Goal: Task Accomplishment & Management: Manage account settings

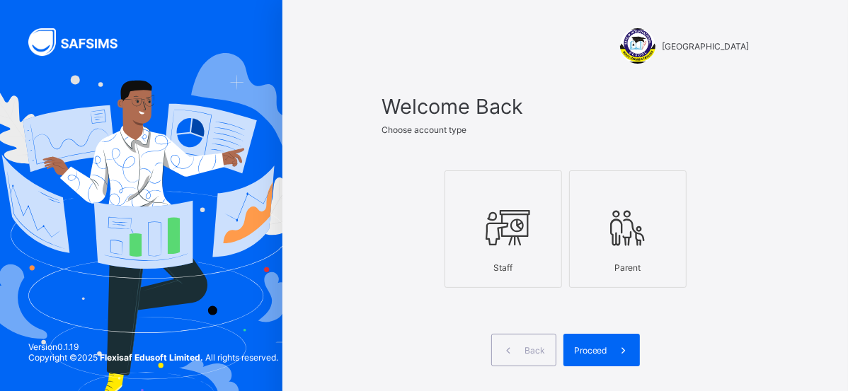
click at [528, 221] on icon at bounding box center [503, 228] width 50 height 42
click at [607, 346] on span "Proceed" at bounding box center [590, 350] width 33 height 11
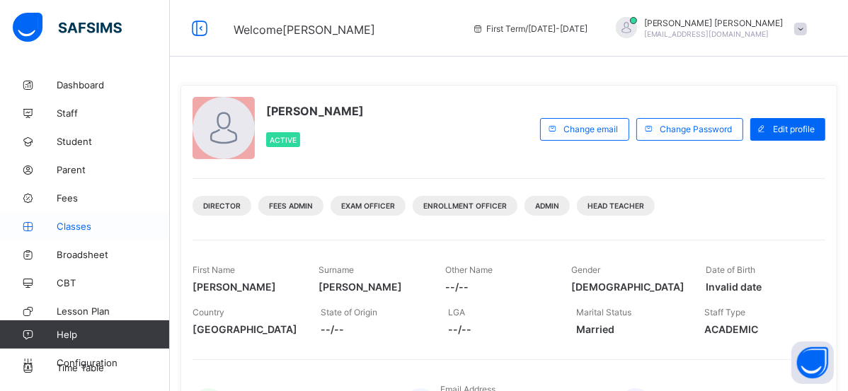
click at [91, 225] on span "Classes" at bounding box center [113, 226] width 113 height 11
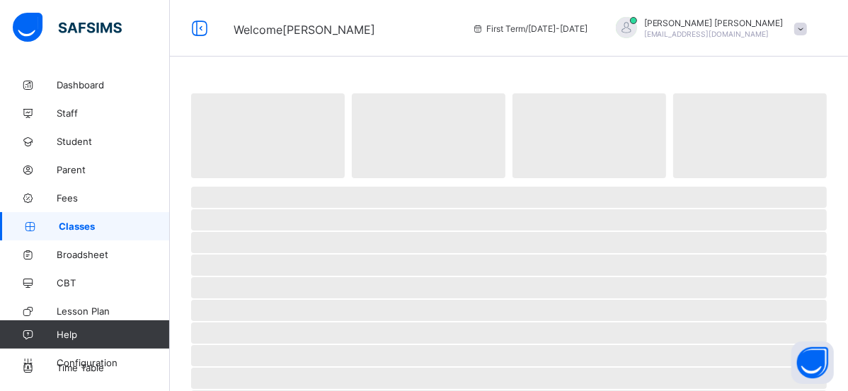
click at [91, 225] on span "Classes" at bounding box center [114, 226] width 111 height 11
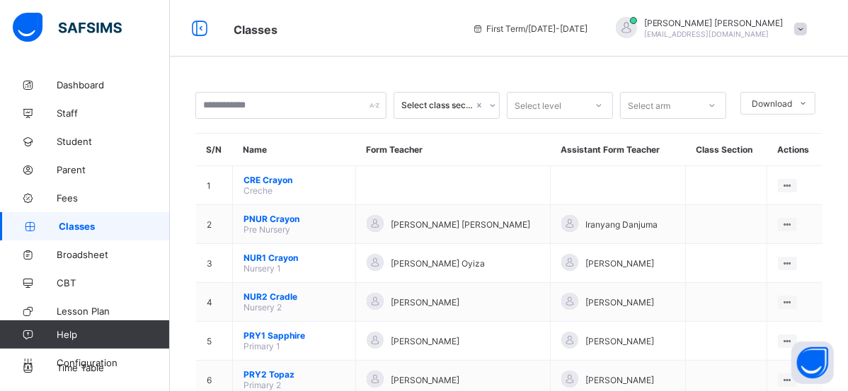
click at [91, 225] on span "Classes" at bounding box center [114, 226] width 111 height 11
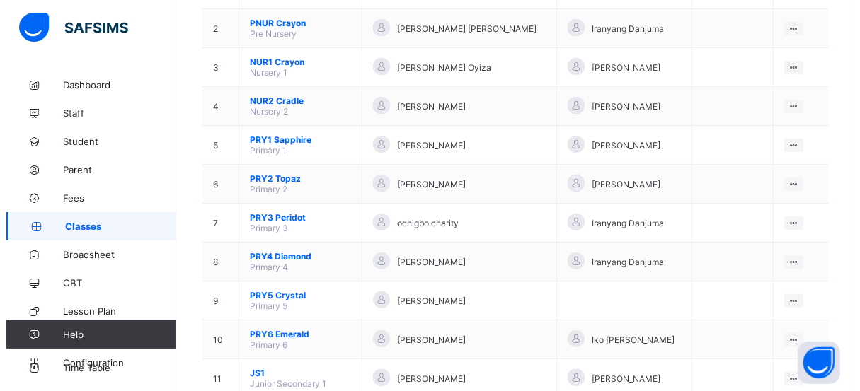
scroll to position [220, 0]
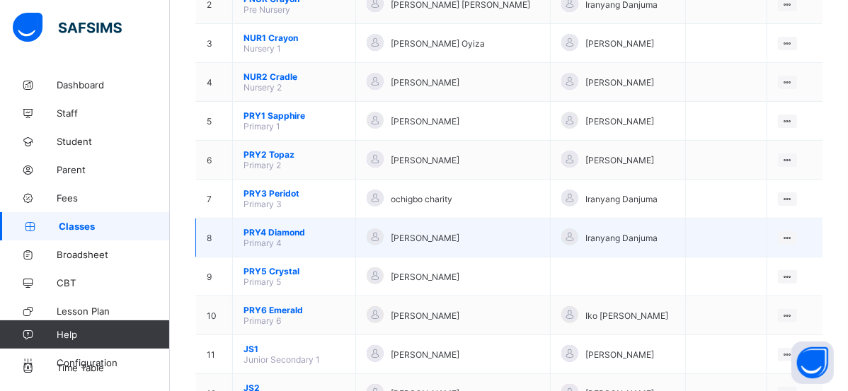
click at [794, 235] on td "View Class Assign form Teacher" at bounding box center [794, 238] width 56 height 39
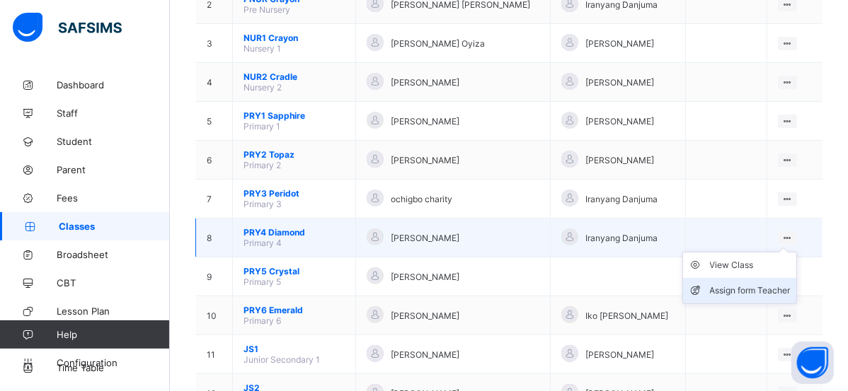
click at [736, 284] on div "Assign form Teacher" at bounding box center [750, 291] width 81 height 14
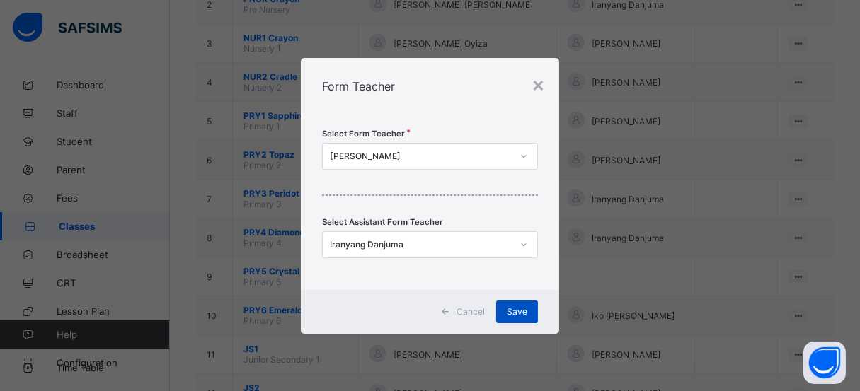
click at [519, 306] on span "Save" at bounding box center [517, 311] width 21 height 11
click at [519, 306] on div "Save" at bounding box center [517, 312] width 42 height 23
click at [519, 306] on div "Select class section Select level Select arm Download Pdf Report Excel Report S…" at bounding box center [515, 169] width 690 height 637
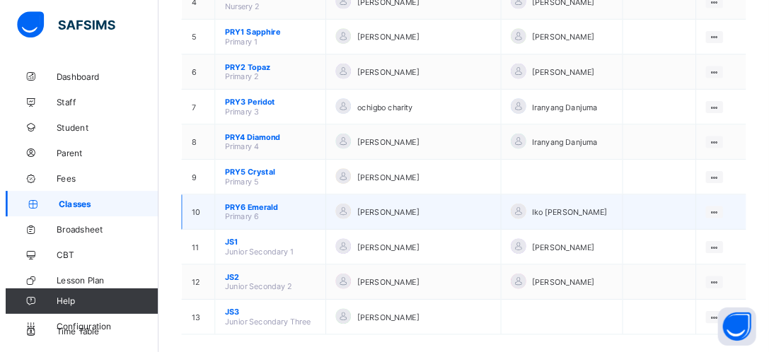
scroll to position [300, 0]
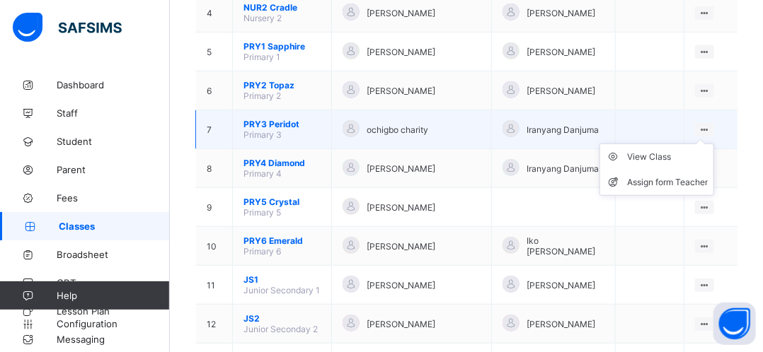
click at [710, 127] on icon at bounding box center [704, 130] width 12 height 11
click at [670, 184] on div "Assign form Teacher" at bounding box center [667, 182] width 81 height 14
click at [0, 0] on div "× Form Teacher Select Form Teacher CHRISTY JOSHUA Select Assistant Form Teacher…" at bounding box center [0, 0] width 0 height 0
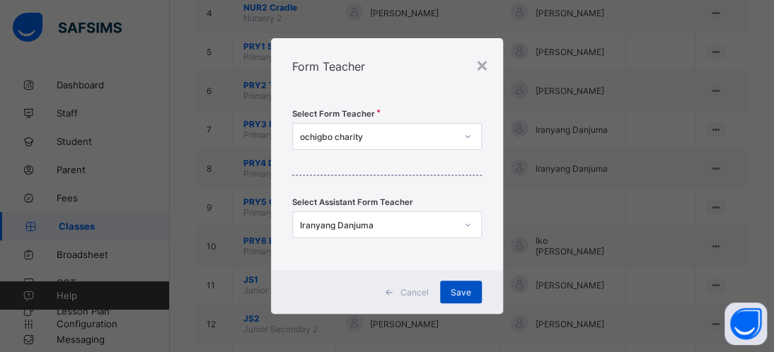
click at [466, 289] on span "Save" at bounding box center [461, 292] width 21 height 11
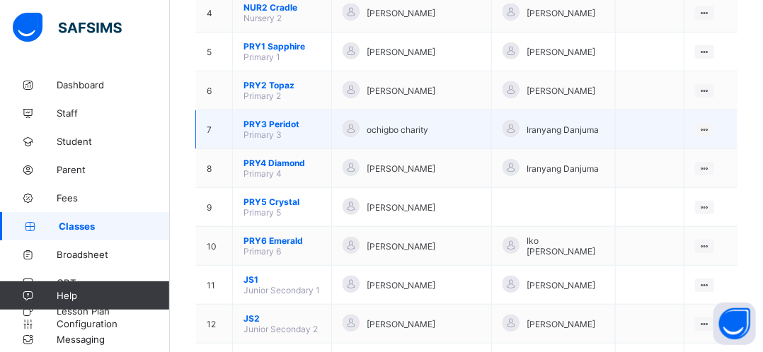
click at [272, 128] on span "PRY3 Peridot" at bounding box center [281, 124] width 77 height 11
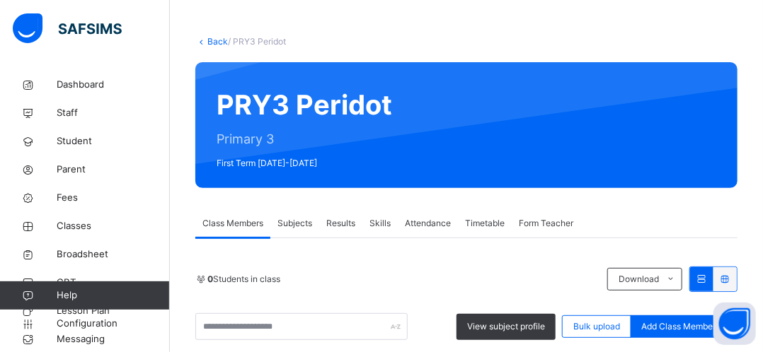
scroll to position [300, 0]
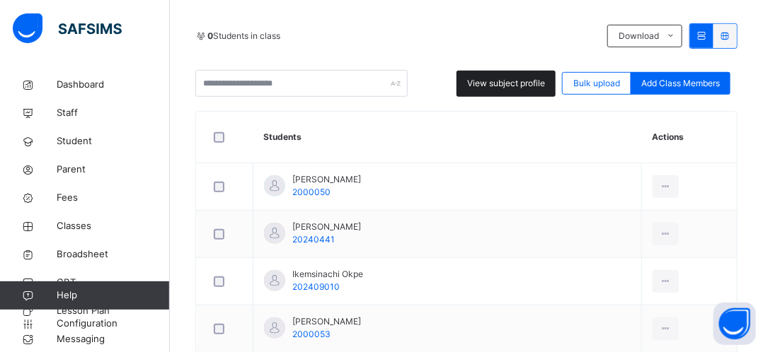
click at [502, 86] on span "View subject profile" at bounding box center [506, 83] width 78 height 13
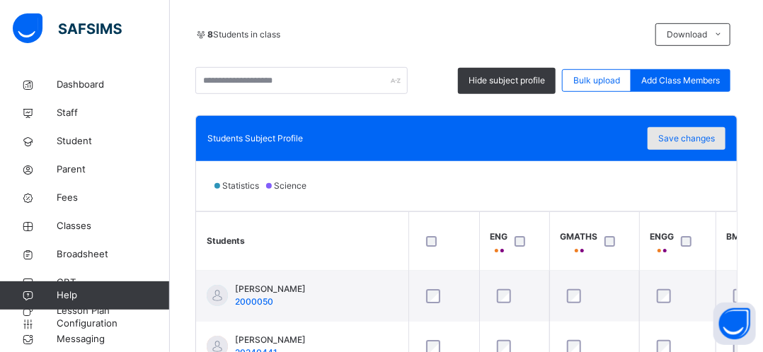
click at [703, 127] on div "Save changes" at bounding box center [686, 138] width 78 height 23
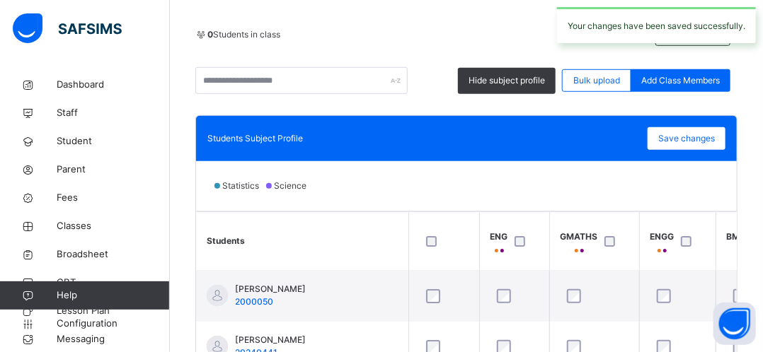
scroll to position [159, 0]
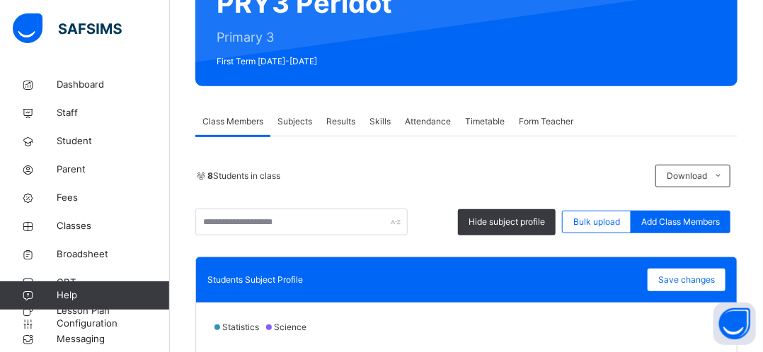
click at [216, 119] on span "Class Members" at bounding box center [232, 121] width 61 height 13
click at [291, 125] on span "Subjects" at bounding box center [294, 121] width 35 height 13
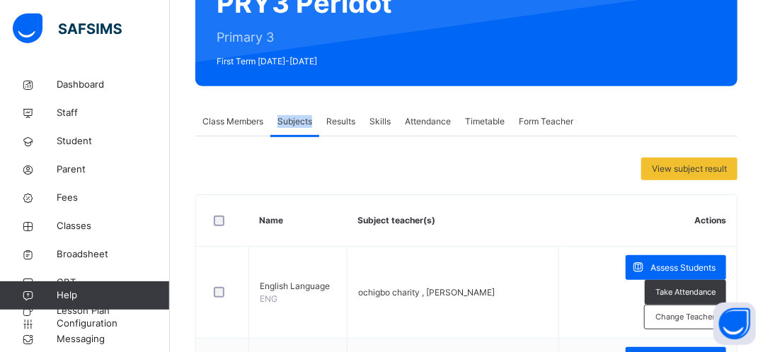
click at [291, 125] on span "Subjects" at bounding box center [294, 121] width 35 height 13
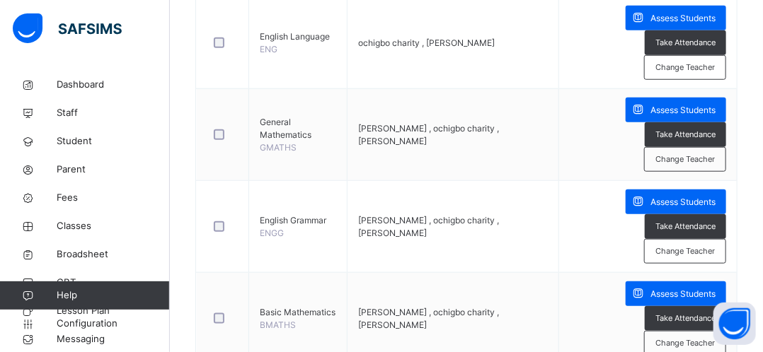
scroll to position [413, 0]
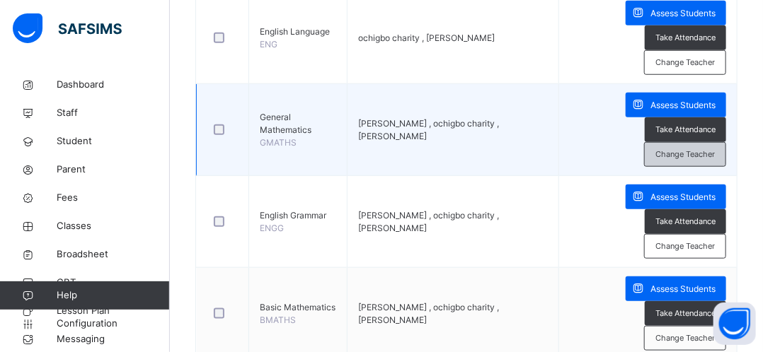
click at [680, 156] on span "Change Teacher" at bounding box center [684, 155] width 59 height 12
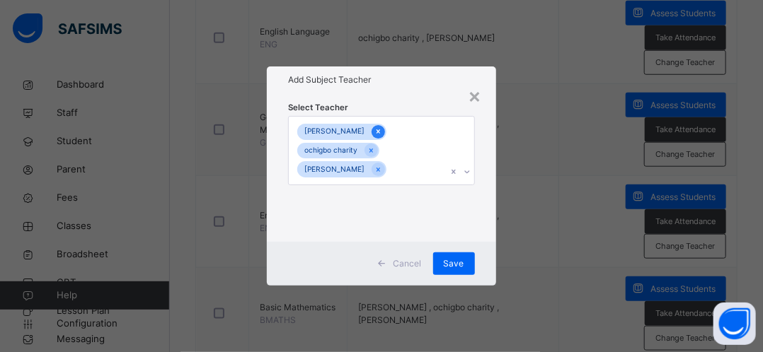
click at [374, 132] on icon at bounding box center [378, 132] width 8 height 10
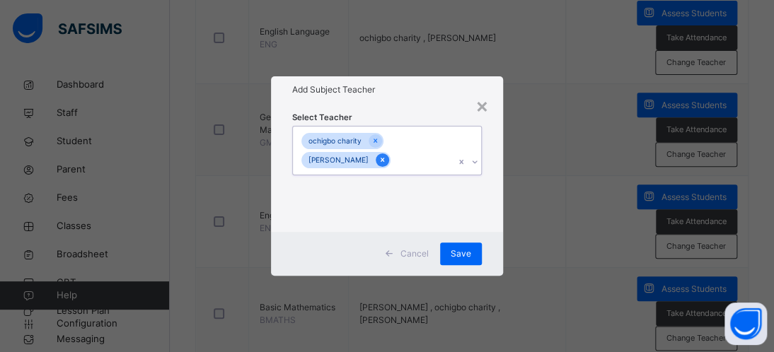
click at [379, 162] on icon at bounding box center [383, 160] width 8 height 10
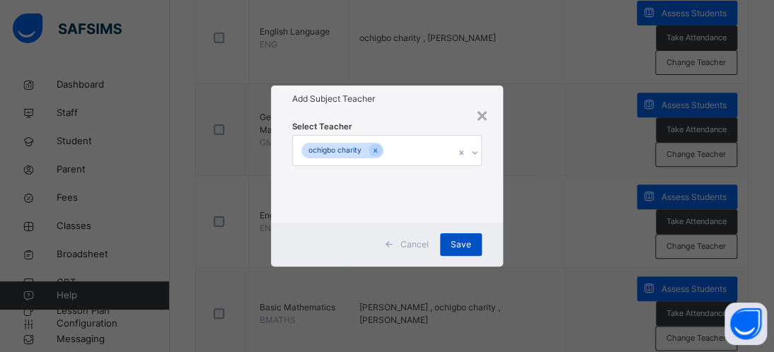
click at [466, 244] on span "Save" at bounding box center [461, 244] width 21 height 13
click at [466, 244] on div "Save" at bounding box center [461, 245] width 42 height 23
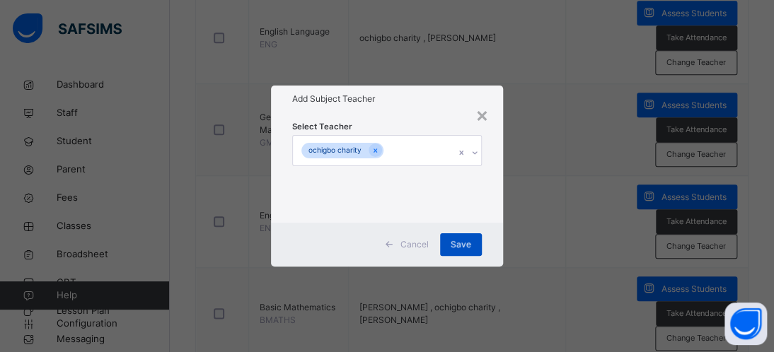
click at [466, 244] on div "Save" at bounding box center [461, 245] width 42 height 23
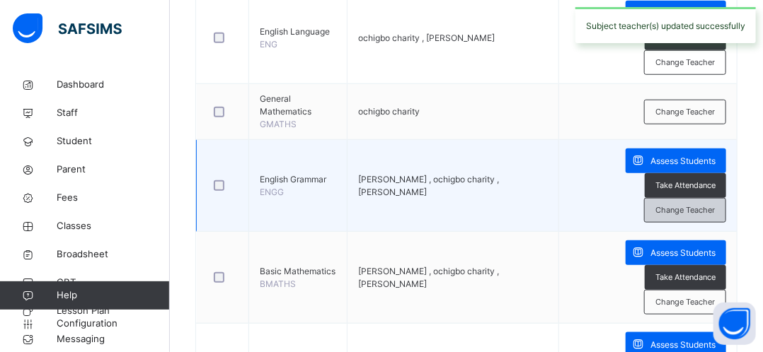
click at [688, 207] on span "Change Teacher" at bounding box center [684, 211] width 59 height 12
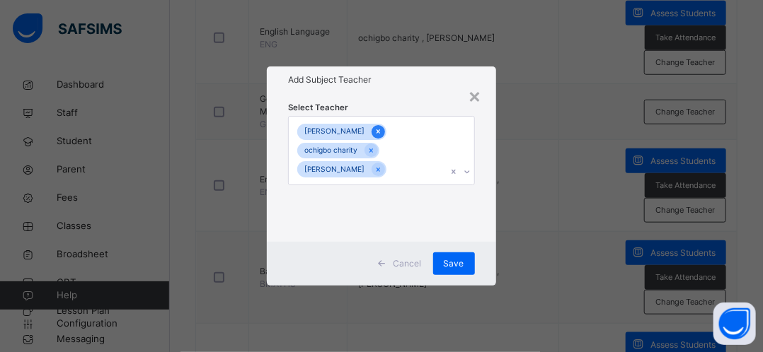
click at [374, 134] on icon at bounding box center [378, 132] width 8 height 10
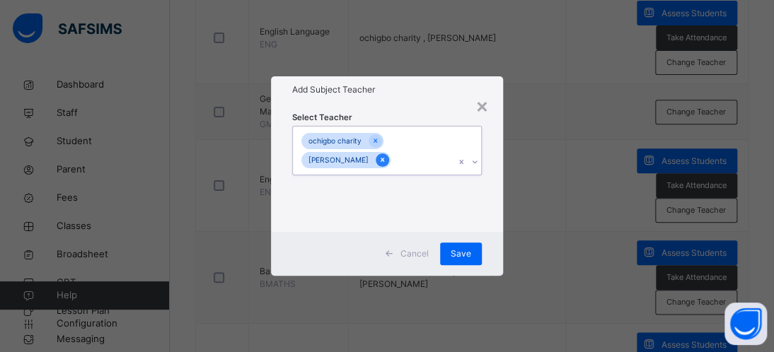
click at [376, 162] on div at bounding box center [382, 160] width 13 height 13
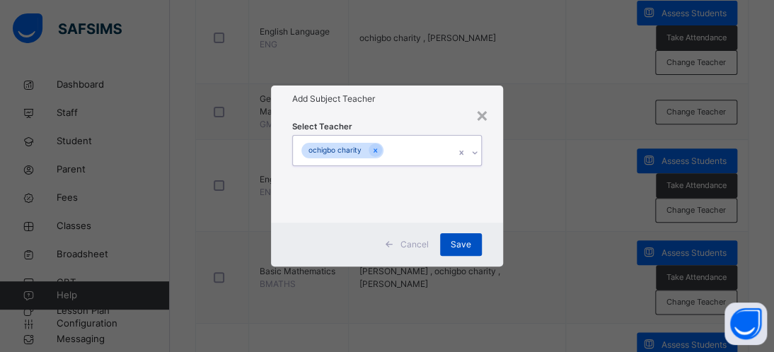
click at [458, 241] on span "Save" at bounding box center [461, 244] width 21 height 13
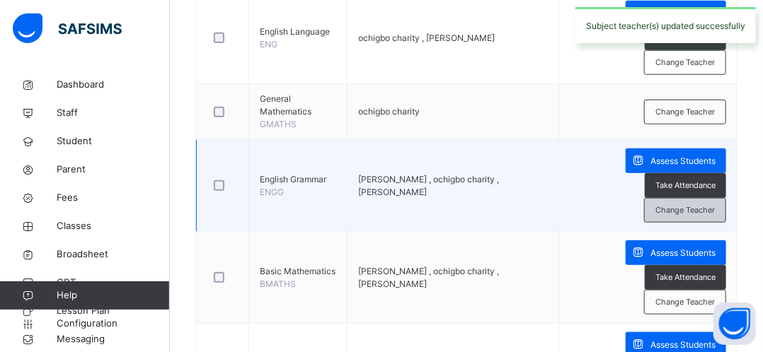
click at [694, 212] on span "Change Teacher" at bounding box center [684, 211] width 59 height 12
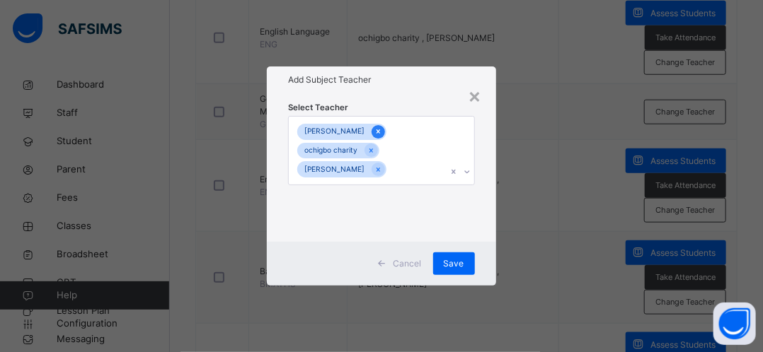
click at [376, 132] on icon at bounding box center [378, 131] width 4 height 4
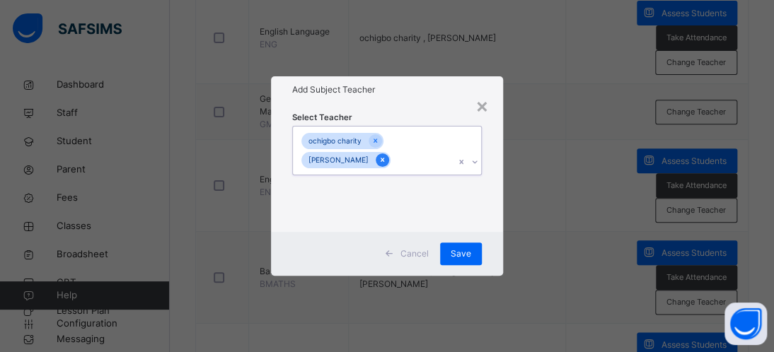
click at [379, 163] on icon at bounding box center [383, 160] width 8 height 10
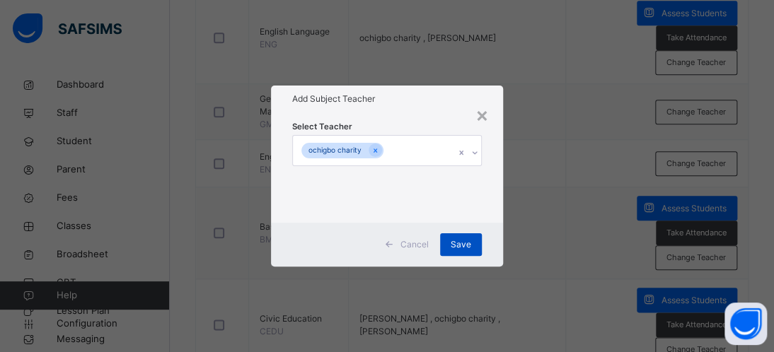
click at [459, 250] on span "Save" at bounding box center [461, 244] width 21 height 13
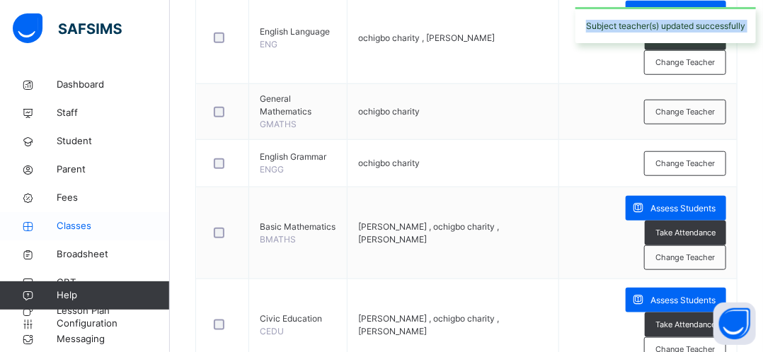
click at [102, 227] on span "Classes" at bounding box center [113, 226] width 113 height 14
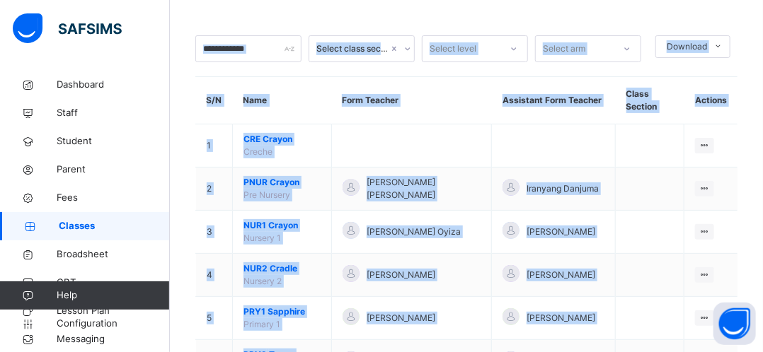
scroll to position [413, 0]
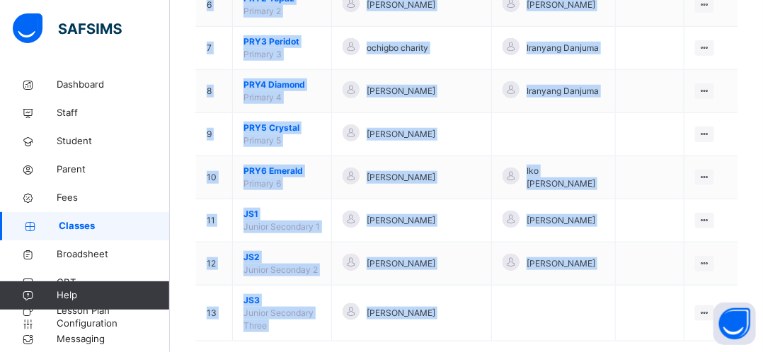
click at [185, 159] on div "Select class section Select level Select arm Download Pdf Report Excel Report S…" at bounding box center [466, 18] width 593 height 720
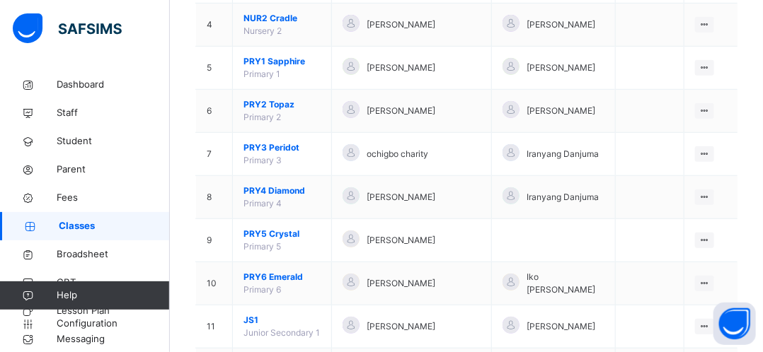
scroll to position [300, 0]
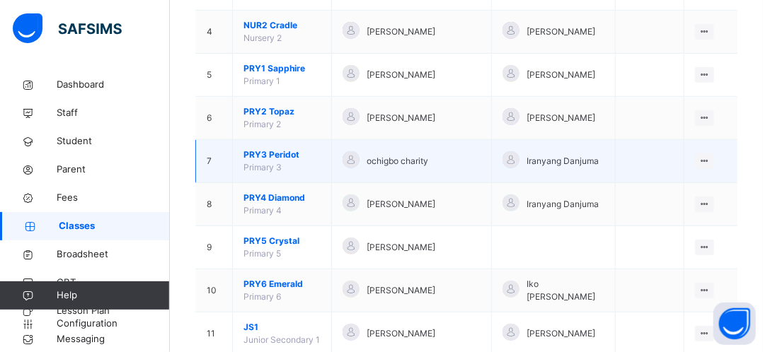
click at [286, 151] on span "PRY3 Peridot" at bounding box center [281, 155] width 77 height 13
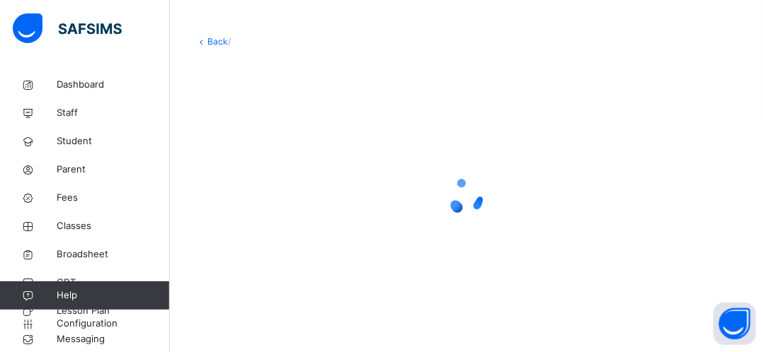
click at [286, 151] on div at bounding box center [466, 196] width 542 height 269
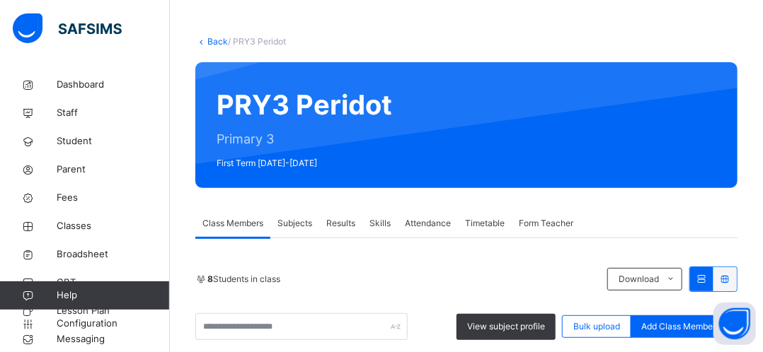
scroll to position [300, 0]
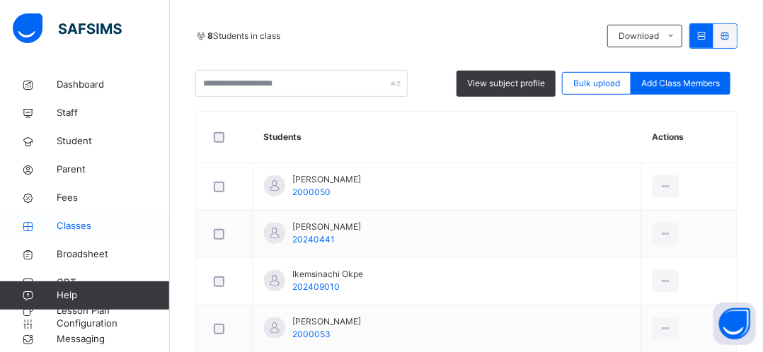
click at [74, 228] on span "Classes" at bounding box center [113, 226] width 113 height 14
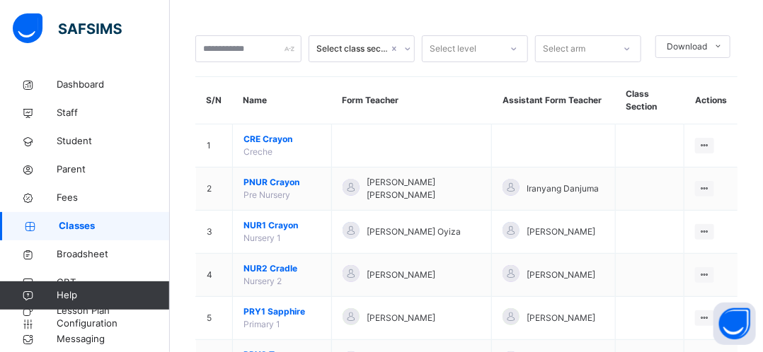
scroll to position [300, 0]
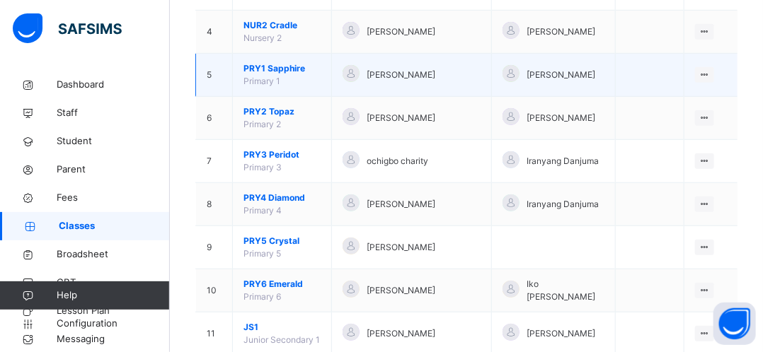
click at [295, 79] on td "PRY1 Sapphire Primary 1" at bounding box center [282, 75] width 99 height 43
click at [224, 79] on td "5" at bounding box center [214, 75] width 37 height 43
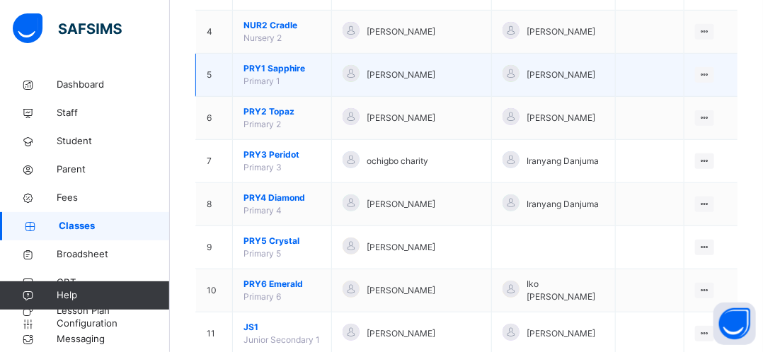
click at [224, 79] on td "5" at bounding box center [214, 75] width 37 height 43
click at [289, 69] on span "PRY1 Sapphire" at bounding box center [281, 68] width 77 height 13
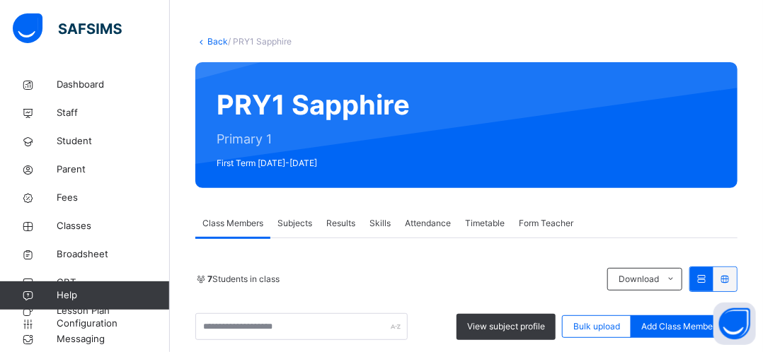
scroll to position [300, 0]
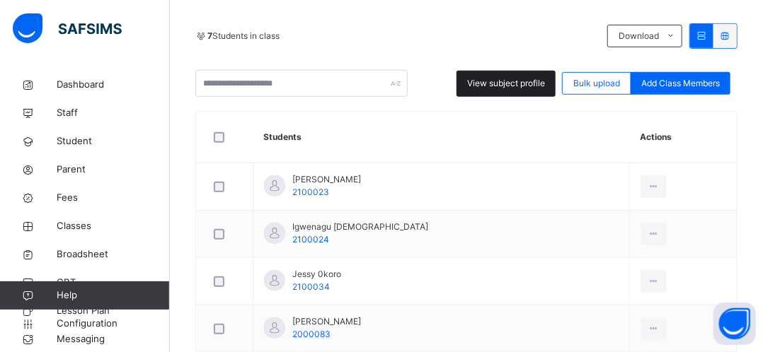
click at [529, 83] on span "View subject profile" at bounding box center [506, 83] width 78 height 13
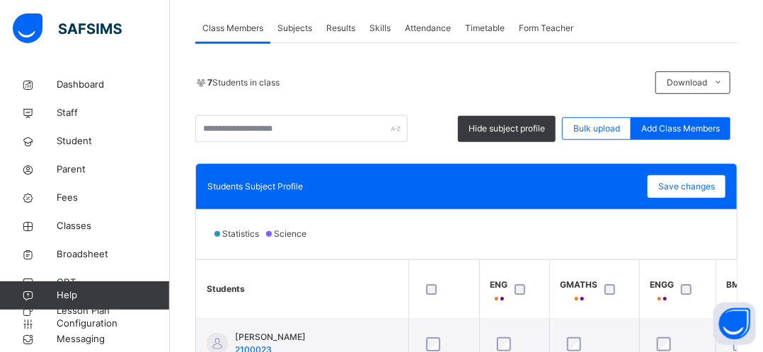
scroll to position [280, 0]
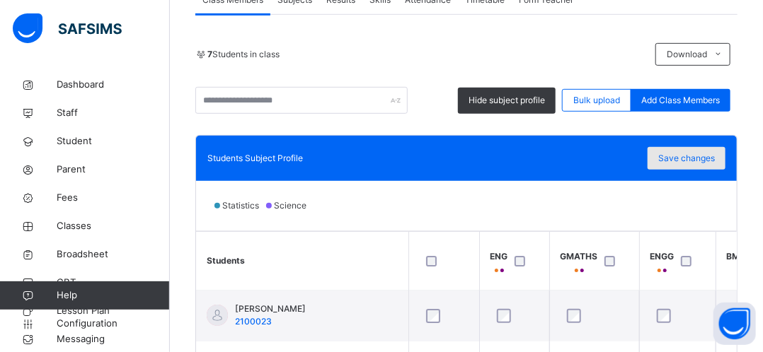
click at [689, 160] on span "Save changes" at bounding box center [686, 158] width 57 height 13
click at [688, 160] on span "Save changes" at bounding box center [686, 158] width 57 height 13
click at [688, 160] on div "Save changes" at bounding box center [686, 158] width 78 height 23
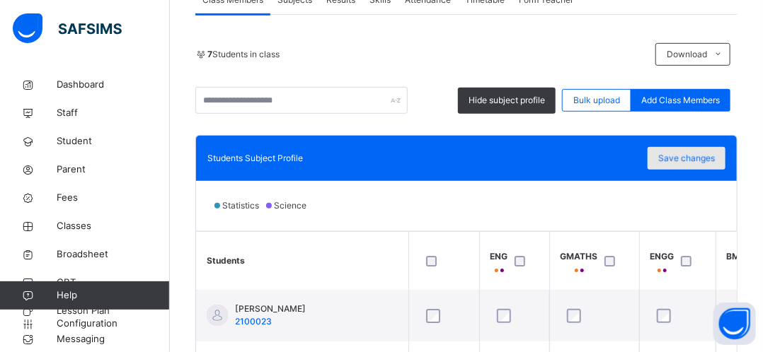
click at [688, 160] on div "Save changes" at bounding box center [686, 158] width 78 height 23
click at [704, 161] on span "Save changes" at bounding box center [686, 158] width 57 height 13
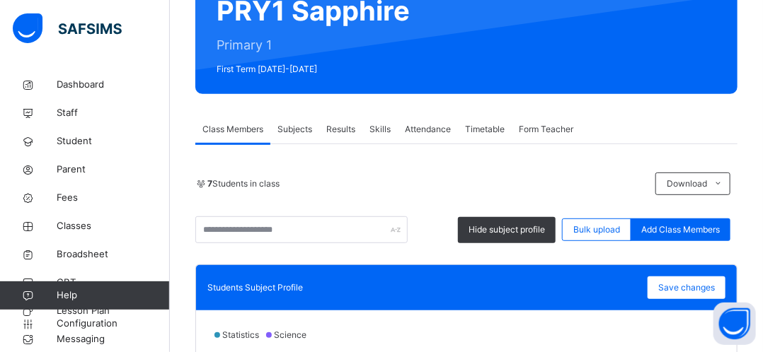
scroll to position [139, 0]
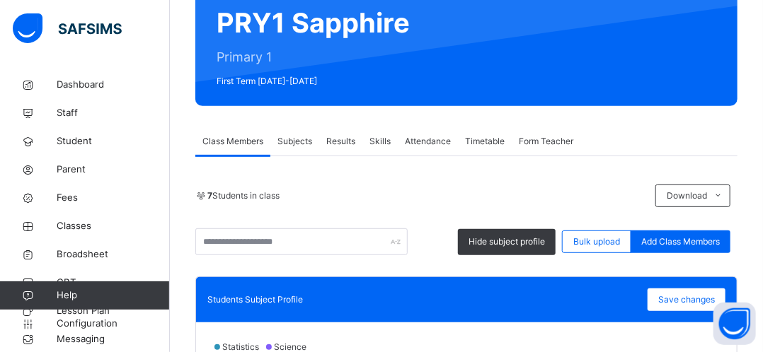
click at [306, 147] on span "Subjects" at bounding box center [294, 141] width 35 height 13
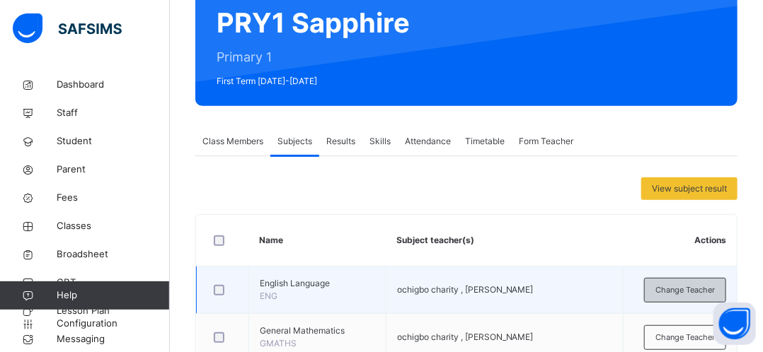
click at [683, 298] on div "Change Teacher" at bounding box center [685, 290] width 82 height 25
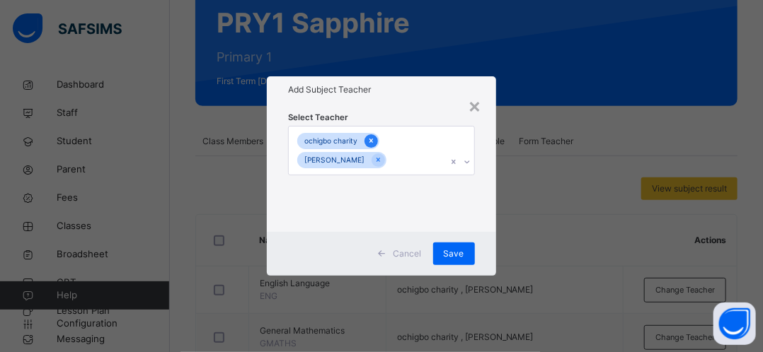
click at [369, 139] on icon at bounding box center [371, 141] width 4 height 4
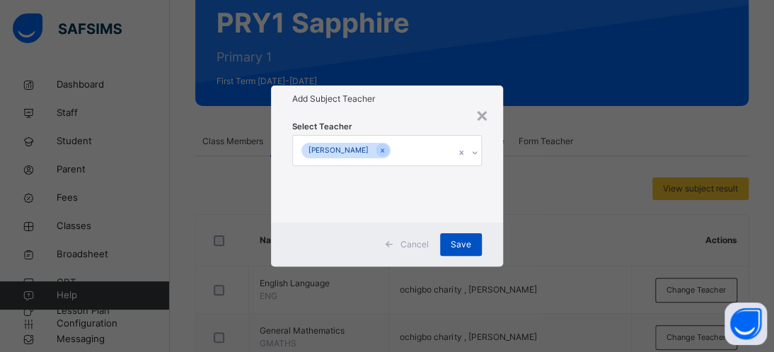
click at [461, 241] on span "Save" at bounding box center [461, 244] width 21 height 13
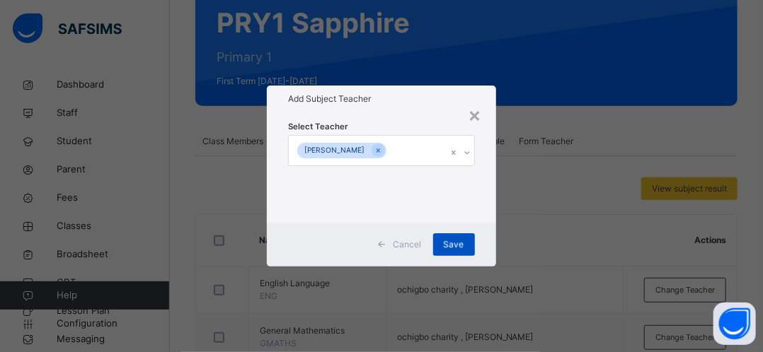
click at [461, 241] on div "Save" at bounding box center [454, 245] width 42 height 23
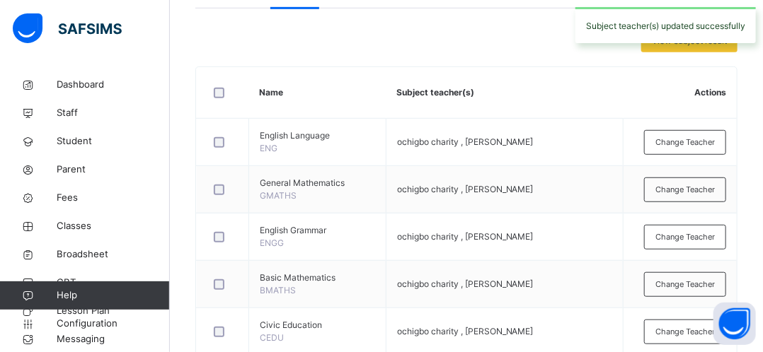
scroll to position [309, 0]
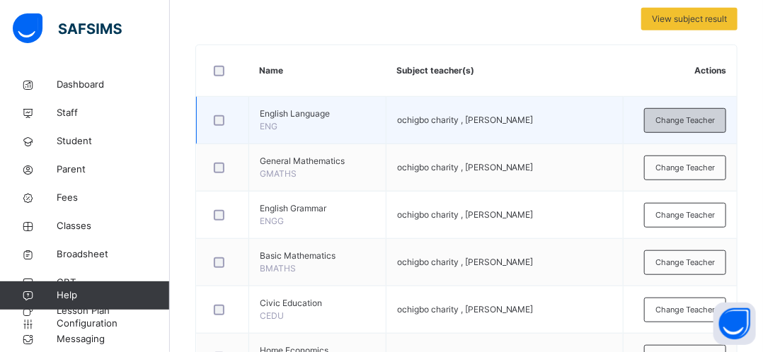
click at [708, 117] on span "Change Teacher" at bounding box center [684, 121] width 59 height 12
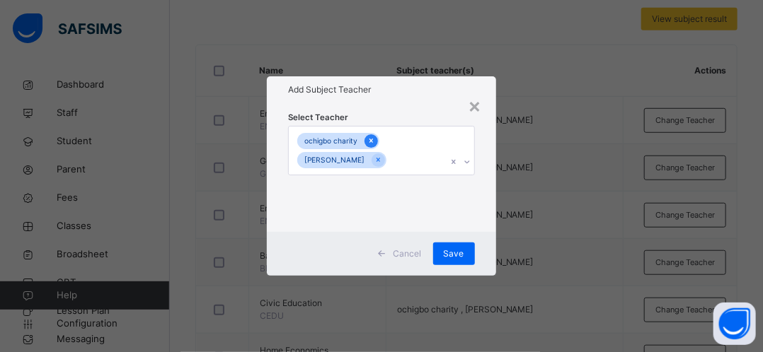
click at [370, 140] on icon at bounding box center [371, 141] width 4 height 4
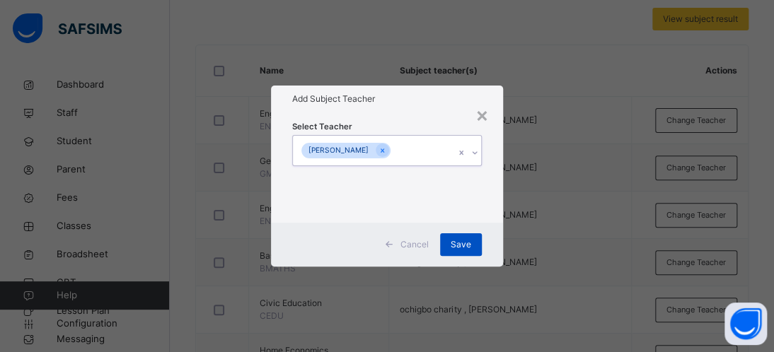
click at [461, 246] on span "Save" at bounding box center [461, 244] width 21 height 13
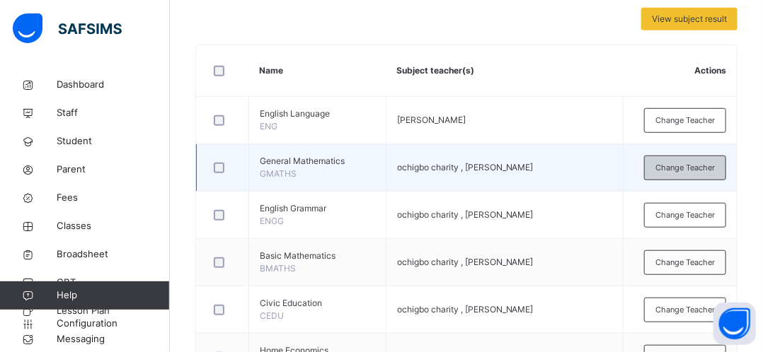
click at [695, 169] on span "Change Teacher" at bounding box center [684, 168] width 59 height 12
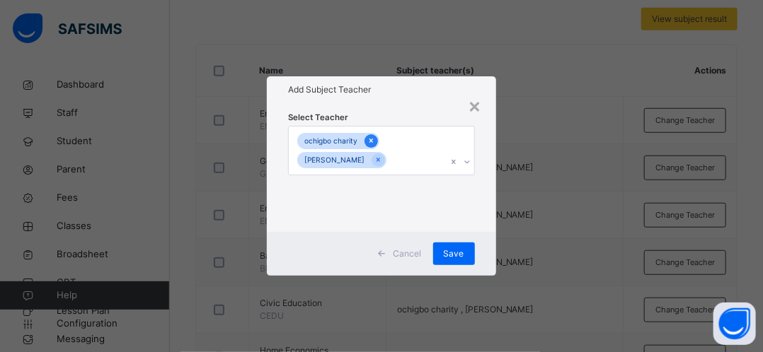
click at [369, 140] on icon at bounding box center [371, 141] width 4 height 4
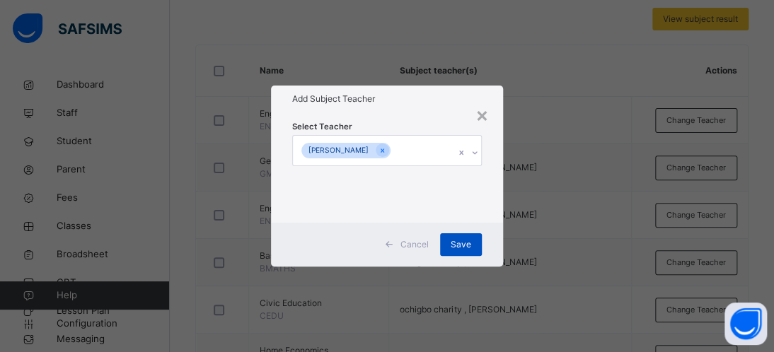
click at [464, 246] on span "Save" at bounding box center [461, 244] width 21 height 13
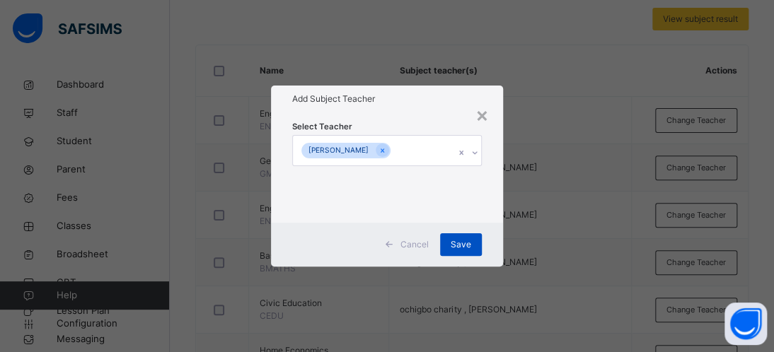
click at [464, 246] on span "Save" at bounding box center [461, 244] width 21 height 13
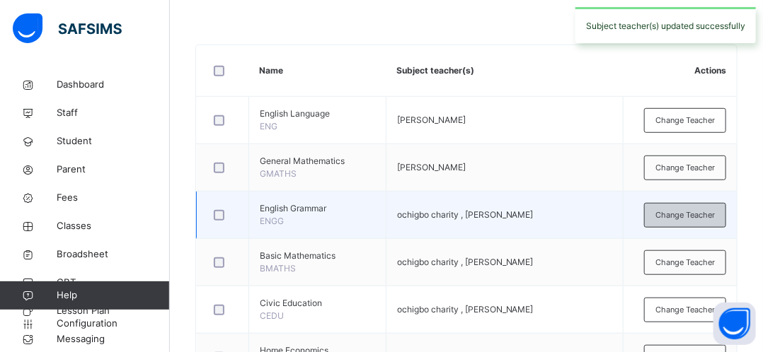
click at [701, 216] on span "Change Teacher" at bounding box center [684, 215] width 59 height 12
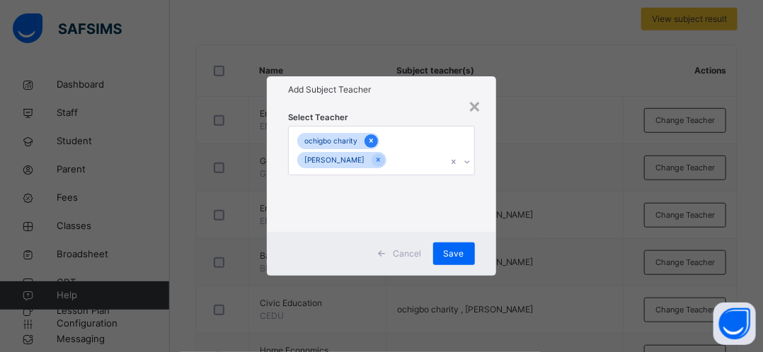
click at [371, 139] on icon at bounding box center [371, 141] width 4 height 4
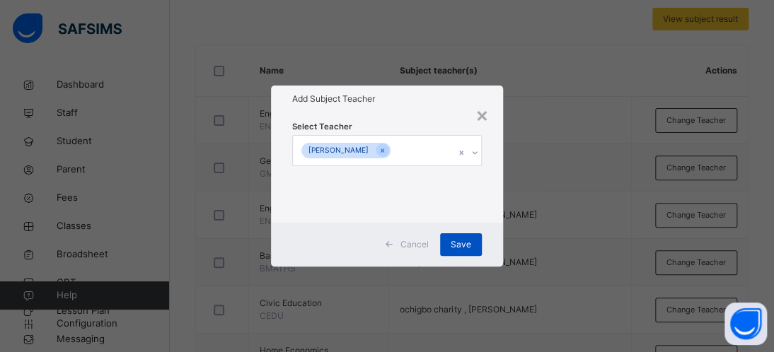
click at [456, 243] on span "Save" at bounding box center [461, 244] width 21 height 13
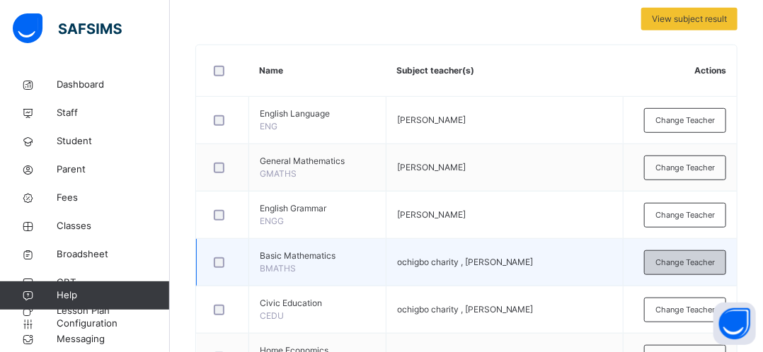
click at [677, 265] on span "Change Teacher" at bounding box center [684, 263] width 59 height 12
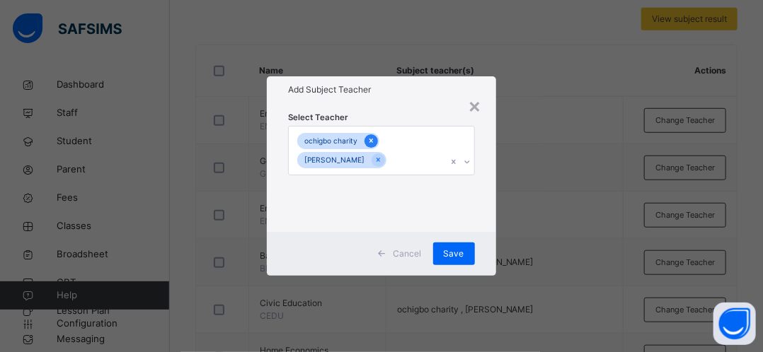
click at [374, 137] on div at bounding box center [370, 140] width 13 height 13
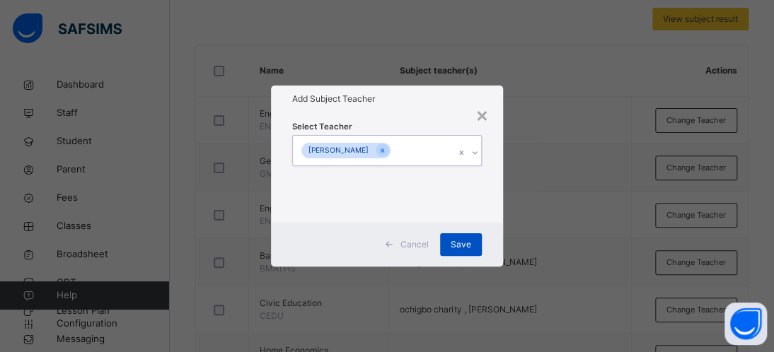
click at [451, 242] on span "Save" at bounding box center [461, 244] width 21 height 13
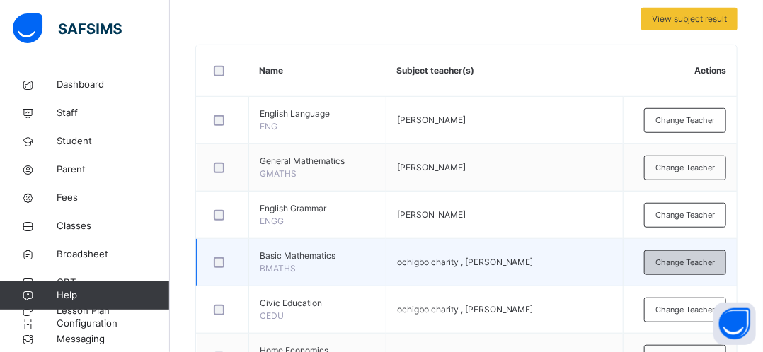
click at [715, 266] on span "Change Teacher" at bounding box center [684, 263] width 59 height 12
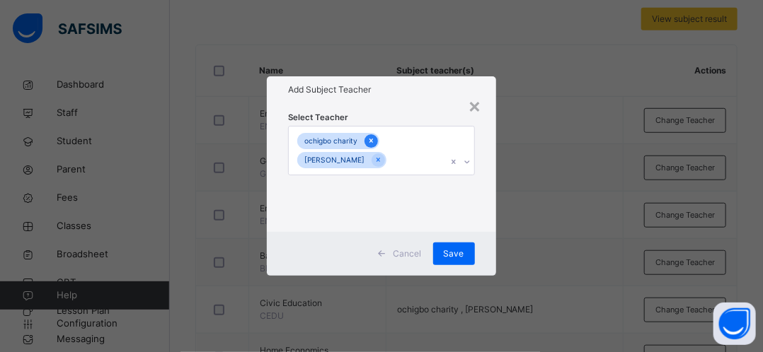
click at [371, 139] on icon at bounding box center [371, 141] width 4 height 4
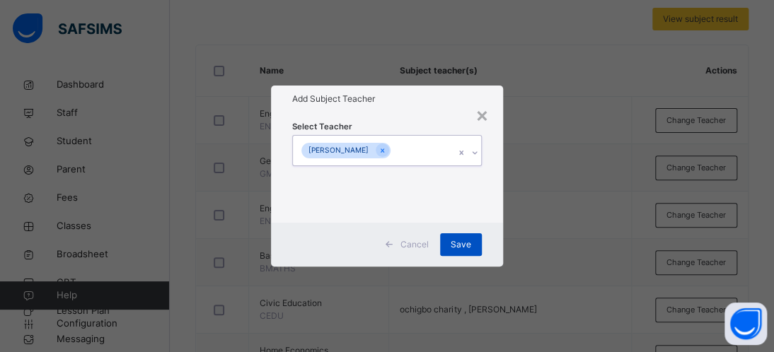
click at [458, 243] on span "Save" at bounding box center [461, 244] width 21 height 13
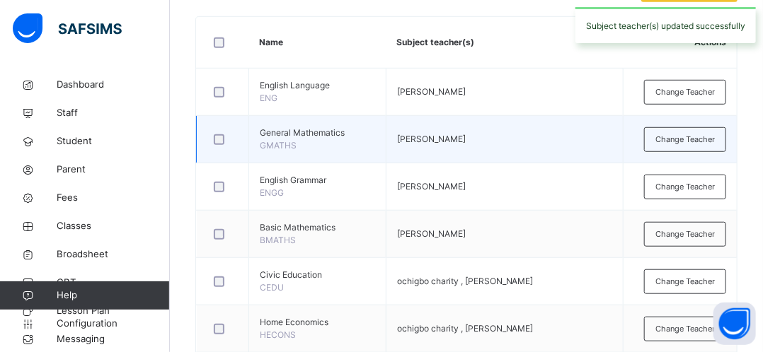
scroll to position [470, 0]
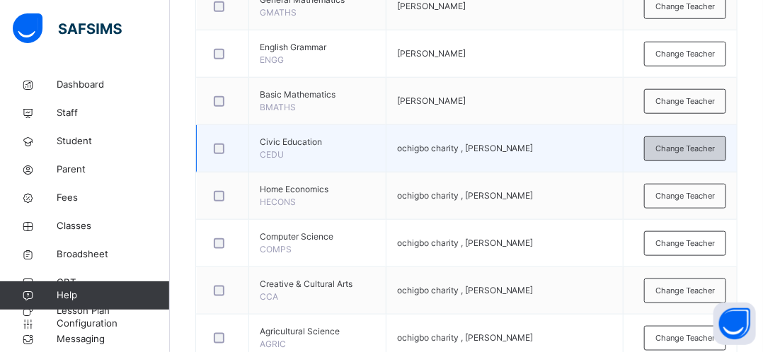
click at [685, 149] on span "Change Teacher" at bounding box center [684, 149] width 59 height 12
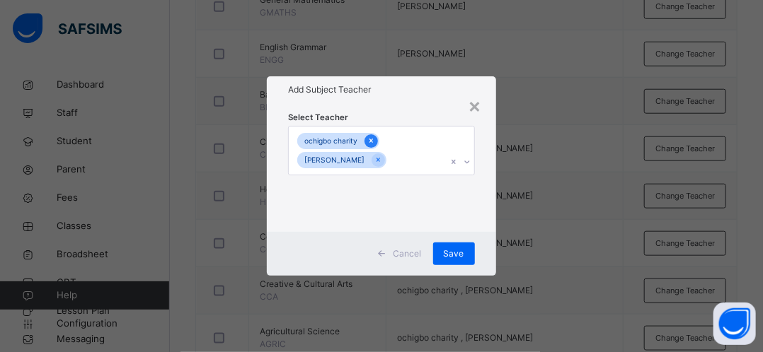
click at [371, 140] on icon at bounding box center [371, 141] width 8 height 10
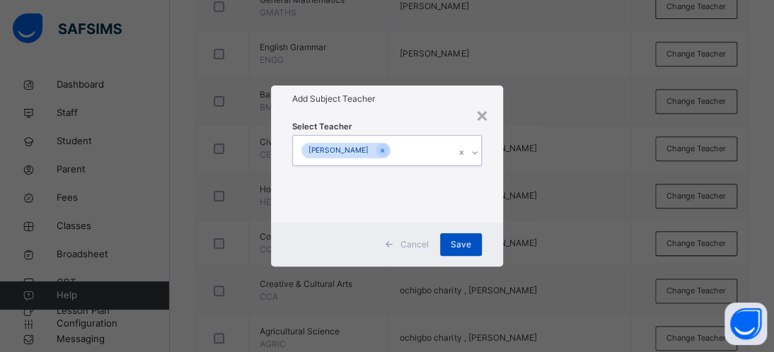
click at [460, 247] on span "Save" at bounding box center [461, 244] width 21 height 13
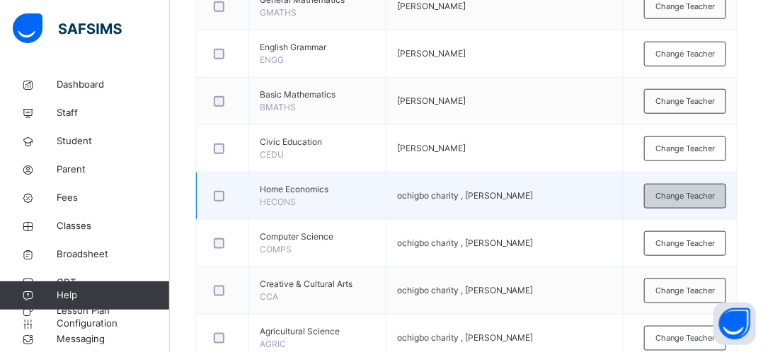
click at [686, 193] on span "Change Teacher" at bounding box center [684, 196] width 59 height 12
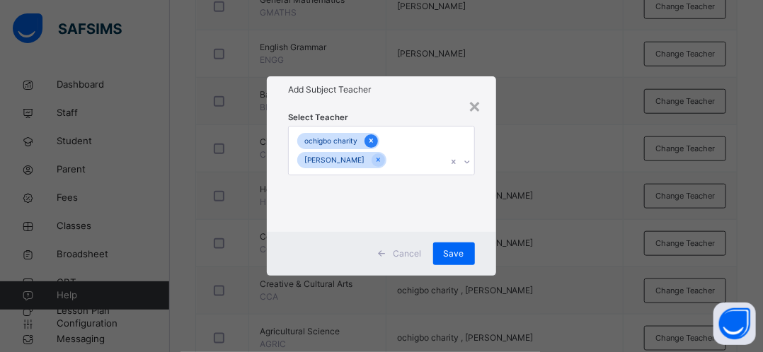
click at [369, 144] on icon at bounding box center [371, 141] width 8 height 10
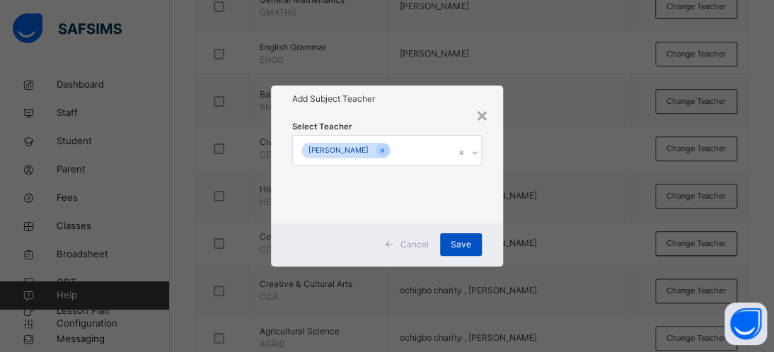
click at [451, 238] on span "Save" at bounding box center [461, 244] width 21 height 13
click at [462, 245] on span "Save" at bounding box center [461, 244] width 21 height 13
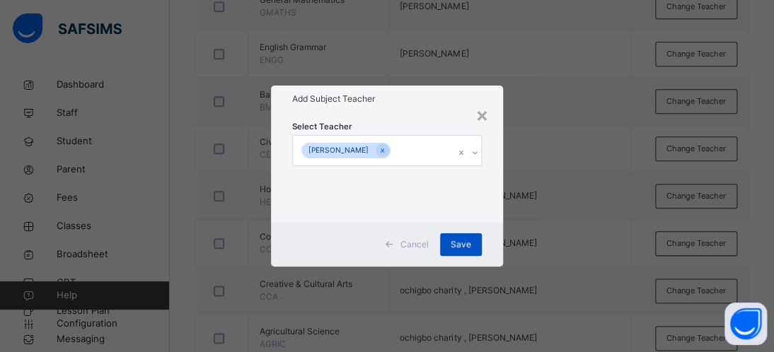
click at [462, 245] on span "Save" at bounding box center [461, 244] width 21 height 13
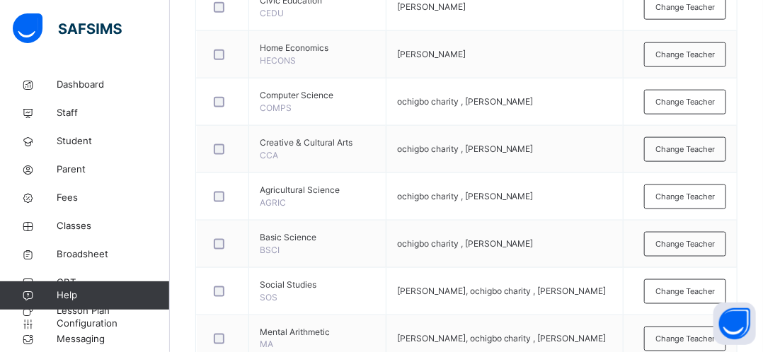
scroll to position [640, 0]
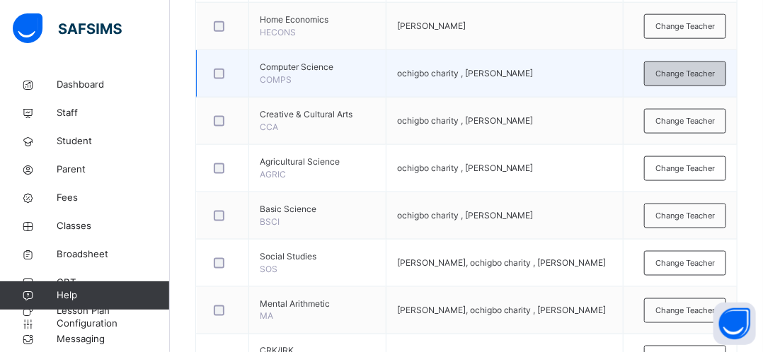
click at [702, 75] on span "Change Teacher" at bounding box center [684, 74] width 59 height 12
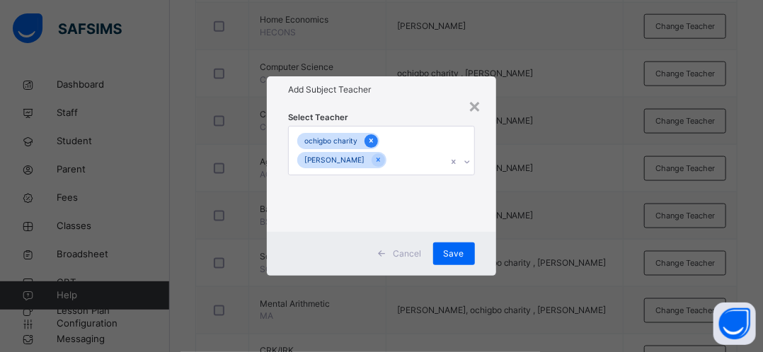
click at [372, 146] on div at bounding box center [370, 140] width 13 height 13
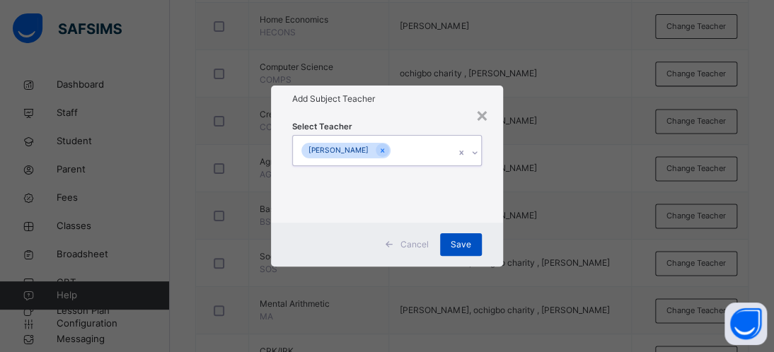
click at [449, 247] on div "Save" at bounding box center [461, 245] width 42 height 23
click at [451, 247] on span "Save" at bounding box center [461, 244] width 21 height 13
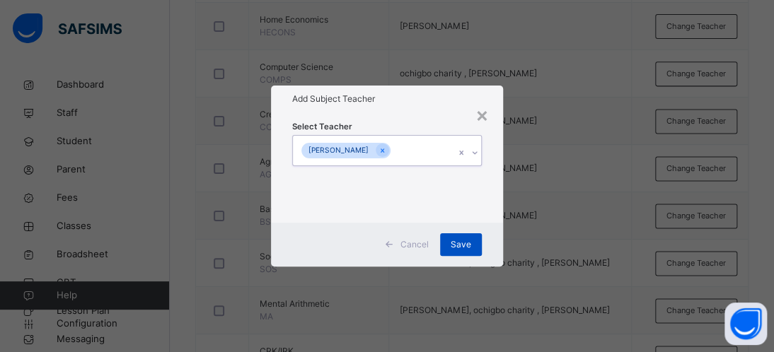
click at [451, 247] on span "Save" at bounding box center [461, 244] width 21 height 13
click at [465, 244] on span "Save" at bounding box center [461, 244] width 21 height 13
click at [464, 244] on span "Save" at bounding box center [461, 244] width 21 height 13
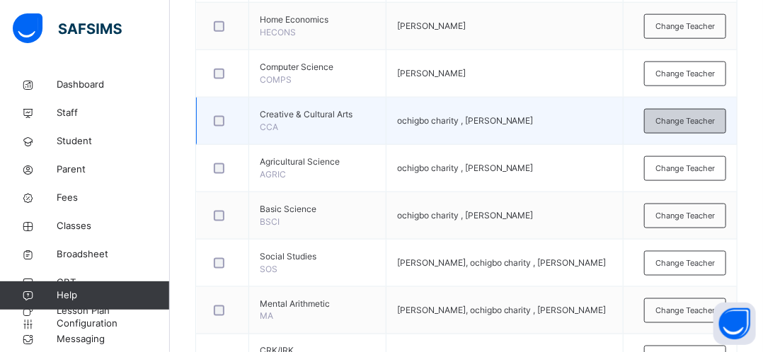
click at [689, 124] on span "Change Teacher" at bounding box center [684, 121] width 59 height 12
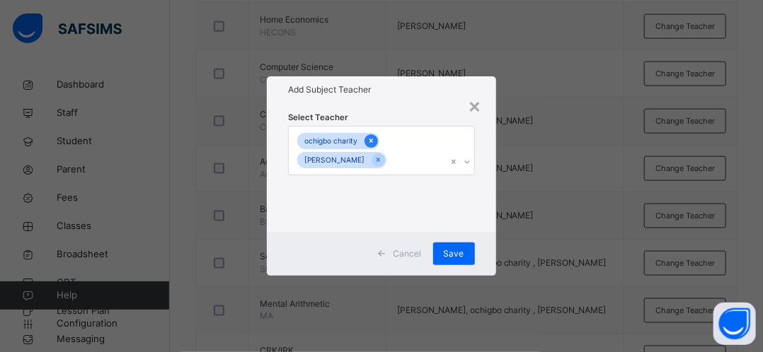
click at [374, 144] on div at bounding box center [370, 140] width 13 height 13
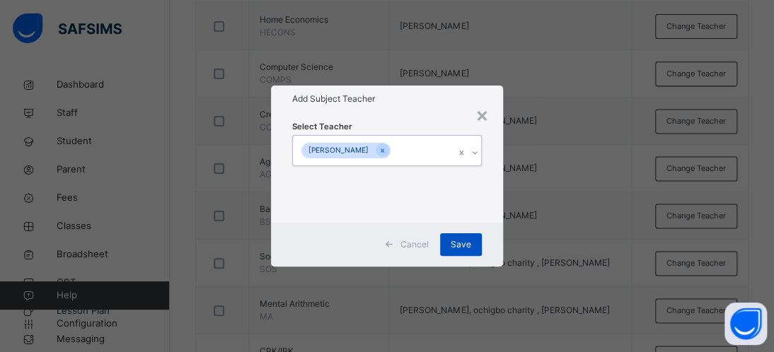
click at [467, 246] on span "Save" at bounding box center [461, 244] width 21 height 13
click at [467, 246] on div "Save" at bounding box center [461, 245] width 42 height 23
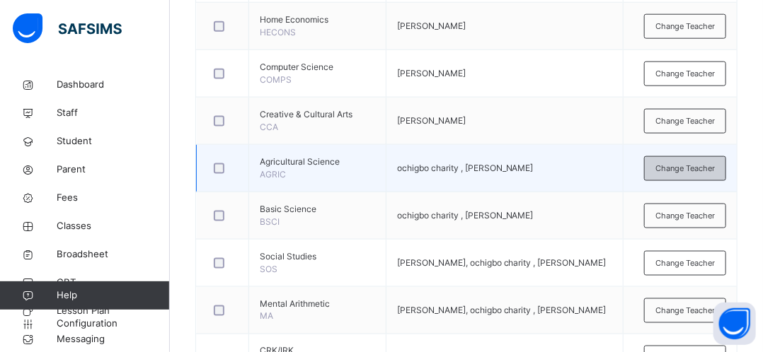
click at [704, 165] on span "Change Teacher" at bounding box center [684, 169] width 59 height 12
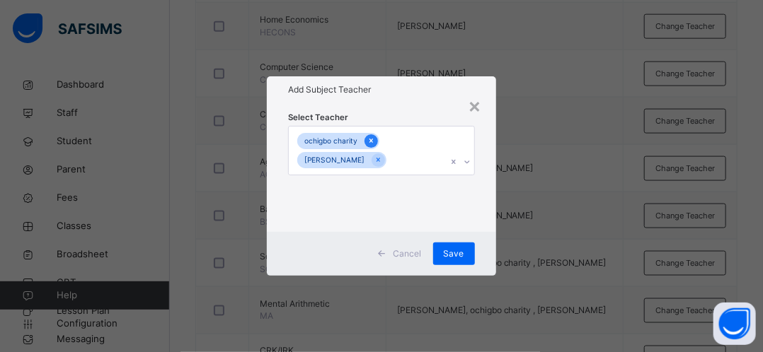
click at [372, 143] on icon at bounding box center [371, 141] width 8 height 10
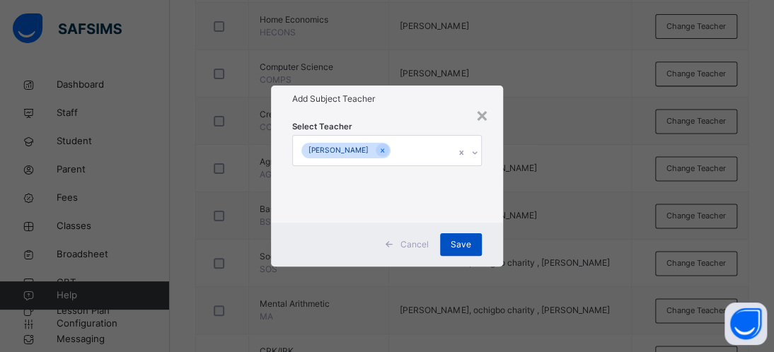
click at [456, 241] on span "Save" at bounding box center [461, 244] width 21 height 13
click at [456, 241] on div "Save" at bounding box center [454, 245] width 42 height 23
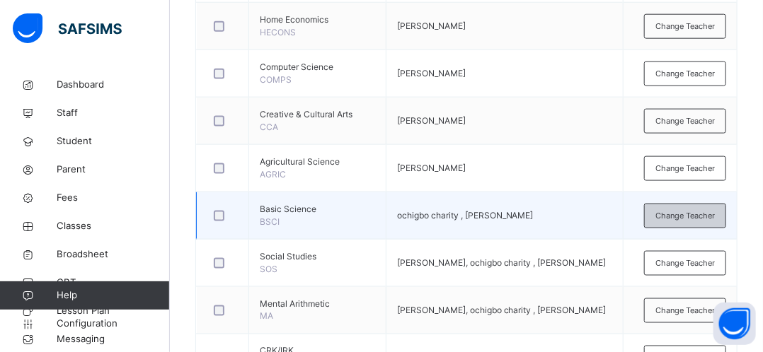
click at [691, 213] on span "Change Teacher" at bounding box center [684, 216] width 59 height 12
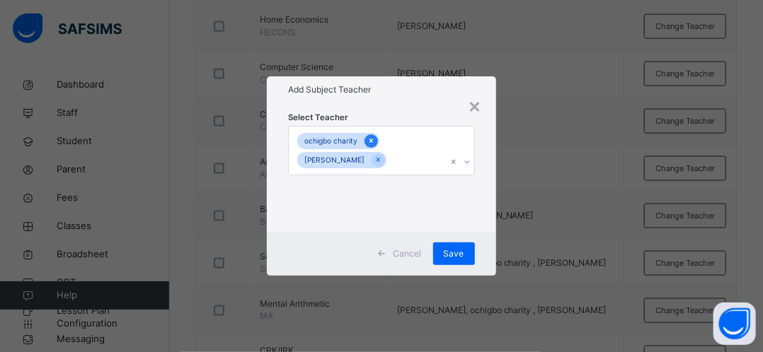
click at [371, 143] on icon at bounding box center [371, 141] width 8 height 10
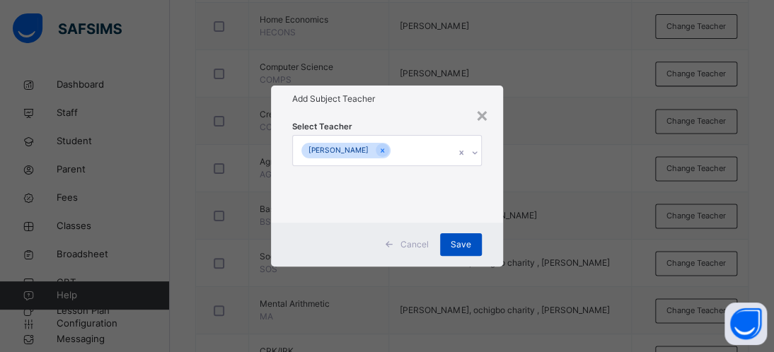
click at [458, 241] on span "Save" at bounding box center [461, 244] width 21 height 13
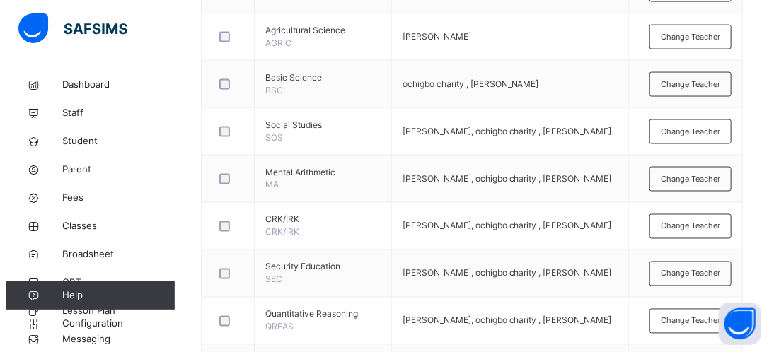
scroll to position [781, 0]
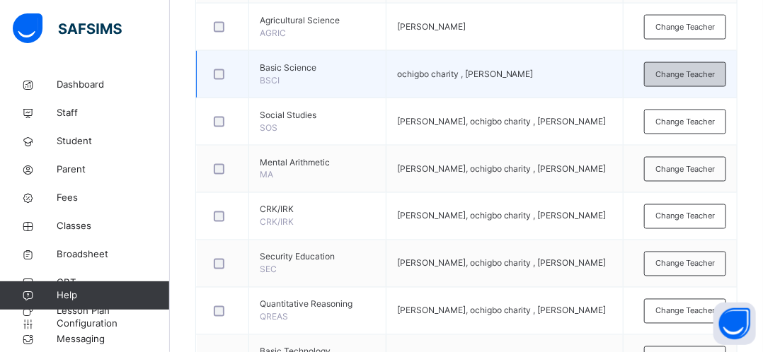
click at [703, 77] on span "Change Teacher" at bounding box center [684, 75] width 59 height 12
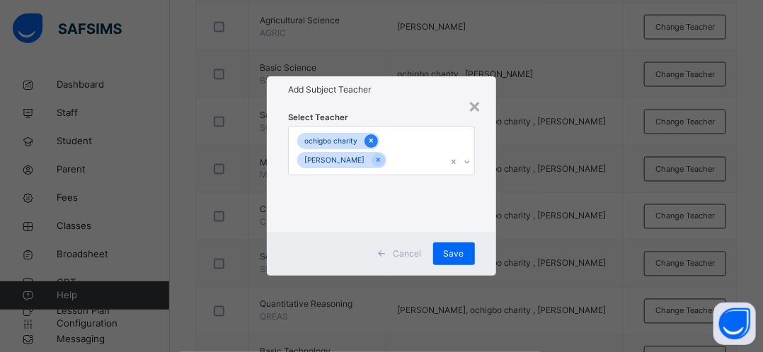
click at [373, 139] on icon at bounding box center [371, 141] width 8 height 10
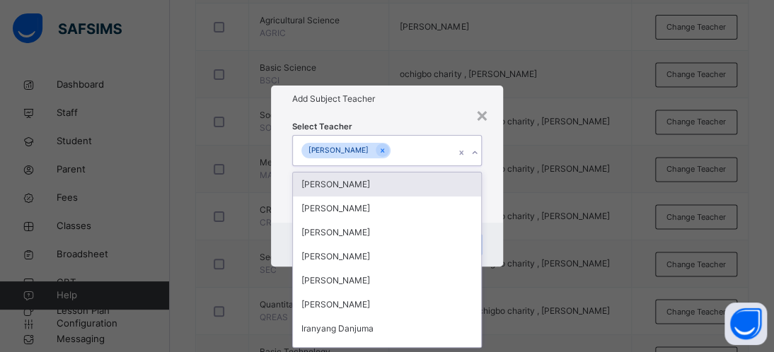
click at [373, 139] on div "chimamaka Robinson" at bounding box center [373, 151] width 161 height 30
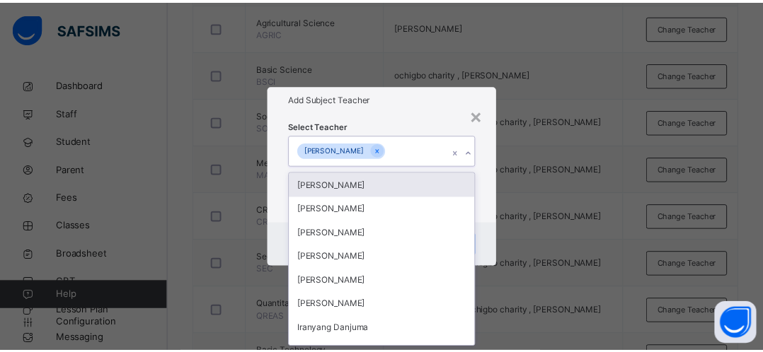
scroll to position [0, 0]
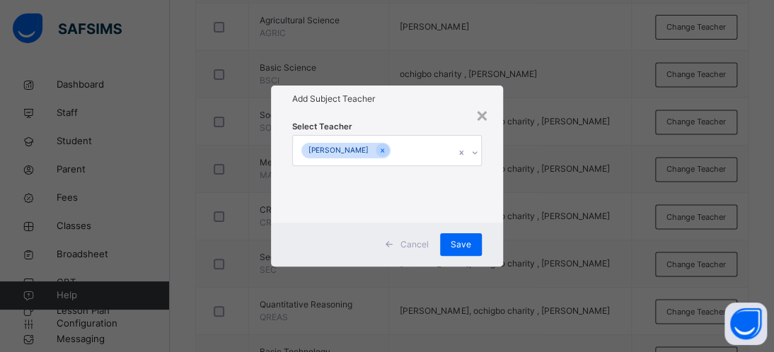
click at [523, 180] on div "× Add Subject Teacher Select Teacher chimamaka Robinson Cancel Save" at bounding box center [387, 176] width 774 height 352
click at [456, 241] on span "Save" at bounding box center [461, 244] width 21 height 13
click at [456, 241] on div "Save" at bounding box center [454, 245] width 42 height 23
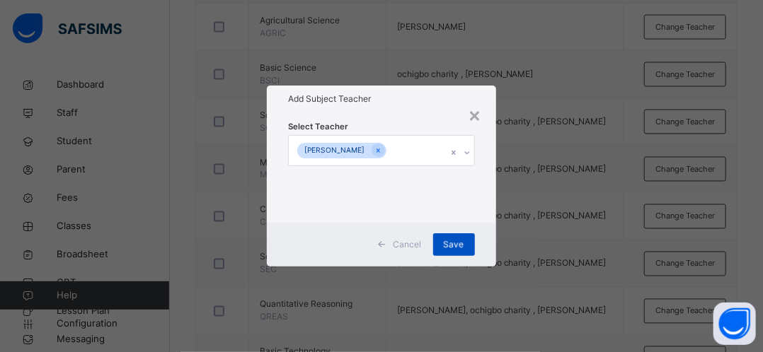
click at [456, 241] on div "Save" at bounding box center [454, 245] width 42 height 23
click at [456, 241] on td "Iko Bakos Samalia, ochigbo charity , chimamaka Robinson" at bounding box center [504, 264] width 237 height 47
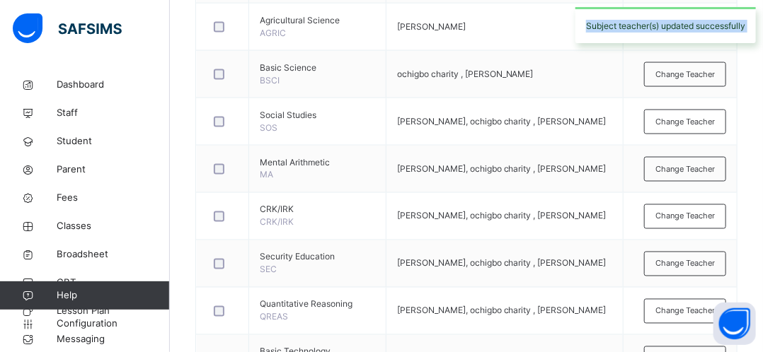
click at [456, 241] on td "Iko Bakos Samalia, ochigbo charity , chimamaka Robinson" at bounding box center [504, 264] width 237 height 47
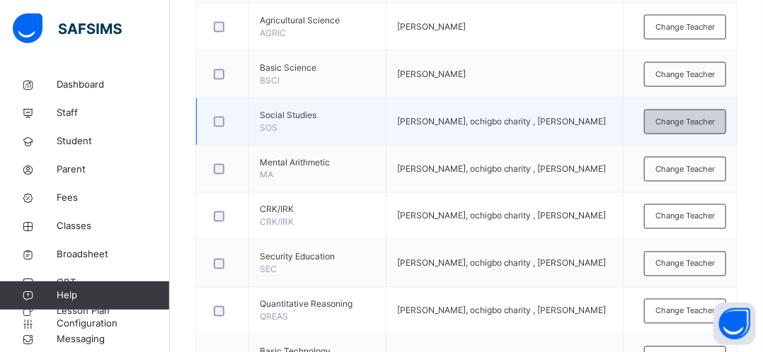
click at [674, 125] on div "Change Teacher" at bounding box center [685, 122] width 82 height 25
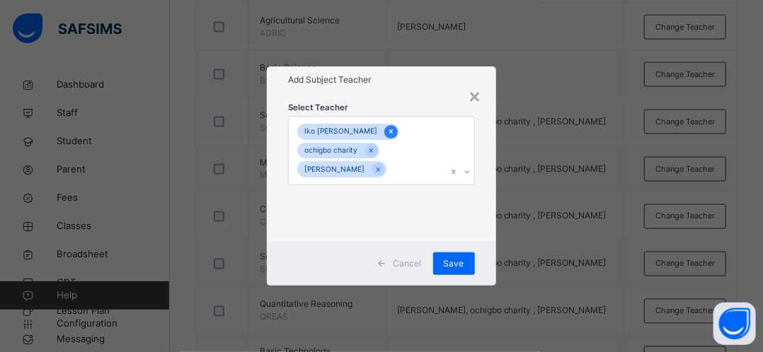
click at [389, 133] on icon at bounding box center [391, 131] width 4 height 4
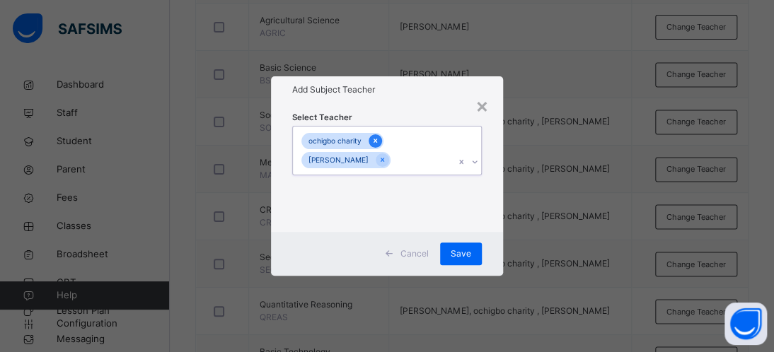
click at [376, 139] on icon at bounding box center [376, 141] width 8 height 10
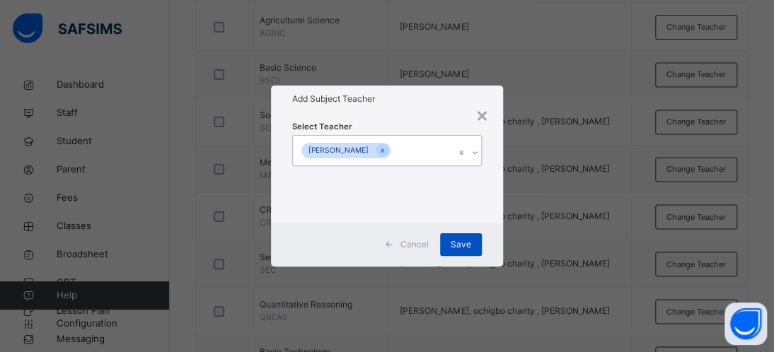
click at [456, 241] on span "Save" at bounding box center [461, 244] width 21 height 13
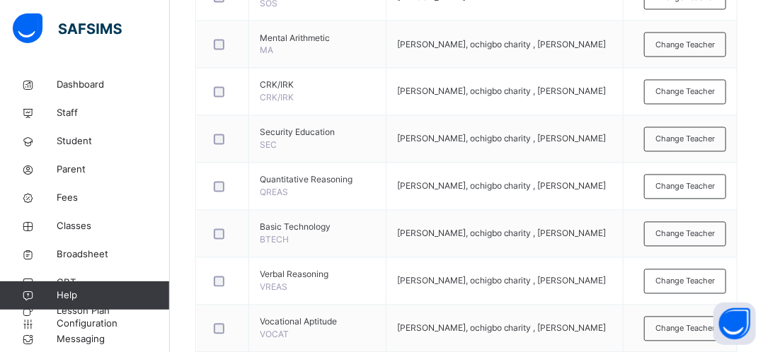
scroll to position [923, 0]
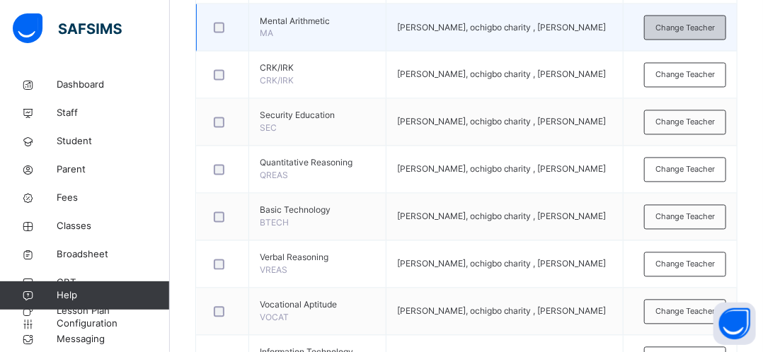
click at [701, 25] on span "Change Teacher" at bounding box center [684, 28] width 59 height 12
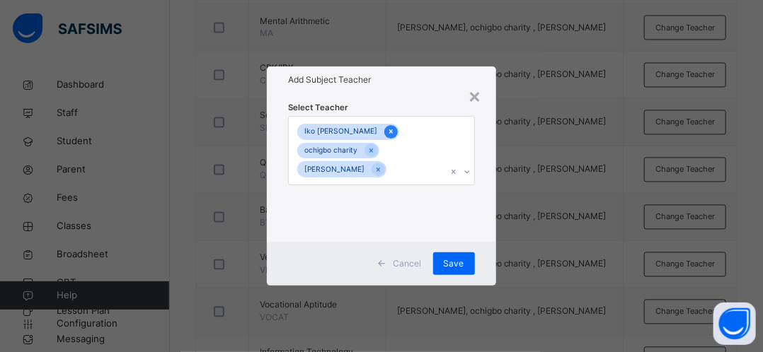
click at [389, 132] on icon at bounding box center [391, 131] width 4 height 4
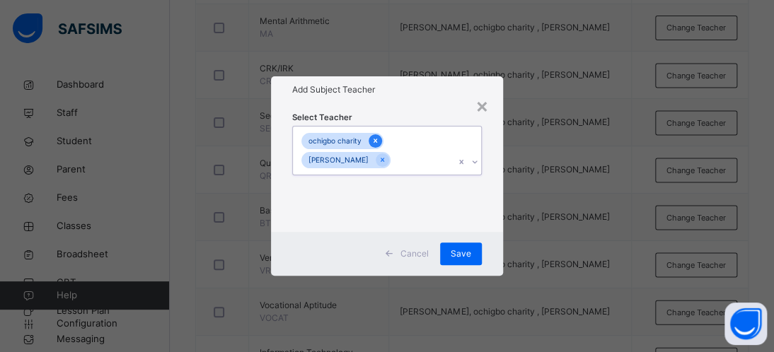
click at [372, 140] on icon at bounding box center [376, 141] width 8 height 10
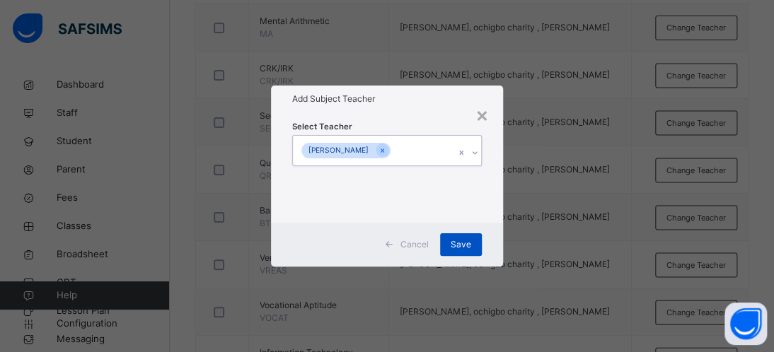
click at [464, 243] on span "Save" at bounding box center [461, 244] width 21 height 13
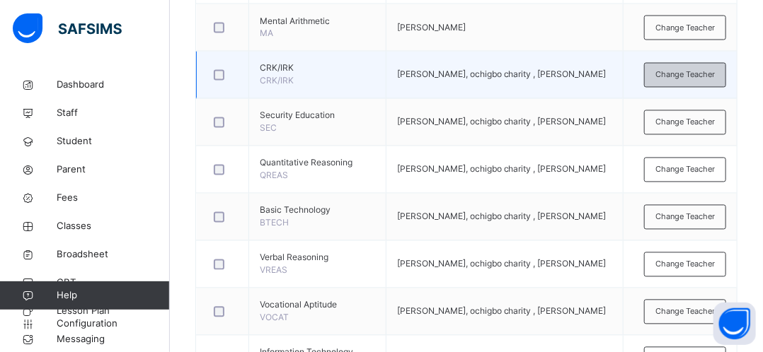
click at [695, 69] on span "Change Teacher" at bounding box center [684, 75] width 59 height 12
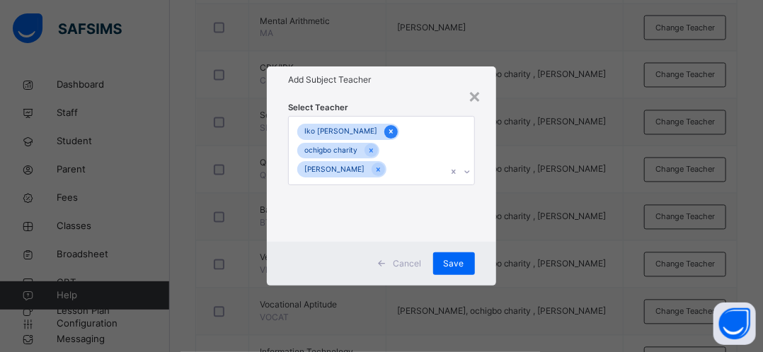
click at [387, 128] on icon at bounding box center [391, 132] width 8 height 10
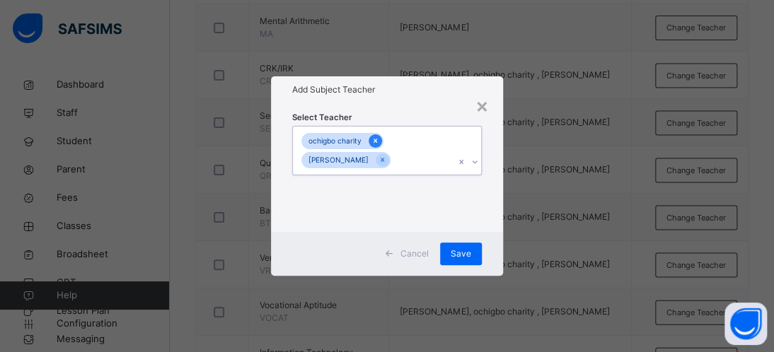
click at [378, 140] on icon at bounding box center [376, 141] width 8 height 10
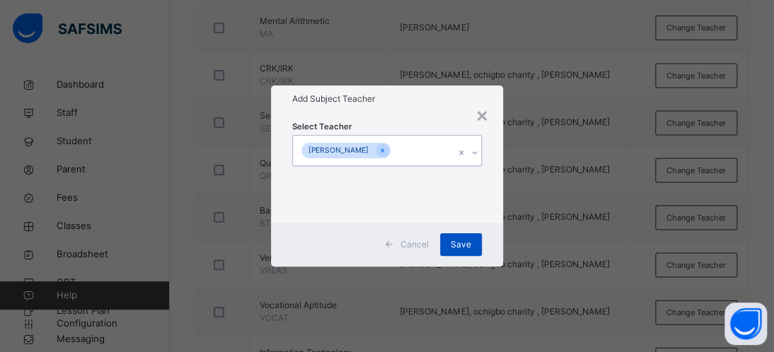
click at [459, 244] on span "Save" at bounding box center [461, 244] width 21 height 13
click at [459, 245] on span "Save" at bounding box center [461, 244] width 21 height 13
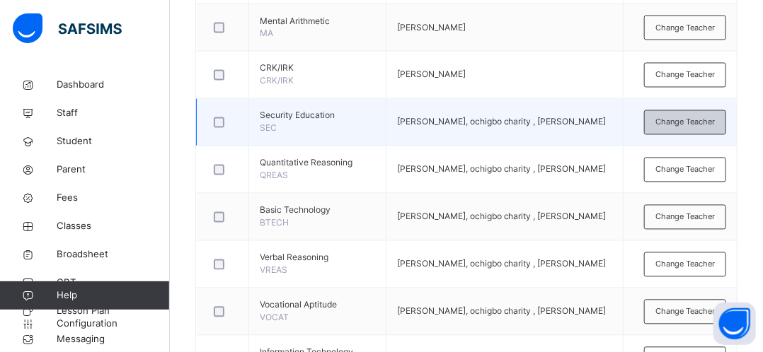
click at [707, 117] on span "Change Teacher" at bounding box center [684, 123] width 59 height 12
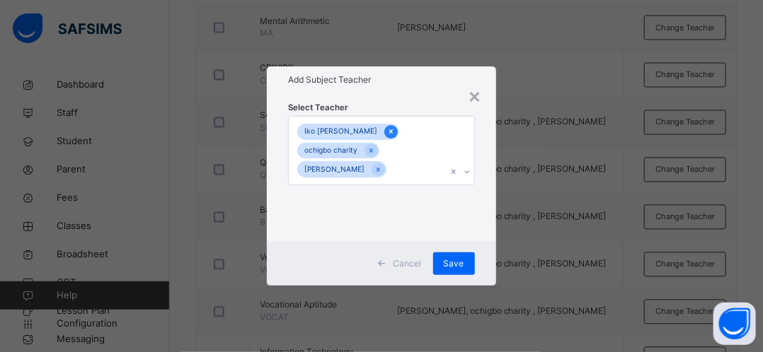
click at [387, 131] on icon at bounding box center [391, 132] width 8 height 10
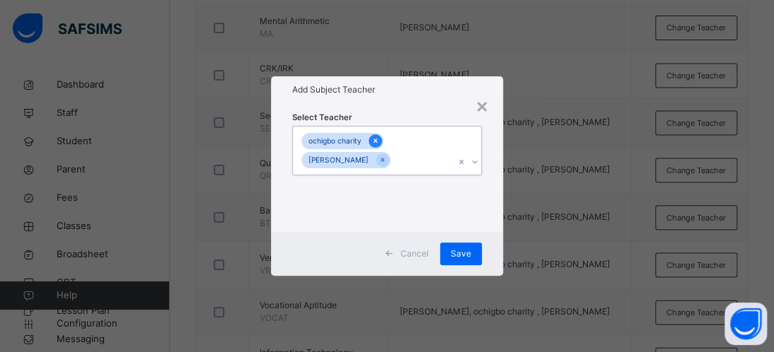
click at [379, 140] on icon at bounding box center [376, 141] width 8 height 10
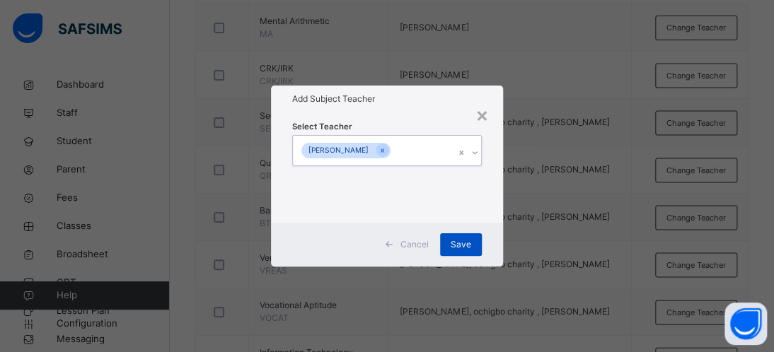
click at [473, 246] on div "Save" at bounding box center [461, 245] width 42 height 23
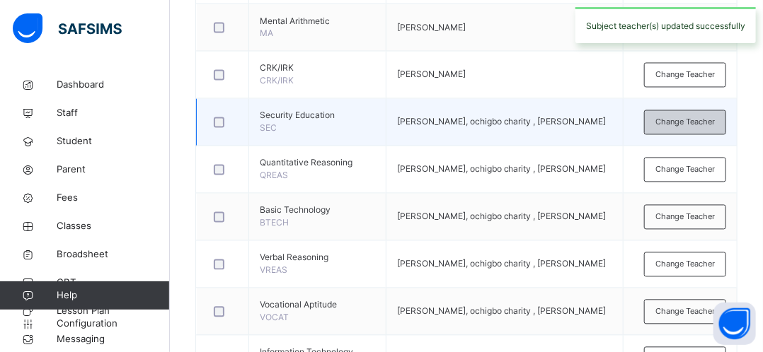
click at [697, 121] on span "Change Teacher" at bounding box center [684, 123] width 59 height 12
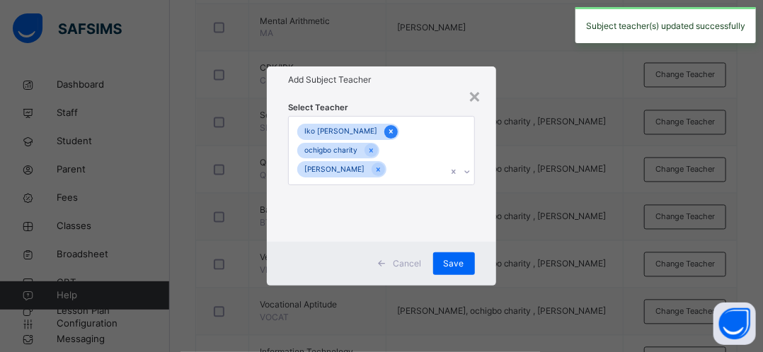
click at [389, 132] on icon at bounding box center [391, 131] width 4 height 4
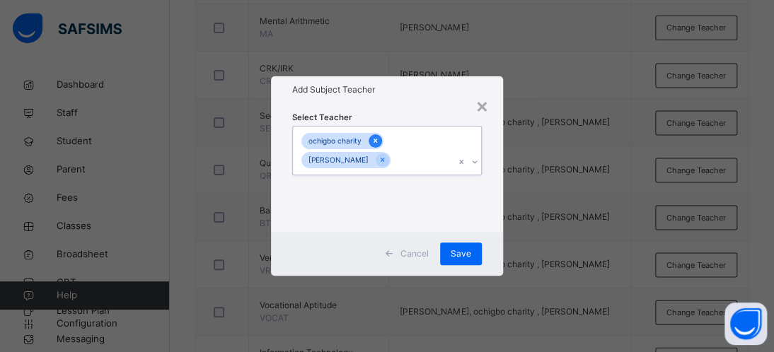
click at [374, 140] on icon at bounding box center [376, 141] width 4 height 4
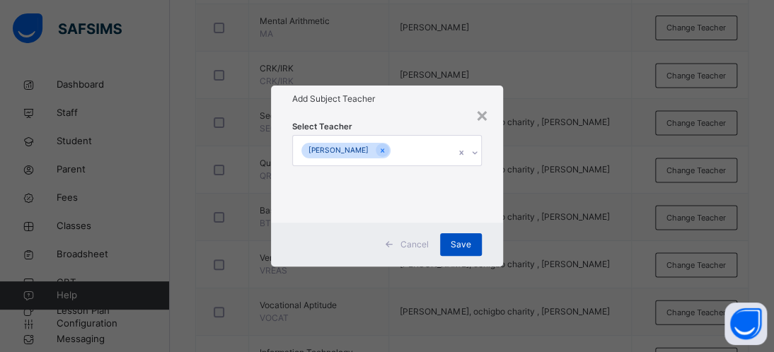
click at [464, 241] on span "Save" at bounding box center [461, 244] width 21 height 13
click at [464, 241] on div "Save" at bounding box center [454, 245] width 42 height 23
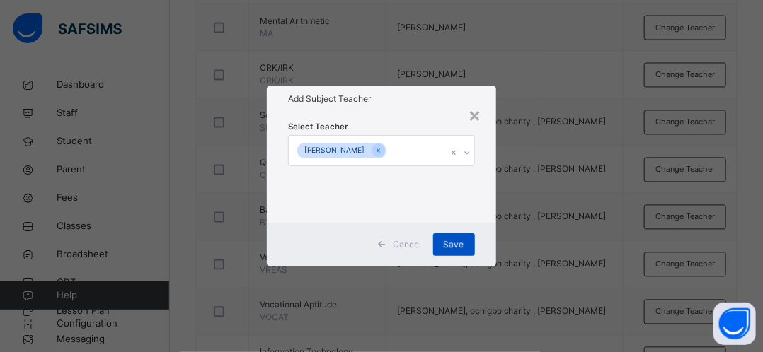
click at [464, 241] on div "Save" at bounding box center [454, 245] width 42 height 23
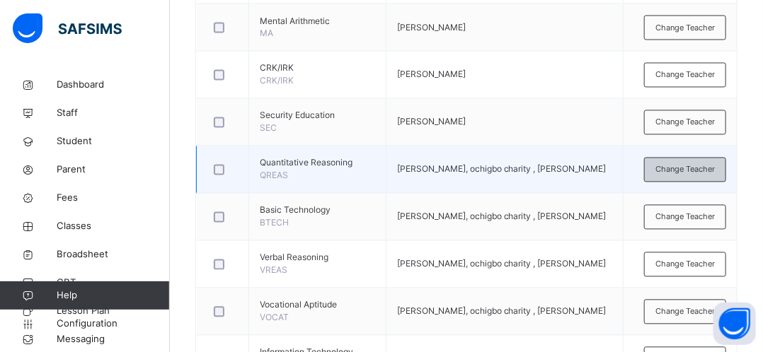
click at [693, 168] on span "Change Teacher" at bounding box center [684, 170] width 59 height 12
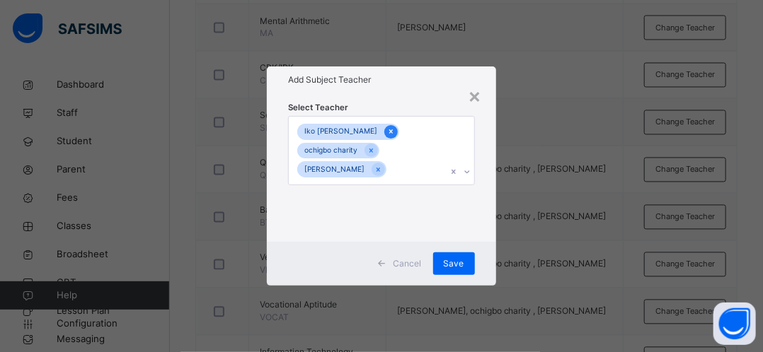
click at [387, 134] on icon at bounding box center [391, 132] width 8 height 10
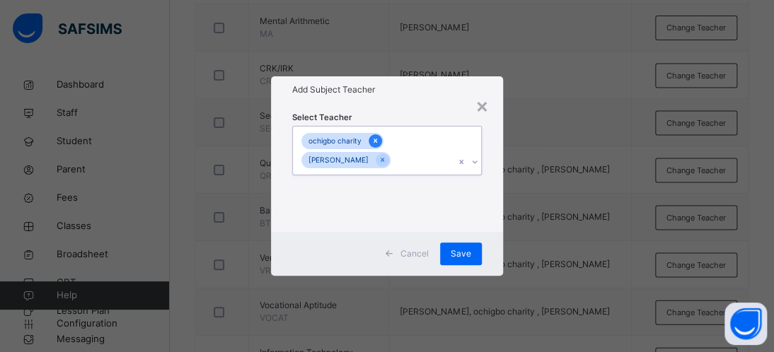
click at [376, 139] on icon at bounding box center [376, 141] width 4 height 4
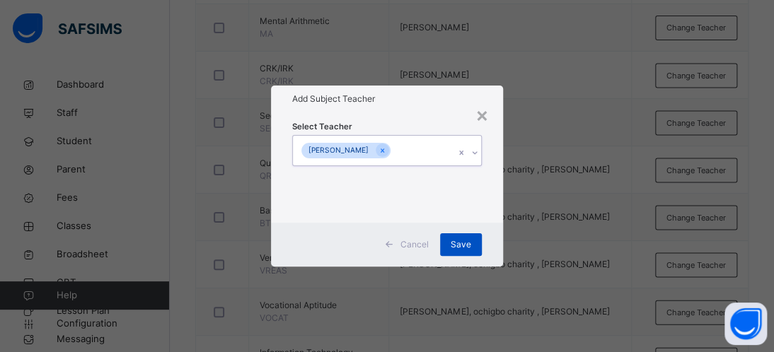
click at [464, 241] on span "Save" at bounding box center [461, 244] width 21 height 13
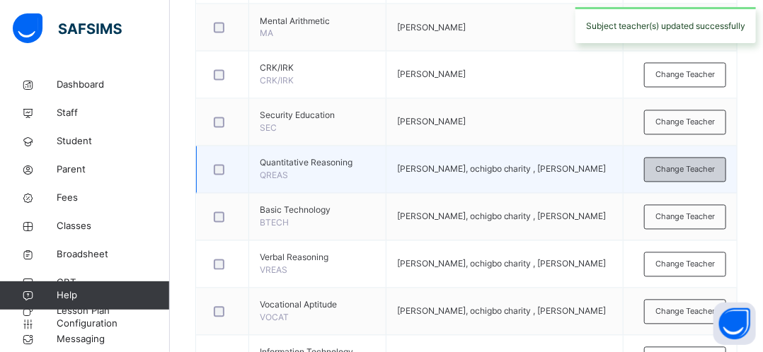
click at [701, 167] on span "Change Teacher" at bounding box center [684, 170] width 59 height 12
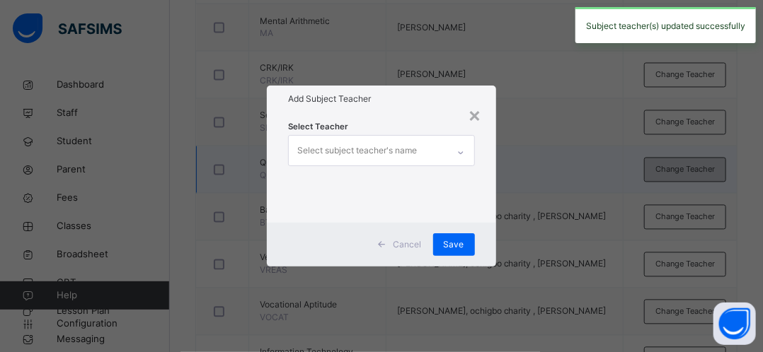
click at [701, 167] on div "× Add Subject Teacher Select Teacher Select subject teacher's name Cancel Save" at bounding box center [381, 176] width 763 height 352
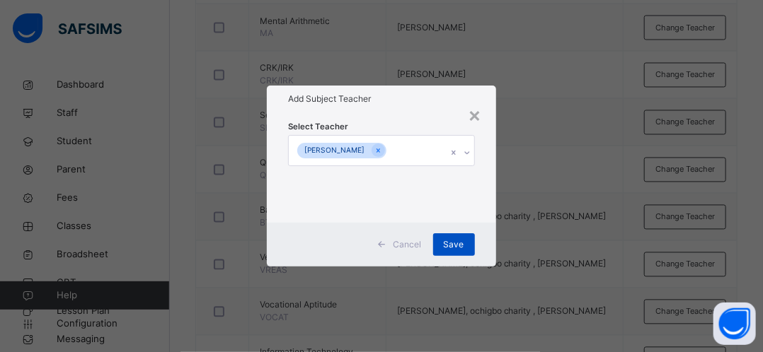
click at [460, 242] on span "Save" at bounding box center [454, 244] width 21 height 13
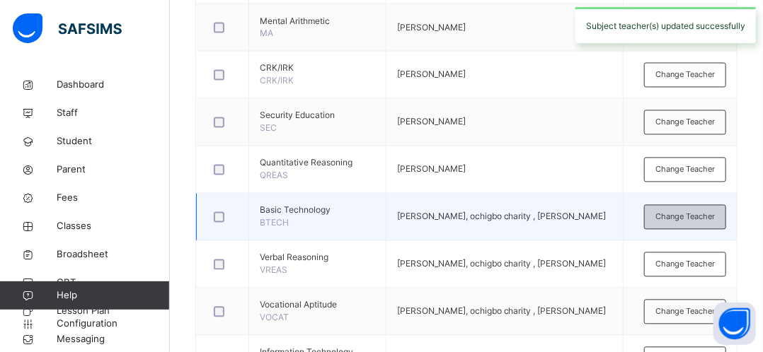
click at [676, 221] on div "Change Teacher" at bounding box center [685, 217] width 82 height 25
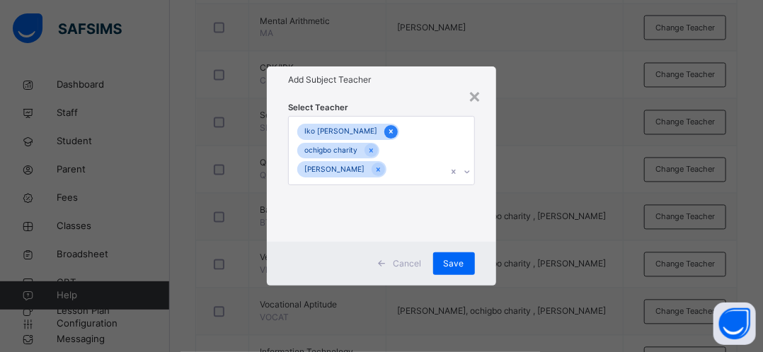
click at [387, 131] on icon at bounding box center [391, 132] width 8 height 10
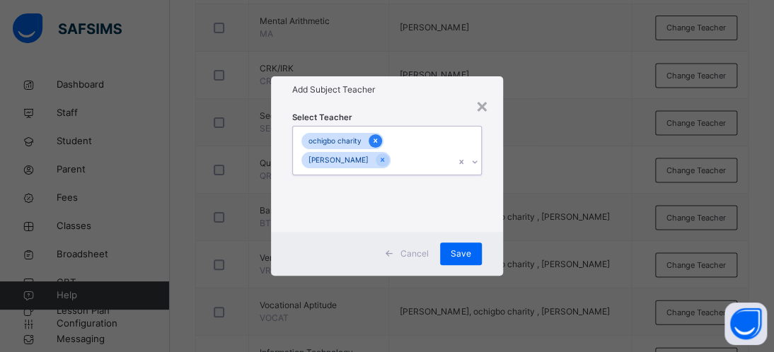
click at [373, 137] on icon at bounding box center [376, 141] width 8 height 10
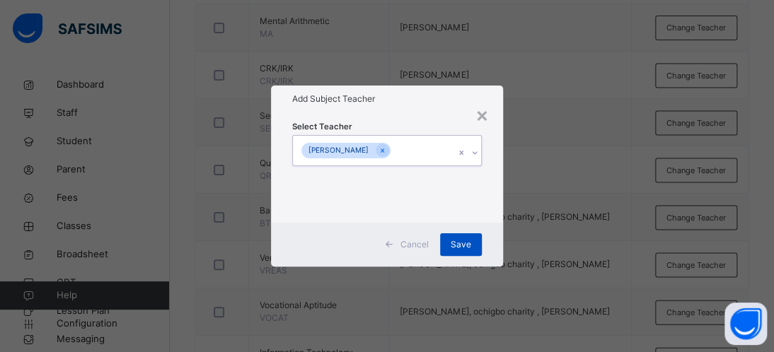
click at [457, 238] on span "Save" at bounding box center [461, 244] width 21 height 13
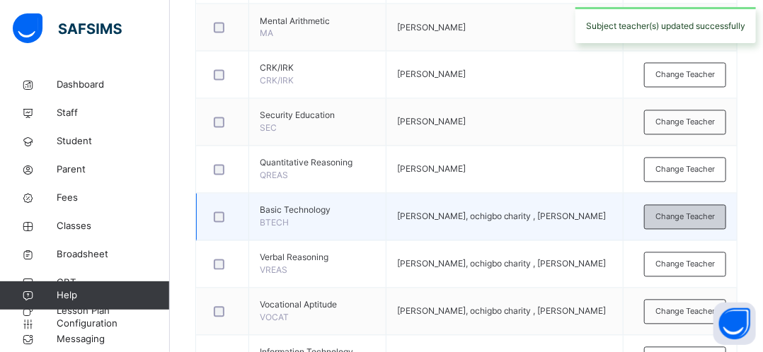
click at [691, 215] on span "Change Teacher" at bounding box center [684, 218] width 59 height 12
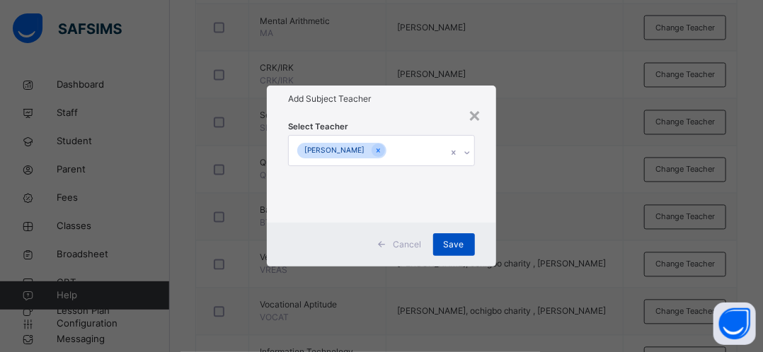
click at [451, 244] on span "Save" at bounding box center [454, 244] width 21 height 13
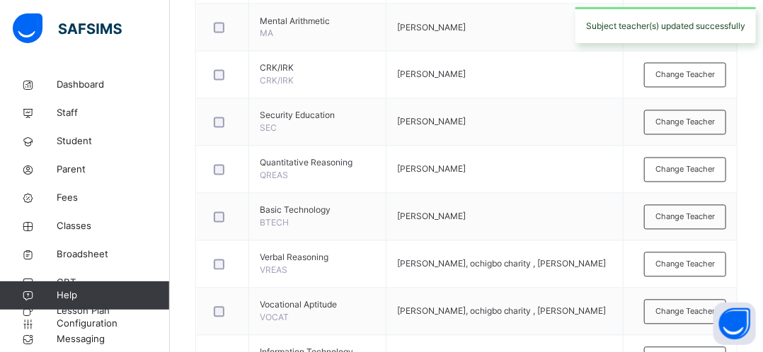
click at [451, 244] on td "Iko Bakos Samalia, ochigbo charity , chimamaka Robinson" at bounding box center [504, 264] width 237 height 47
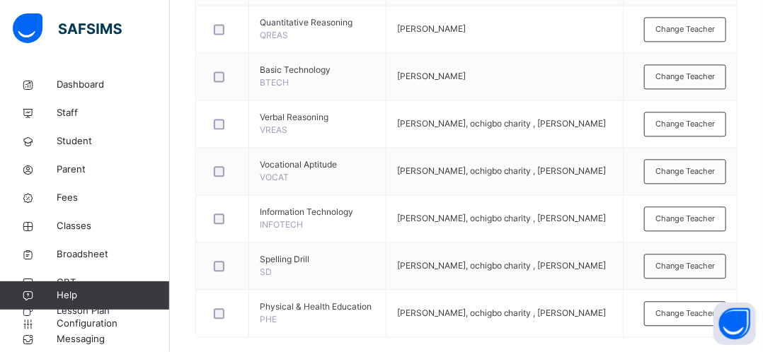
scroll to position [1081, 0]
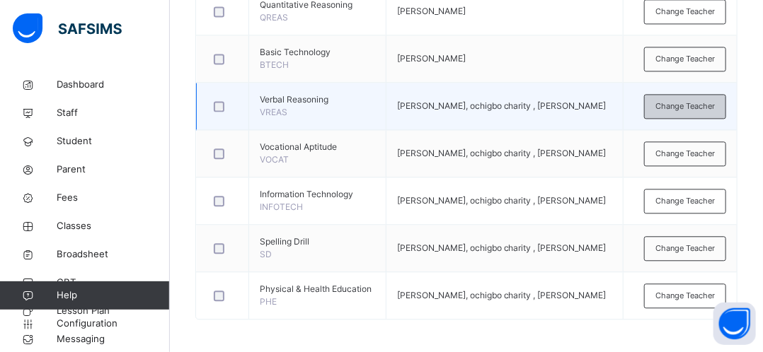
click at [706, 105] on span "Change Teacher" at bounding box center [684, 106] width 59 height 12
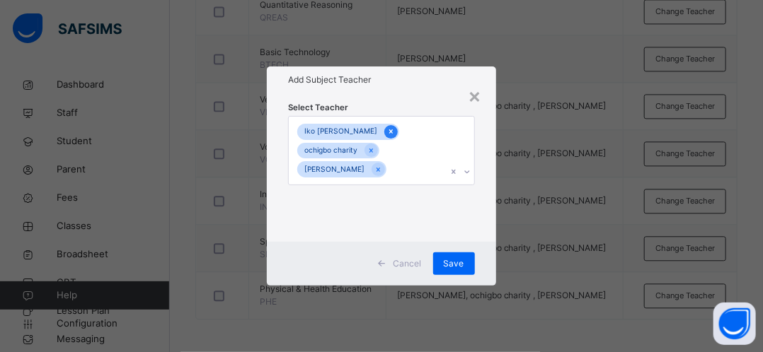
click at [387, 132] on icon at bounding box center [391, 132] width 8 height 10
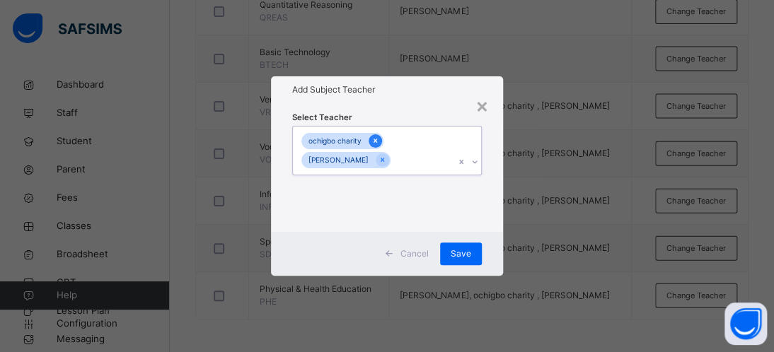
click at [374, 145] on icon at bounding box center [376, 141] width 8 height 10
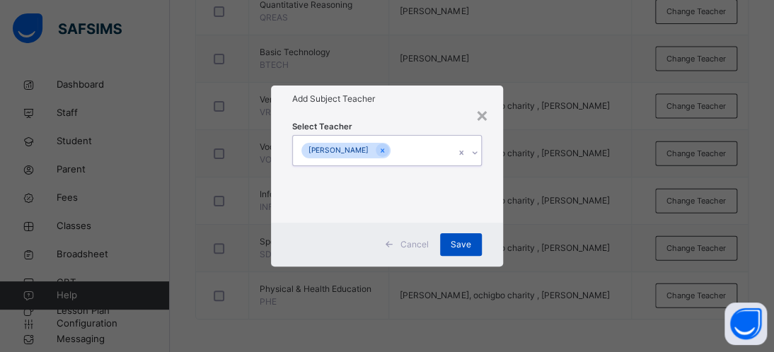
click at [464, 245] on span "Save" at bounding box center [461, 244] width 21 height 13
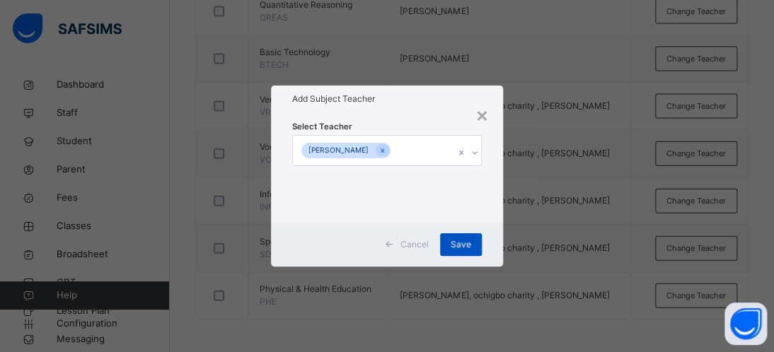
click at [464, 245] on span "Save" at bounding box center [461, 244] width 21 height 13
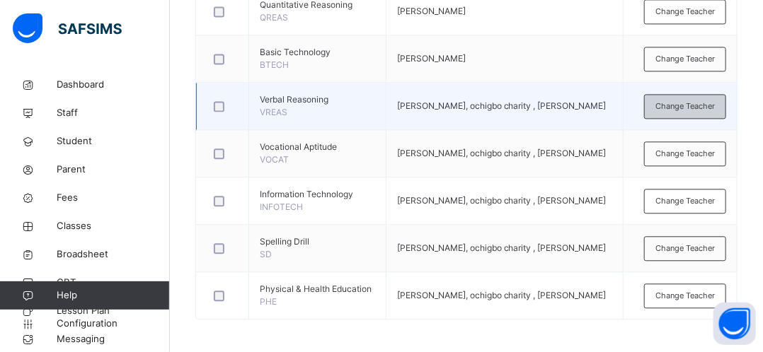
click at [703, 100] on span "Change Teacher" at bounding box center [684, 106] width 59 height 12
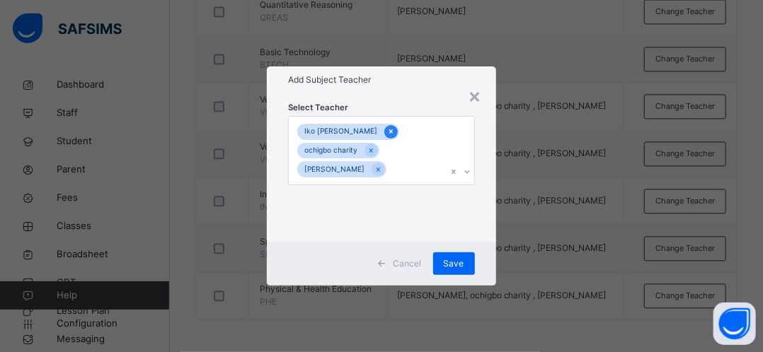
click at [387, 131] on icon at bounding box center [391, 132] width 8 height 10
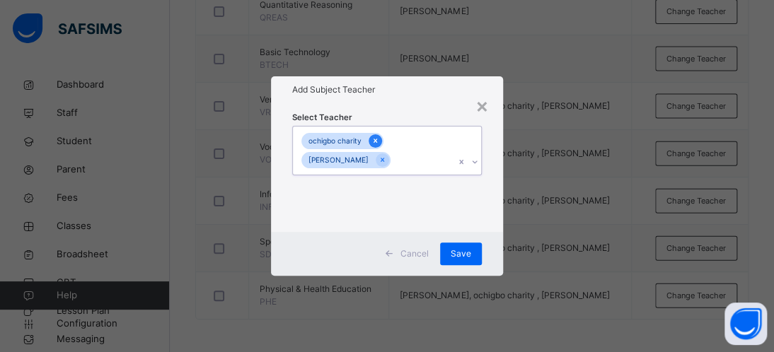
click at [378, 143] on icon at bounding box center [376, 141] width 8 height 10
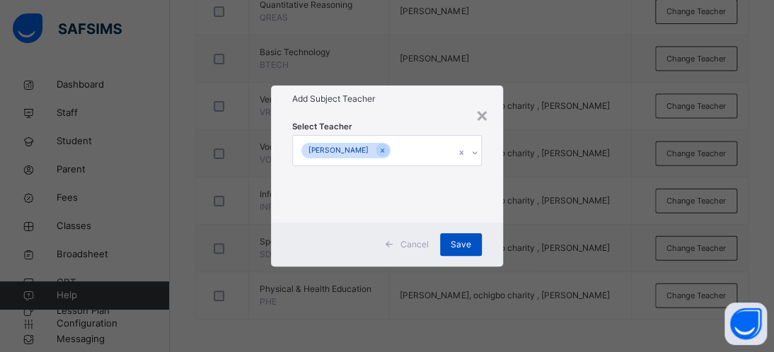
click at [457, 243] on span "Save" at bounding box center [461, 244] width 21 height 13
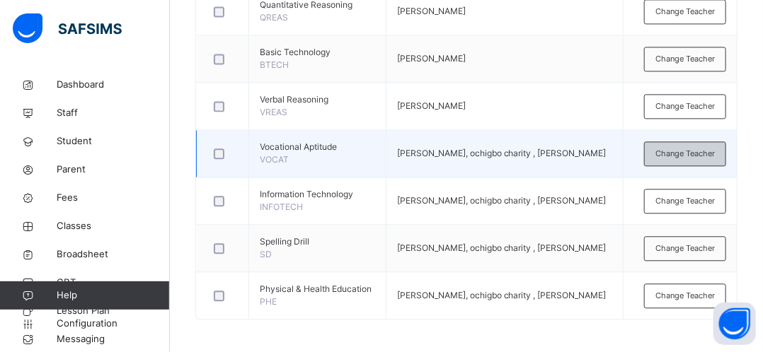
click at [715, 154] on span "Change Teacher" at bounding box center [684, 154] width 59 height 12
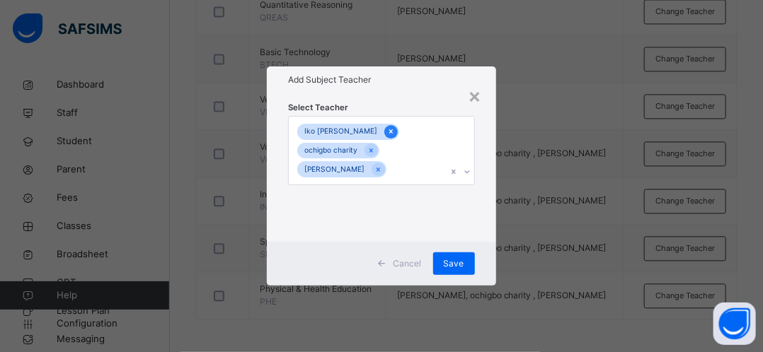
click at [387, 130] on icon at bounding box center [391, 132] width 8 height 10
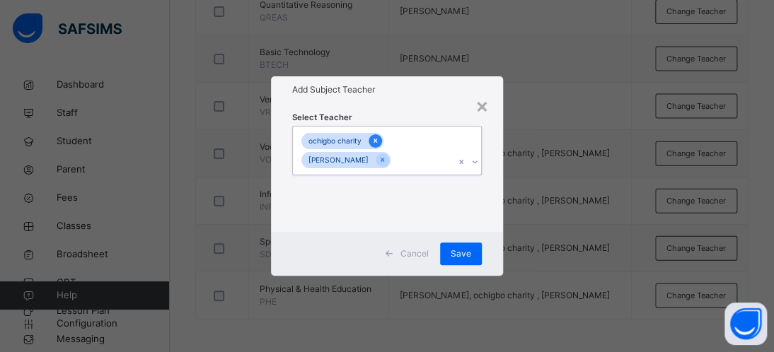
click at [376, 140] on icon at bounding box center [376, 141] width 4 height 4
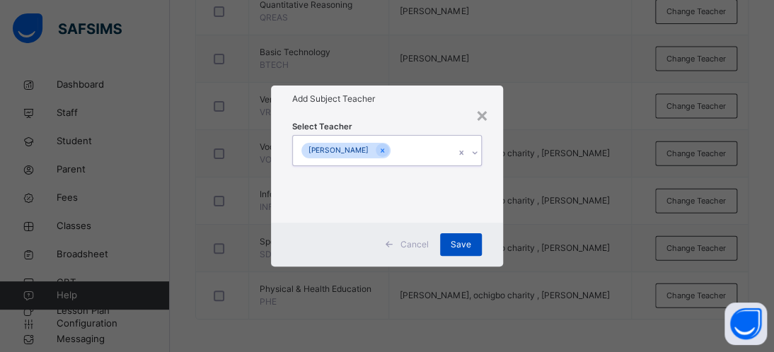
click at [467, 242] on span "Save" at bounding box center [461, 244] width 21 height 13
click at [467, 242] on div "Save" at bounding box center [461, 245] width 42 height 23
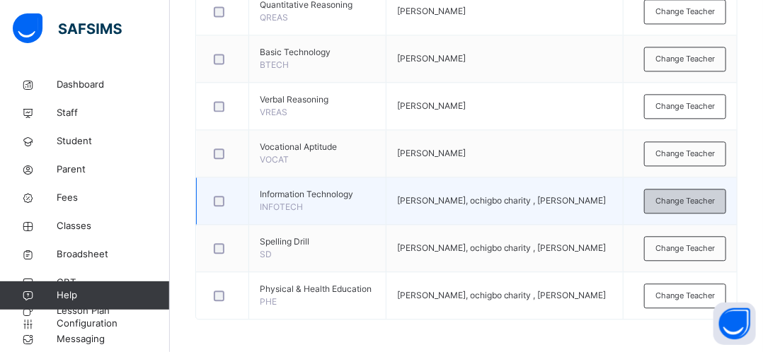
click at [691, 200] on span "Change Teacher" at bounding box center [684, 201] width 59 height 12
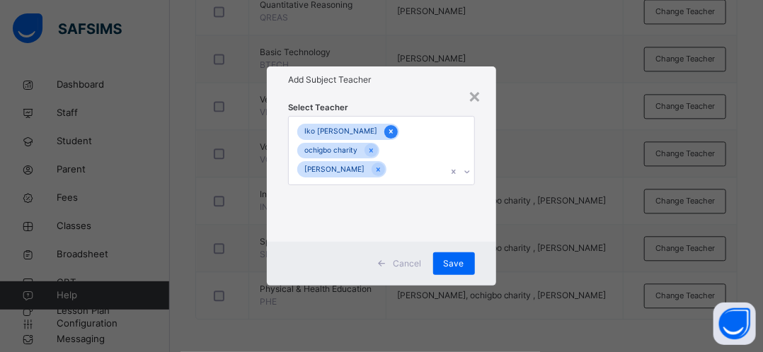
click at [387, 128] on icon at bounding box center [391, 132] width 8 height 10
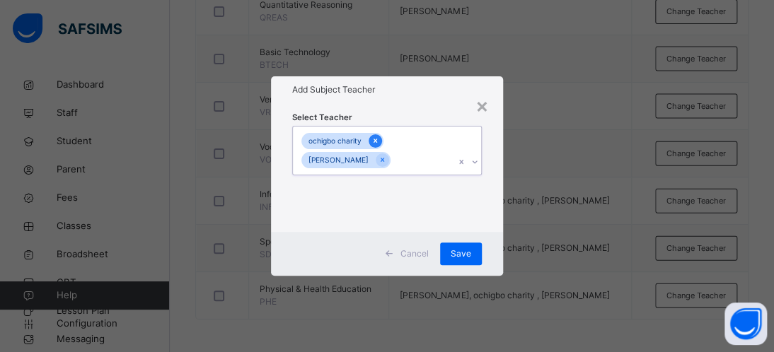
click at [372, 142] on icon at bounding box center [376, 141] width 8 height 10
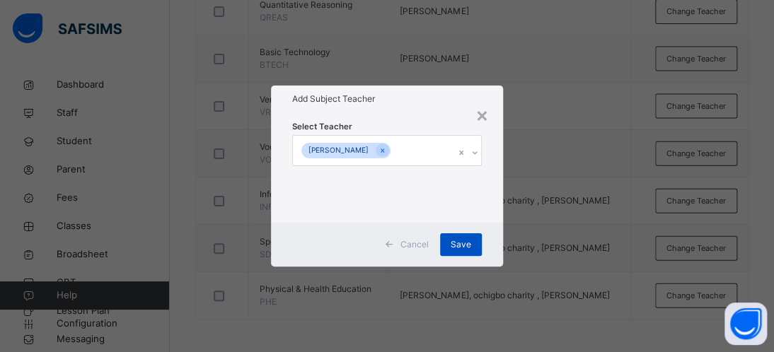
click at [462, 244] on span "Save" at bounding box center [461, 244] width 21 height 13
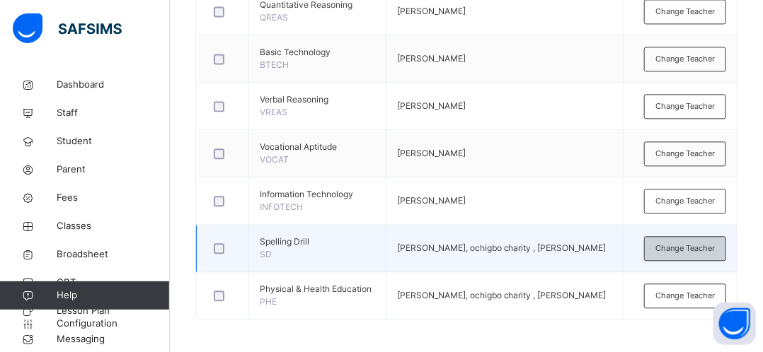
click at [672, 244] on span "Change Teacher" at bounding box center [684, 249] width 59 height 12
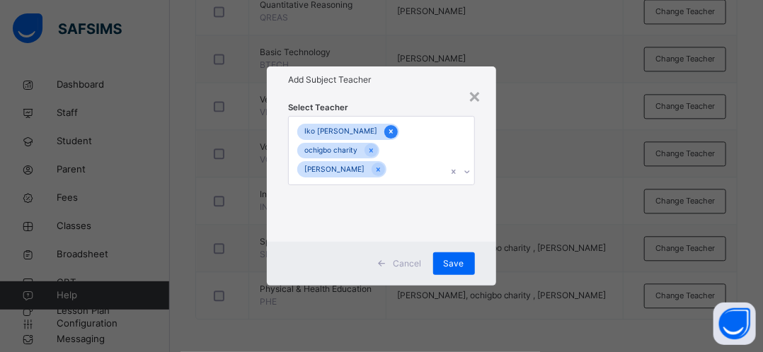
click at [389, 133] on icon at bounding box center [391, 131] width 4 height 4
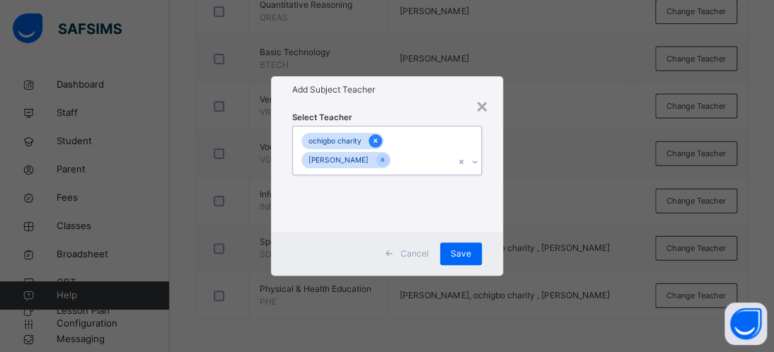
click at [376, 142] on icon at bounding box center [376, 141] width 8 height 10
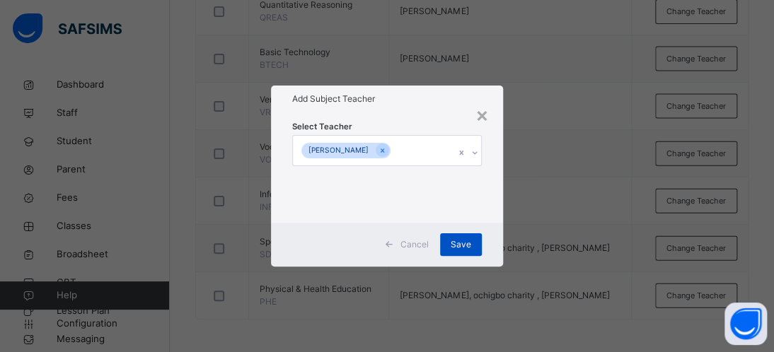
click at [462, 246] on span "Save" at bounding box center [461, 244] width 21 height 13
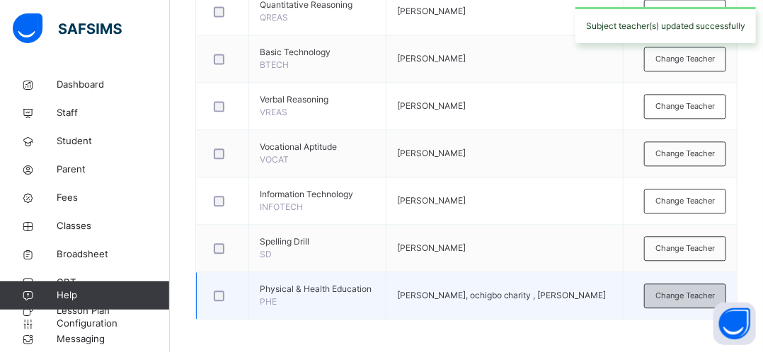
click at [693, 294] on span "Change Teacher" at bounding box center [684, 296] width 59 height 12
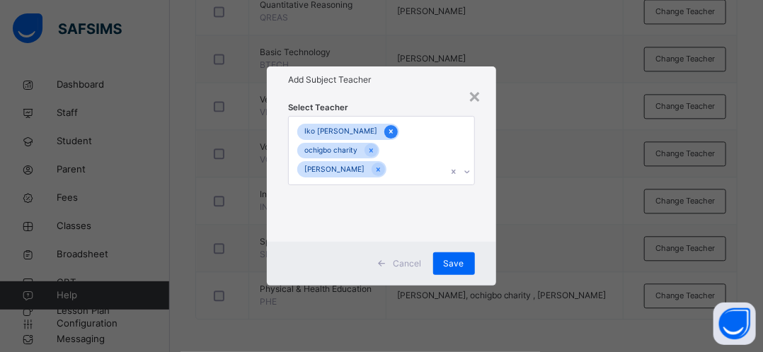
click at [387, 134] on icon at bounding box center [391, 132] width 8 height 10
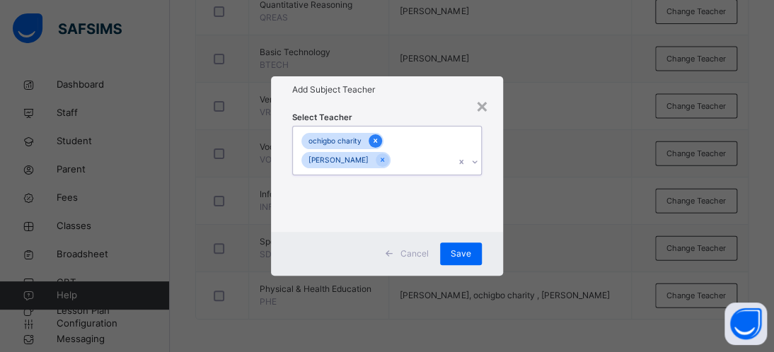
click at [372, 140] on icon at bounding box center [376, 141] width 8 height 10
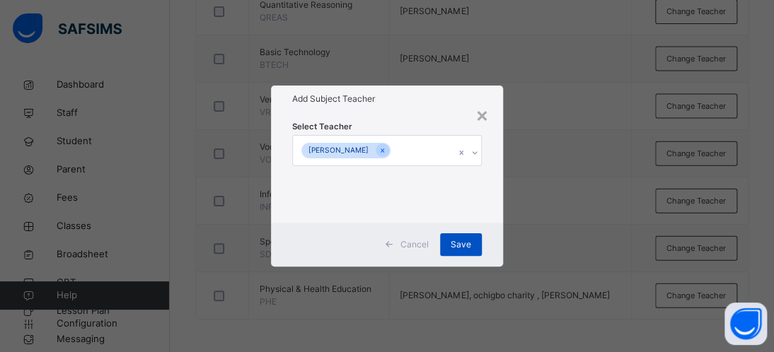
click at [458, 244] on span "Save" at bounding box center [461, 244] width 21 height 13
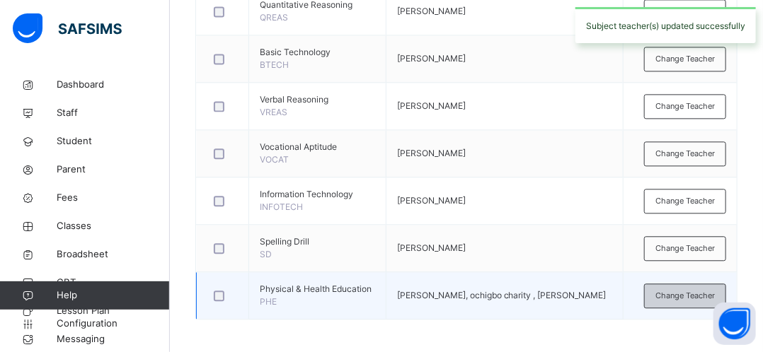
click at [677, 294] on span "Change Teacher" at bounding box center [684, 296] width 59 height 12
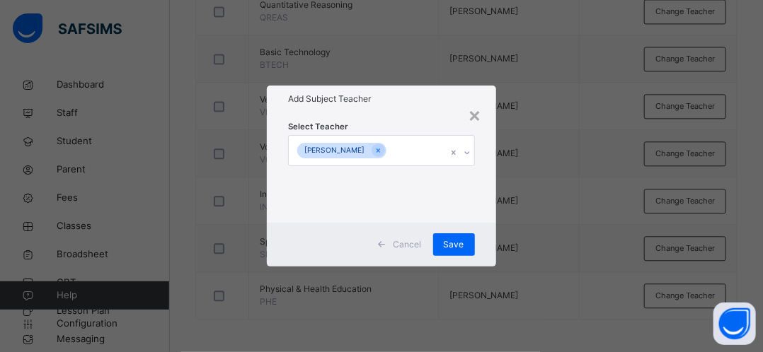
click at [592, 99] on div "× Add Subject Teacher Select Teacher chimamaka Robinson Cancel Save" at bounding box center [381, 176] width 763 height 352
click at [478, 117] on div "×" at bounding box center [474, 115] width 13 height 30
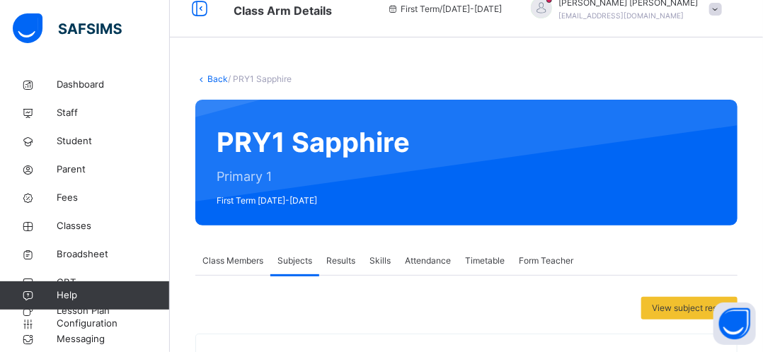
scroll to position [0, 0]
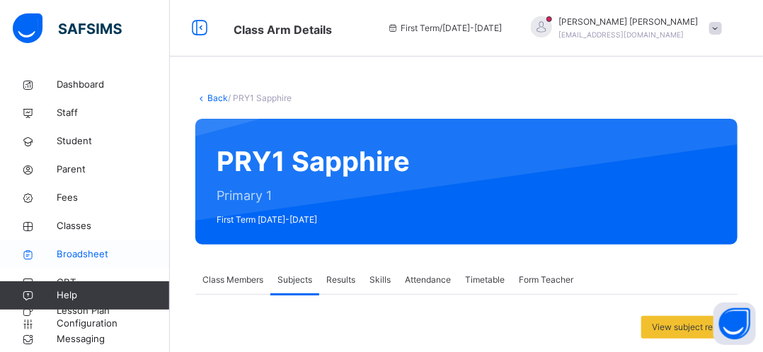
click at [91, 255] on span "Broadsheet" at bounding box center [113, 255] width 113 height 14
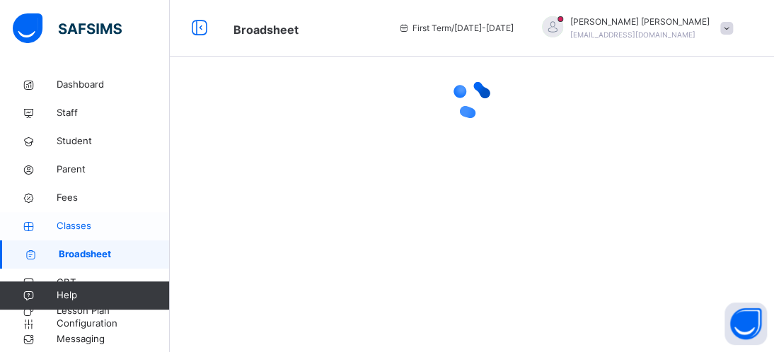
click at [81, 224] on span "Classes" at bounding box center [113, 226] width 113 height 14
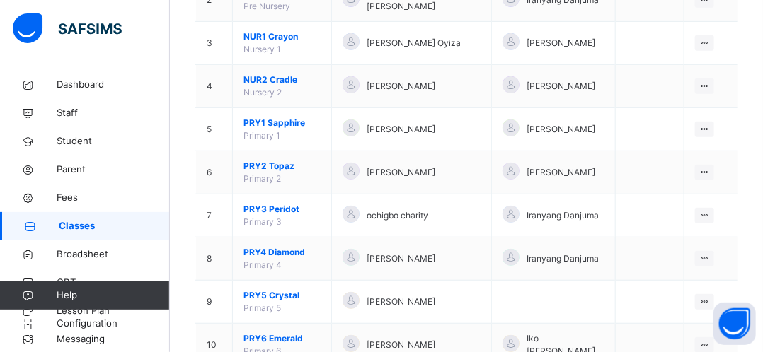
scroll to position [275, 0]
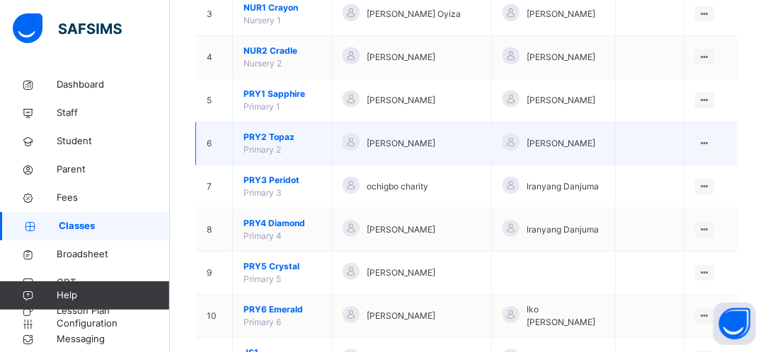
click at [271, 137] on span "PRY2 Topaz" at bounding box center [281, 137] width 77 height 13
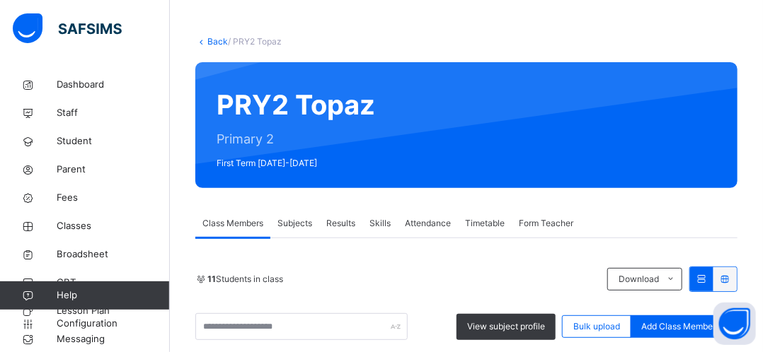
scroll to position [275, 0]
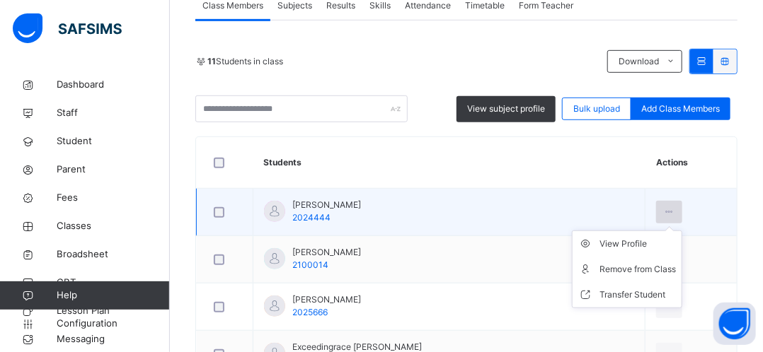
click at [663, 213] on icon at bounding box center [669, 212] width 12 height 13
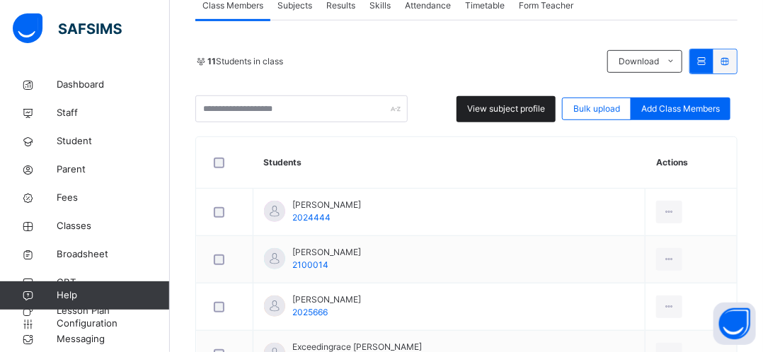
click at [514, 108] on span "View subject profile" at bounding box center [506, 109] width 78 height 13
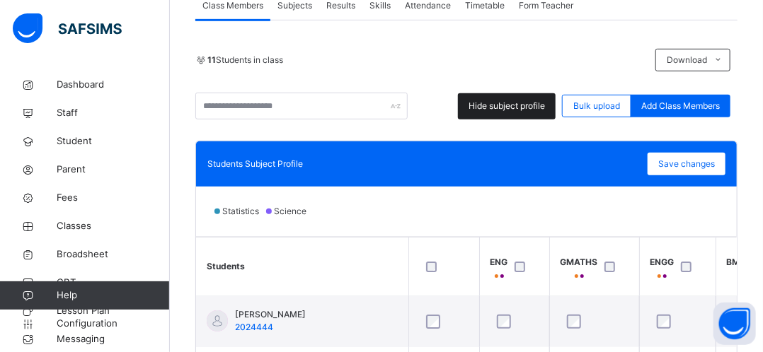
click at [500, 107] on span "Hide subject profile" at bounding box center [506, 106] width 76 height 13
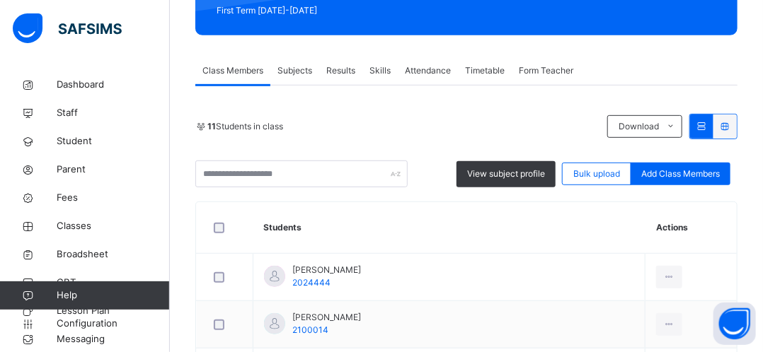
scroll to position [190, 0]
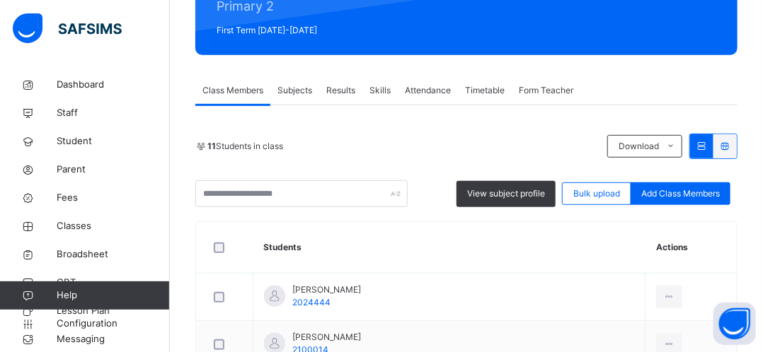
click at [292, 94] on span "Subjects" at bounding box center [294, 90] width 35 height 13
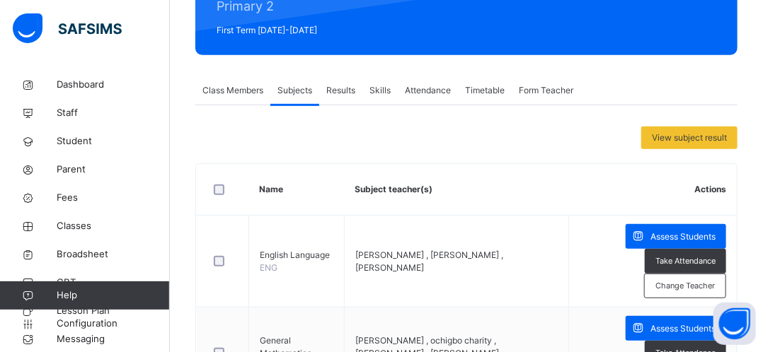
click at [542, 91] on span "Form Teacher" at bounding box center [546, 90] width 54 height 13
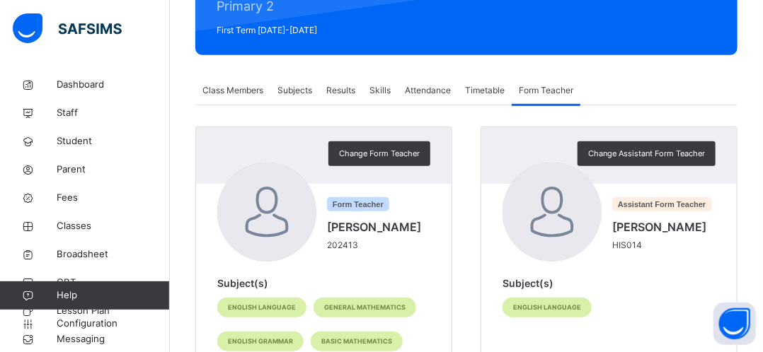
click at [289, 89] on span "Subjects" at bounding box center [294, 90] width 35 height 13
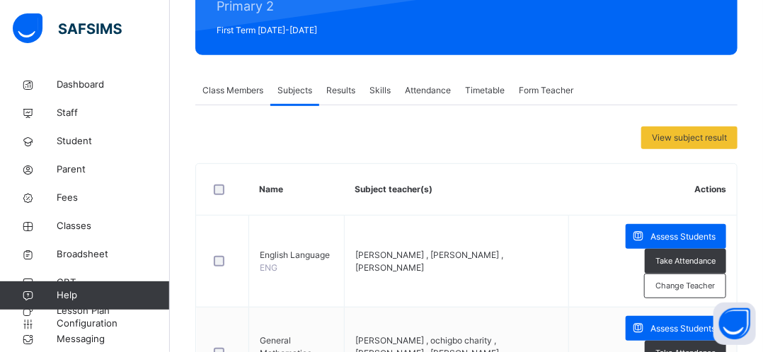
click at [549, 94] on span "Form Teacher" at bounding box center [546, 90] width 54 height 13
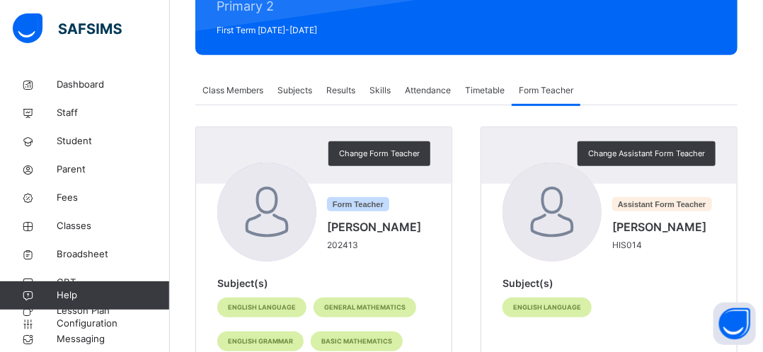
click at [235, 92] on span "Class Members" at bounding box center [232, 90] width 61 height 13
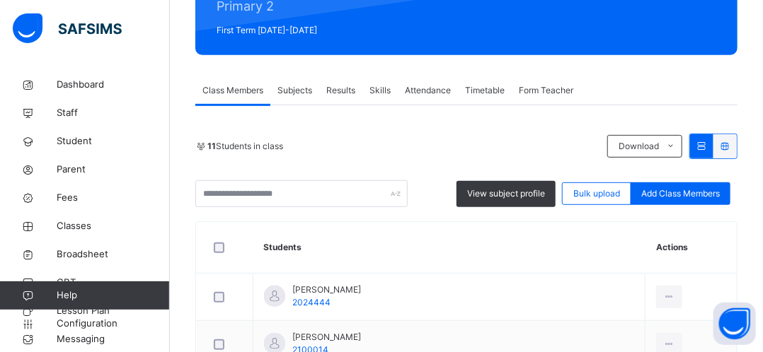
click at [243, 93] on span "Class Members" at bounding box center [232, 90] width 61 height 13
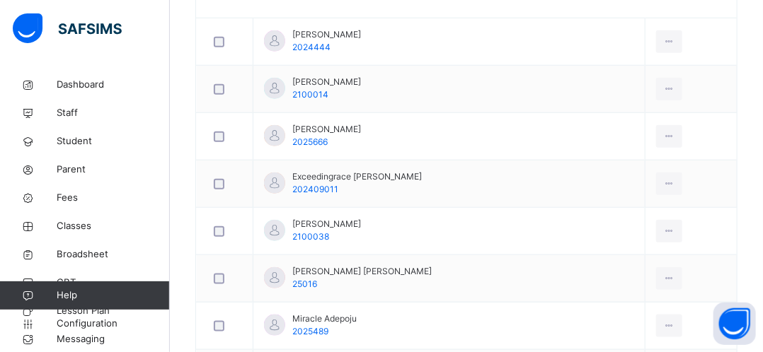
scroll to position [417, 0]
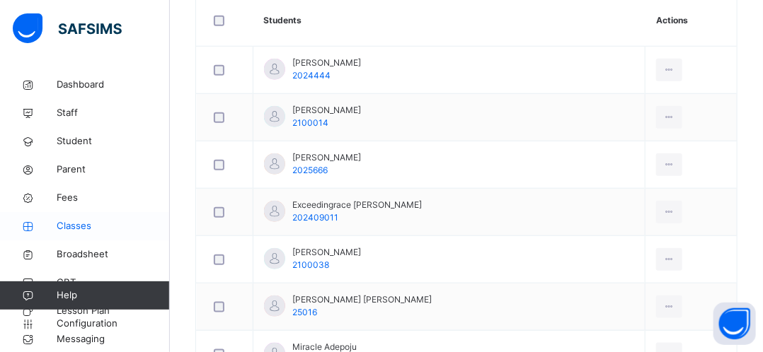
click at [91, 231] on span "Classes" at bounding box center [113, 226] width 113 height 14
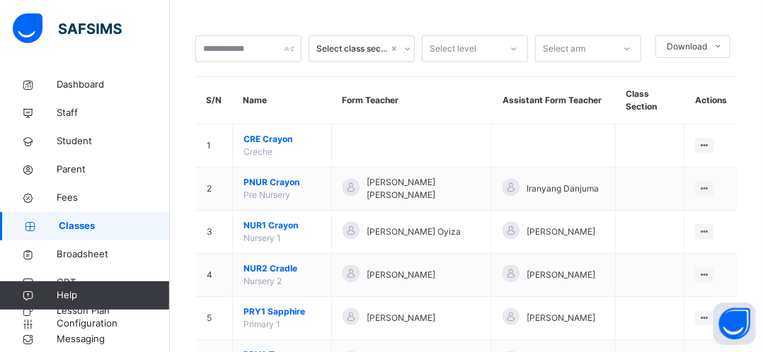
scroll to position [417, 0]
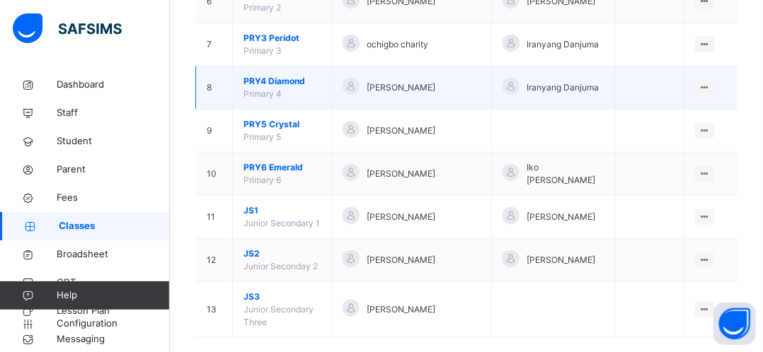
click at [272, 83] on span "PRY4 Diamond" at bounding box center [281, 81] width 77 height 13
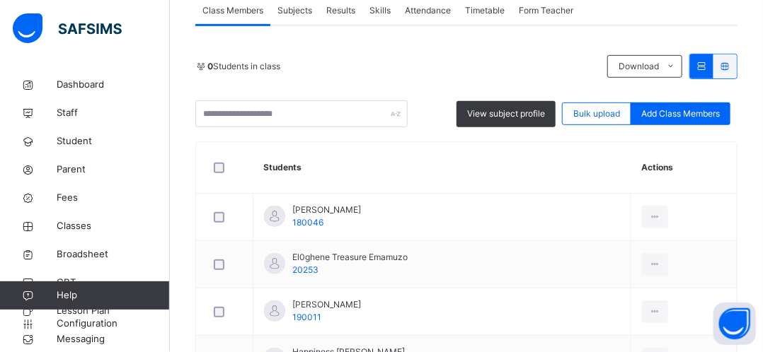
scroll to position [248, 0]
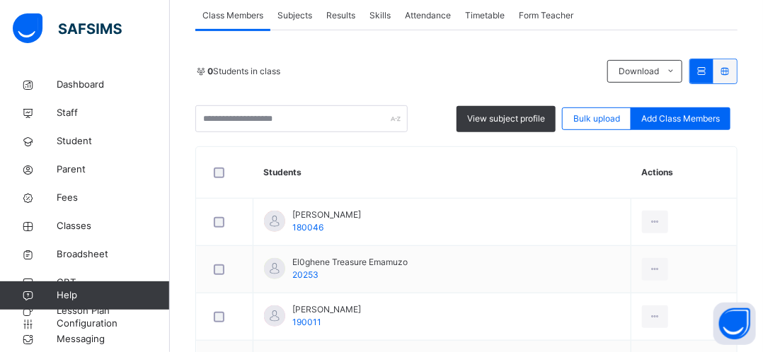
click at [287, 21] on span "Subjects" at bounding box center [294, 15] width 35 height 13
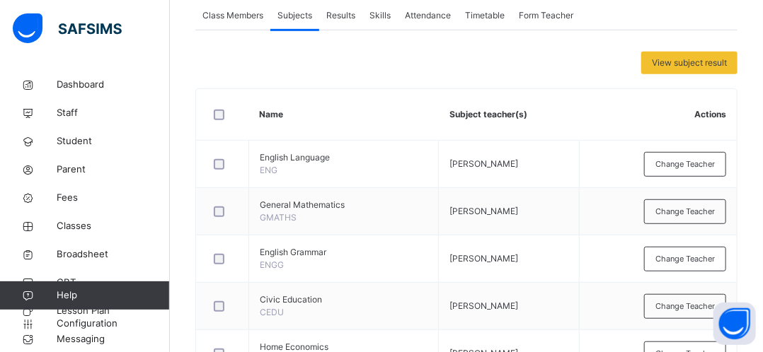
click at [287, 21] on span "Subjects" at bounding box center [294, 15] width 35 height 13
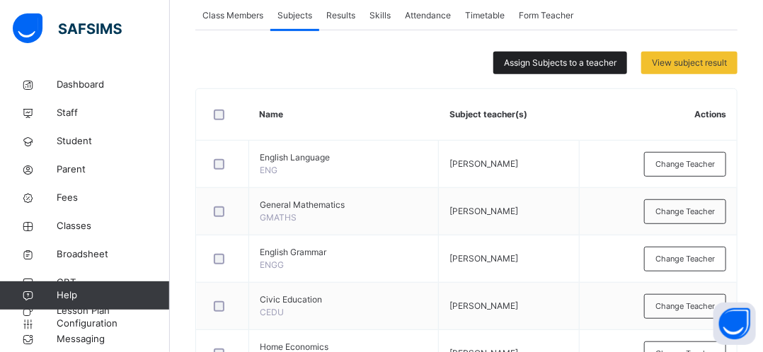
click at [568, 63] on span "Assign Subjects to a teacher" at bounding box center [560, 63] width 113 height 13
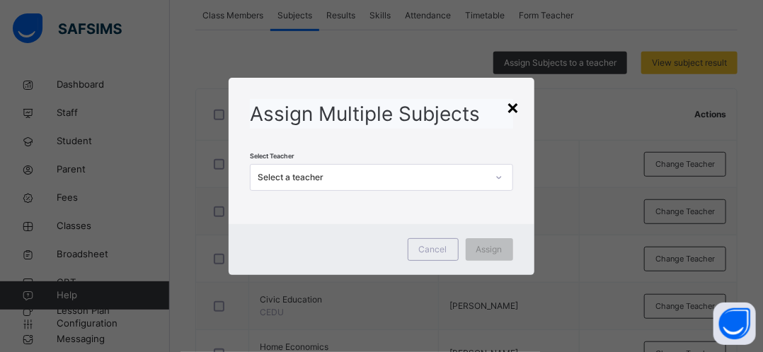
click at [512, 100] on div "×" at bounding box center [513, 107] width 13 height 30
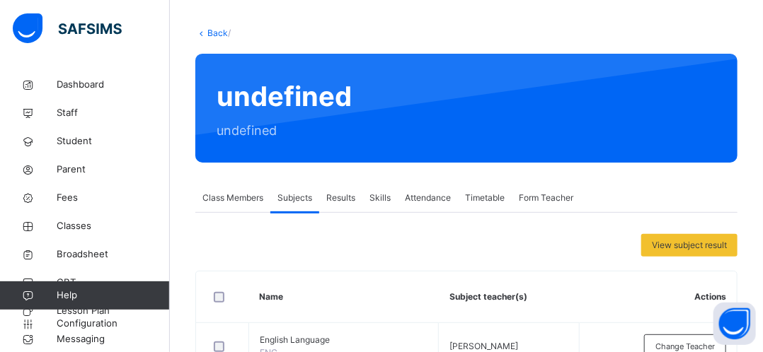
scroll to position [0, 0]
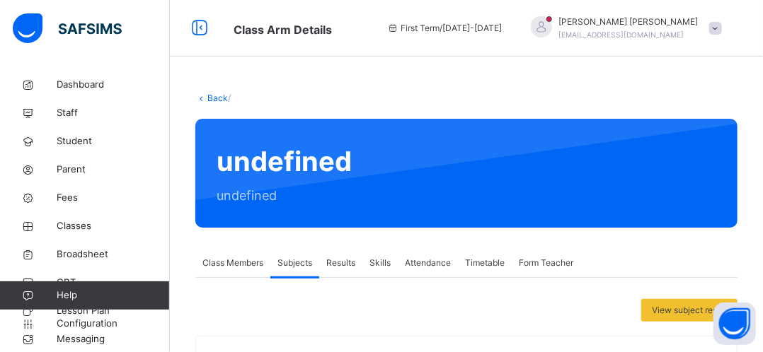
drag, startPoint x: 224, startPoint y: 113, endPoint x: 388, endPoint y: 93, distance: 165.4
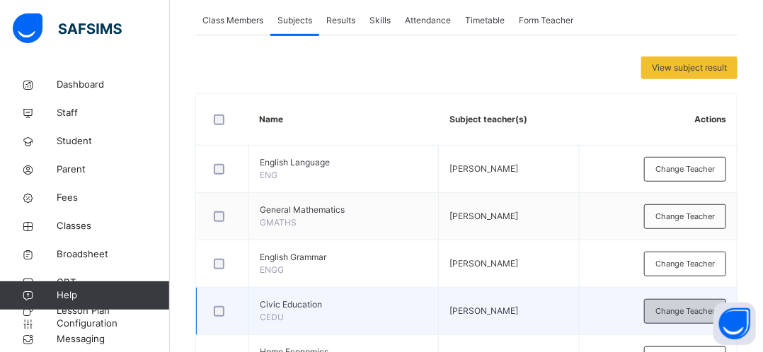
scroll to position [255, 0]
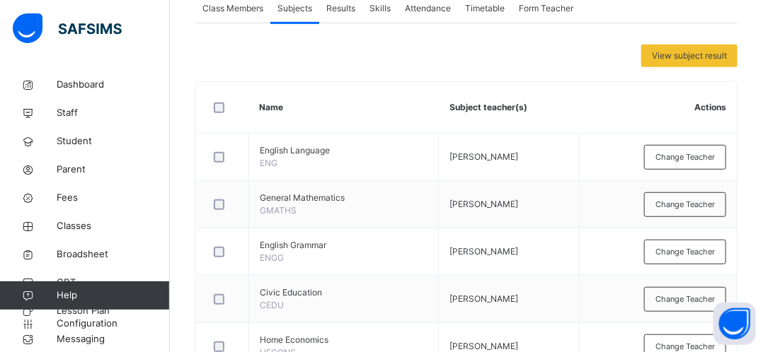
click at [427, 67] on div "View subject result" at bounding box center [466, 56] width 542 height 23
click at [532, 12] on span "Form Teacher" at bounding box center [546, 8] width 54 height 13
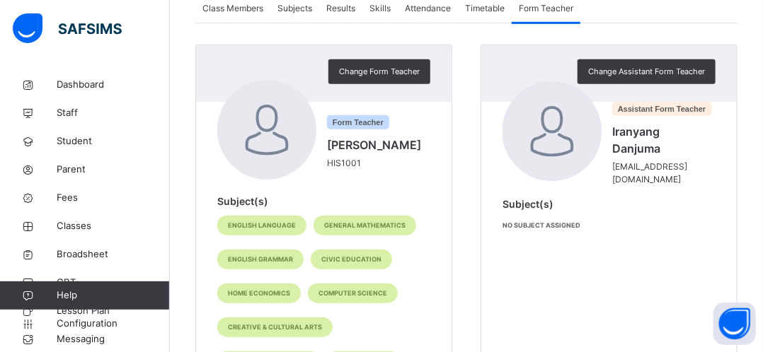
click at [532, 12] on span "Form Teacher" at bounding box center [546, 8] width 54 height 13
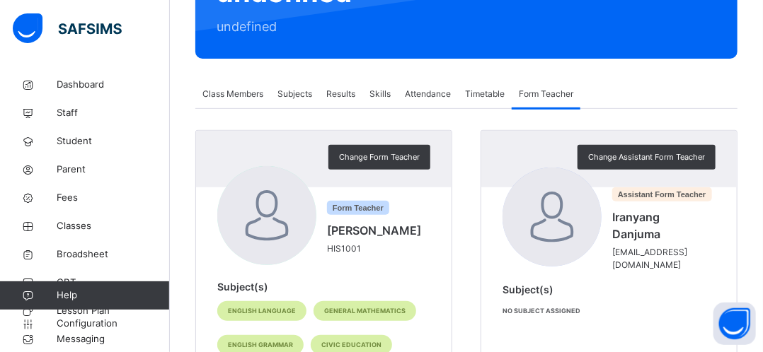
scroll to position [142, 0]
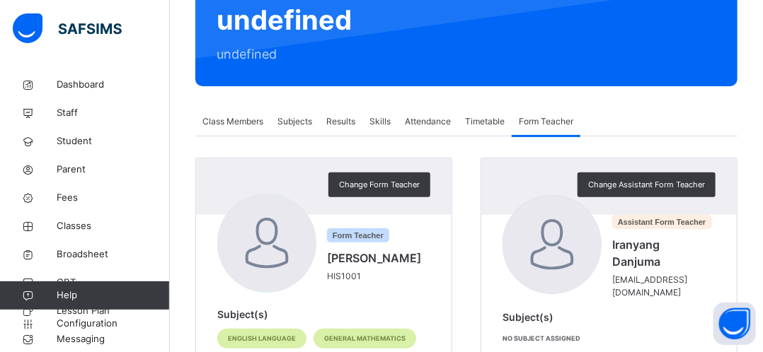
click at [245, 121] on span "Class Members" at bounding box center [232, 121] width 61 height 13
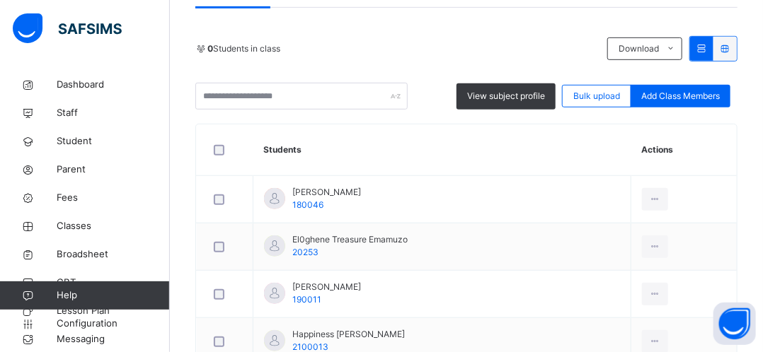
scroll to position [283, 0]
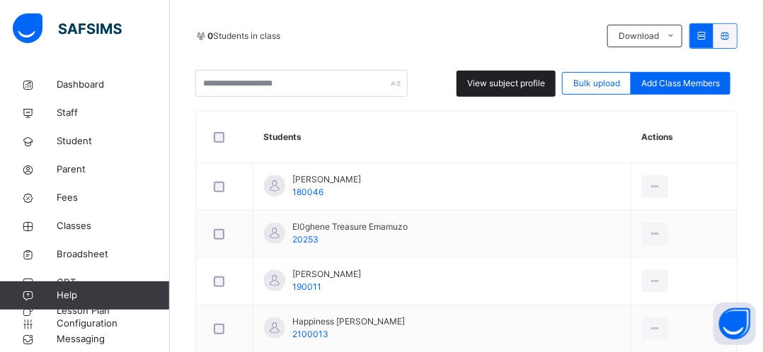
click at [517, 82] on span "View subject profile" at bounding box center [506, 83] width 78 height 13
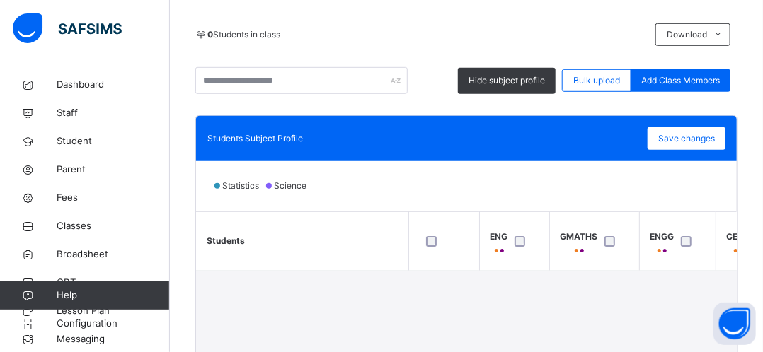
scroll to position [255, 0]
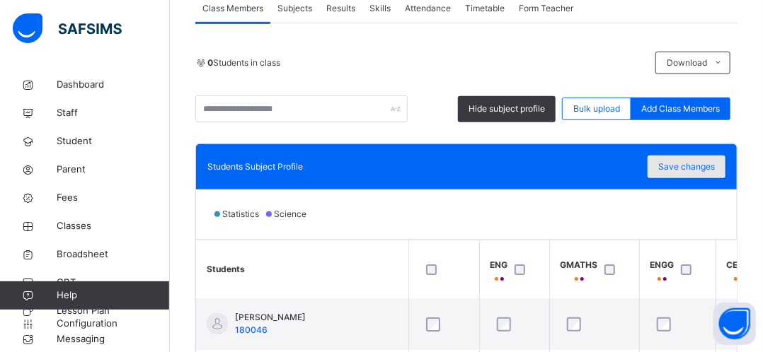
click at [691, 166] on span "Save changes" at bounding box center [686, 167] width 57 height 13
click at [675, 168] on div "Save changes" at bounding box center [686, 167] width 78 height 23
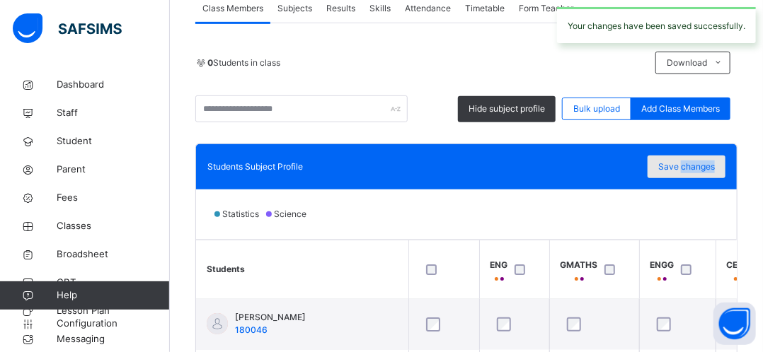
click at [675, 168] on span "Save changes" at bounding box center [686, 167] width 57 height 13
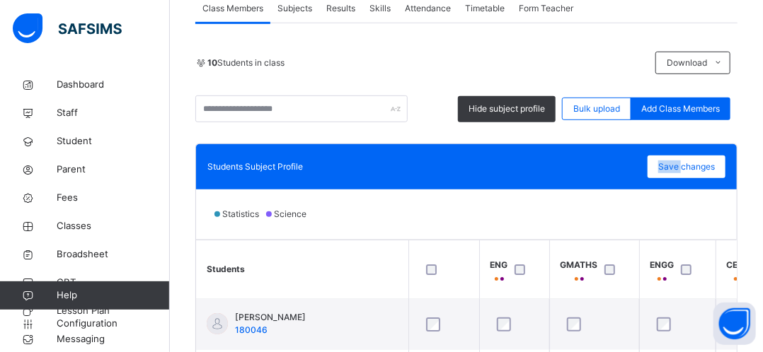
click at [296, 10] on span "Subjects" at bounding box center [294, 8] width 35 height 13
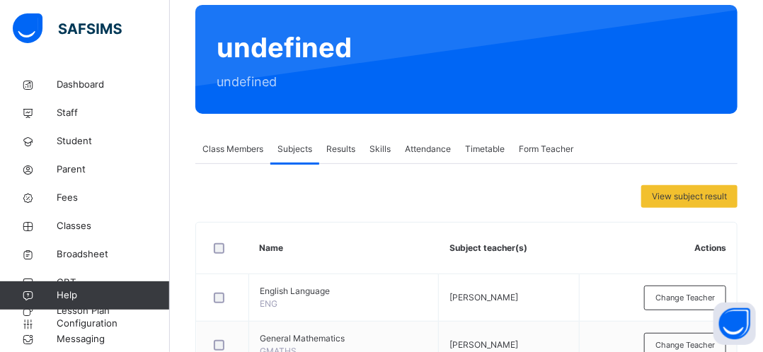
scroll to position [79, 0]
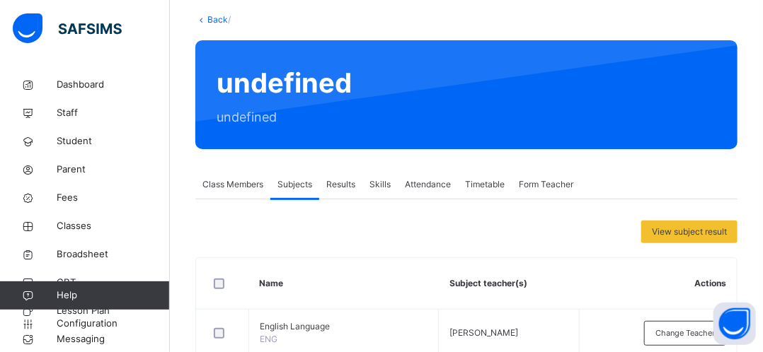
click at [234, 184] on span "Class Members" at bounding box center [232, 184] width 61 height 13
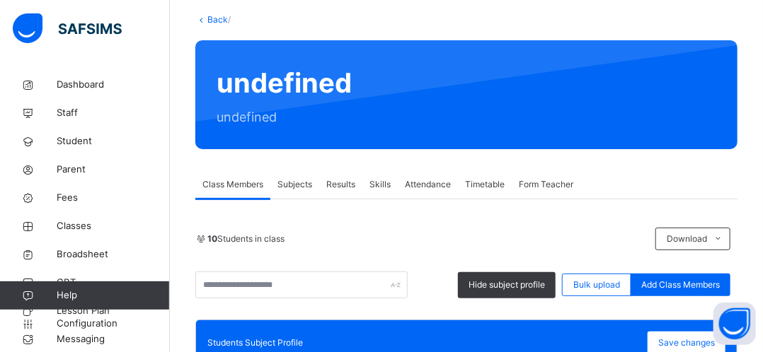
click at [300, 185] on span "Subjects" at bounding box center [294, 184] width 35 height 13
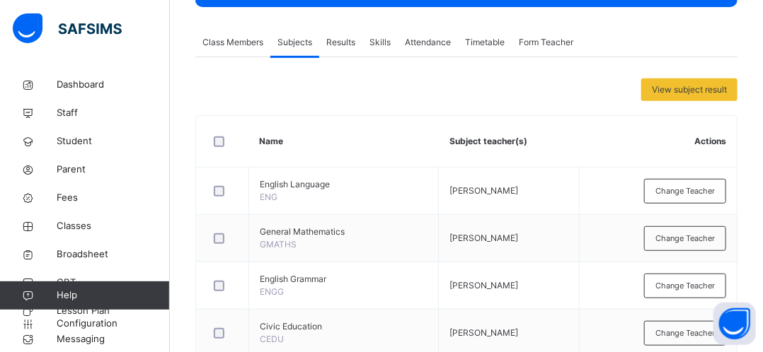
scroll to position [248, 0]
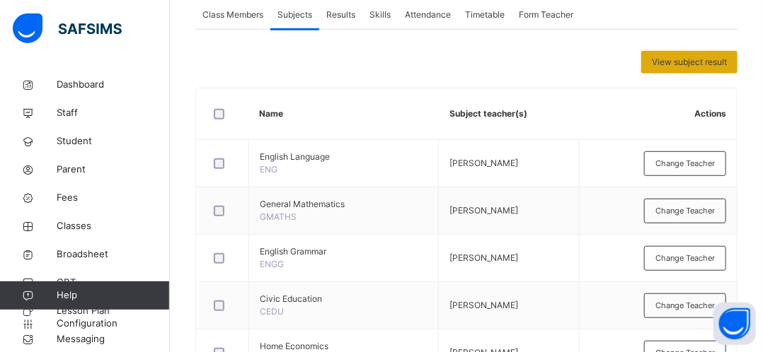
click at [701, 62] on span "View subject result" at bounding box center [689, 62] width 75 height 13
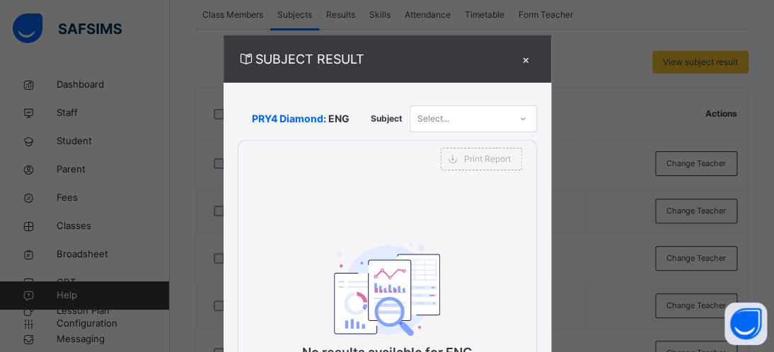
click at [524, 59] on div "×" at bounding box center [526, 59] width 21 height 19
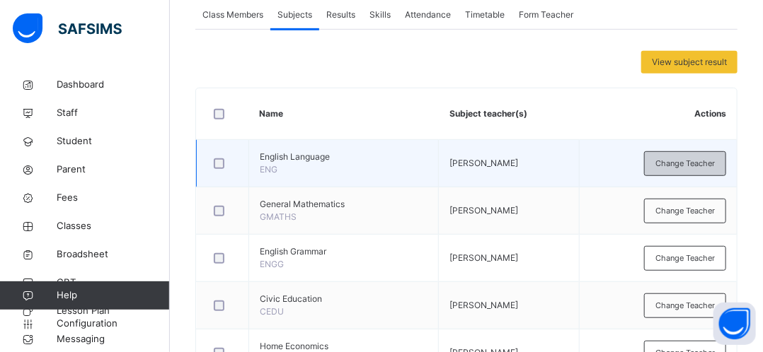
click at [688, 158] on span "Change Teacher" at bounding box center [684, 164] width 59 height 12
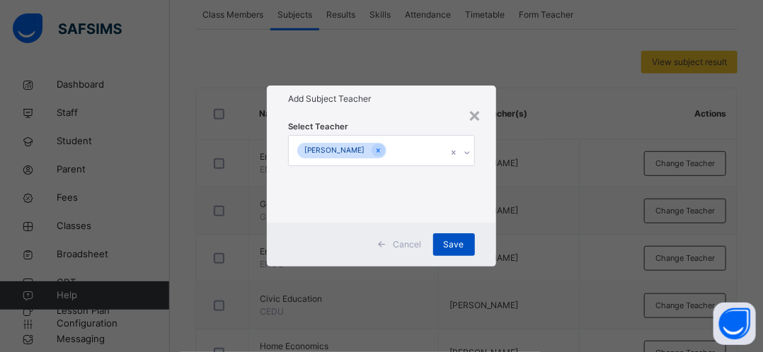
click at [462, 246] on span "Save" at bounding box center [454, 244] width 21 height 13
click at [462, 246] on div "Save" at bounding box center [454, 245] width 42 height 23
click at [462, 246] on span "Save" at bounding box center [454, 244] width 21 height 13
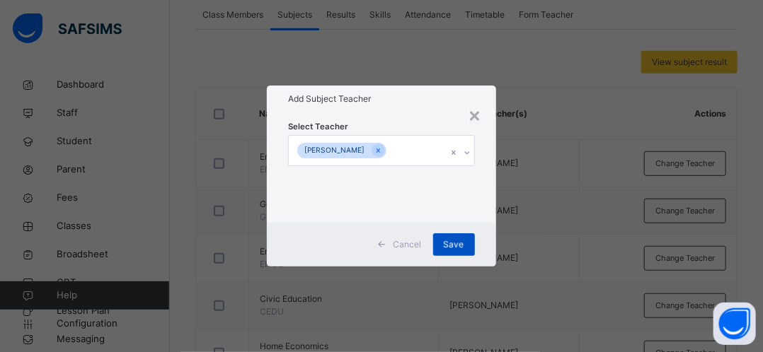
click at [462, 246] on span "Save" at bounding box center [454, 244] width 21 height 13
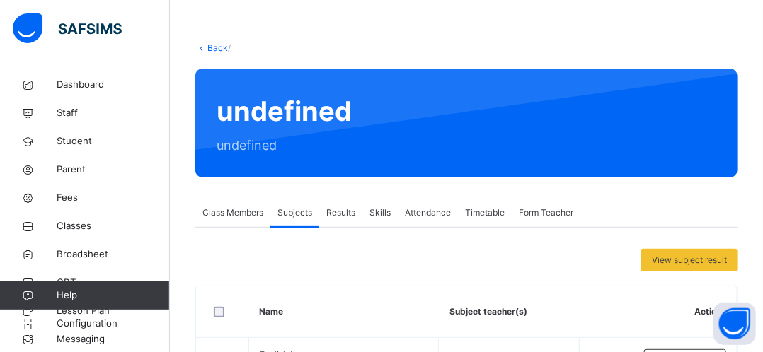
scroll to position [22, 0]
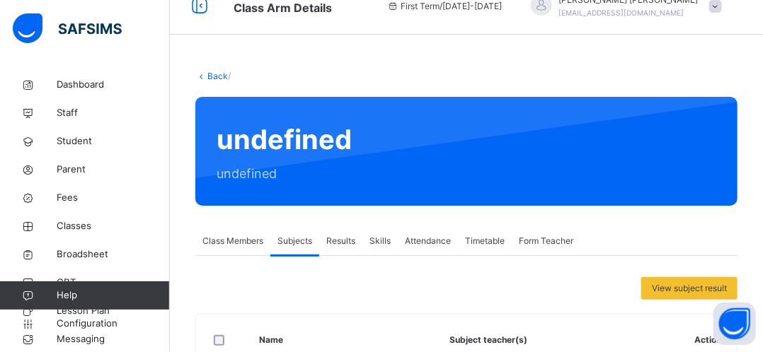
click at [539, 242] on span "Form Teacher" at bounding box center [546, 241] width 54 height 13
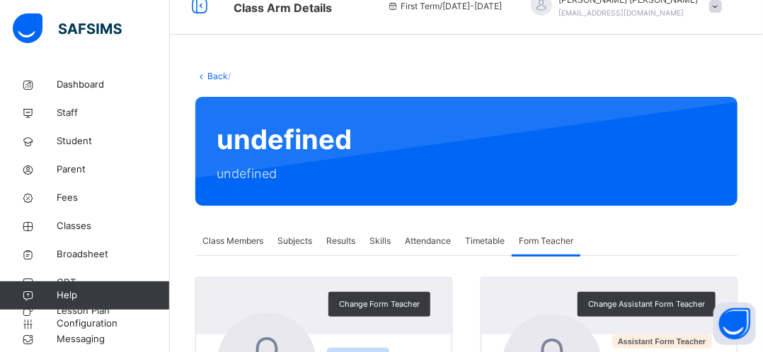
click at [539, 242] on span "Form Teacher" at bounding box center [546, 241] width 54 height 13
click at [238, 243] on span "Class Members" at bounding box center [232, 241] width 61 height 13
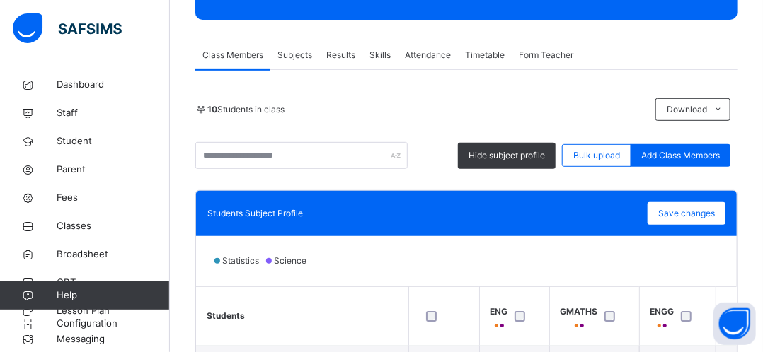
scroll to position [220, 0]
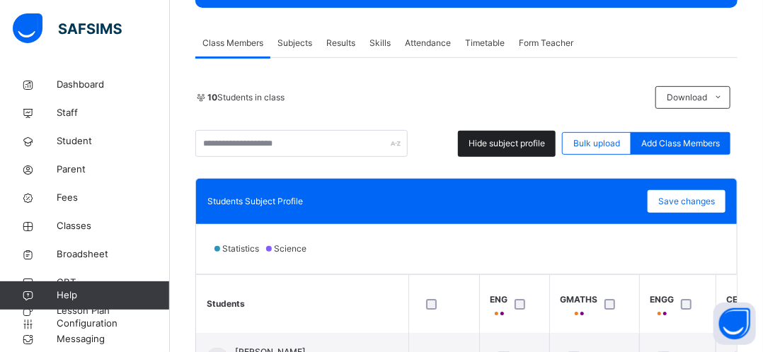
click at [506, 148] on span "Hide subject profile" at bounding box center [506, 143] width 76 height 13
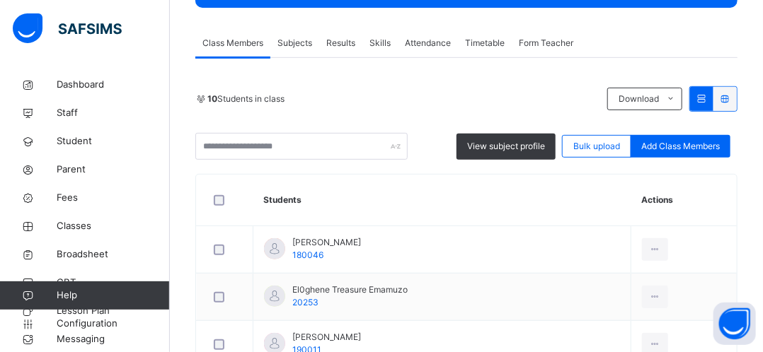
click at [292, 41] on span "Subjects" at bounding box center [294, 43] width 35 height 13
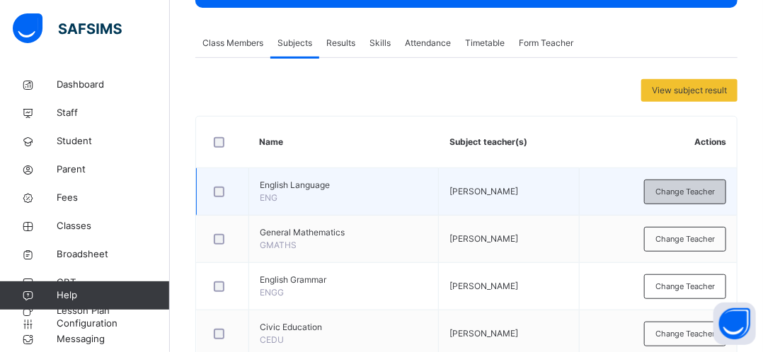
click at [681, 196] on span "Change Teacher" at bounding box center [684, 192] width 59 height 12
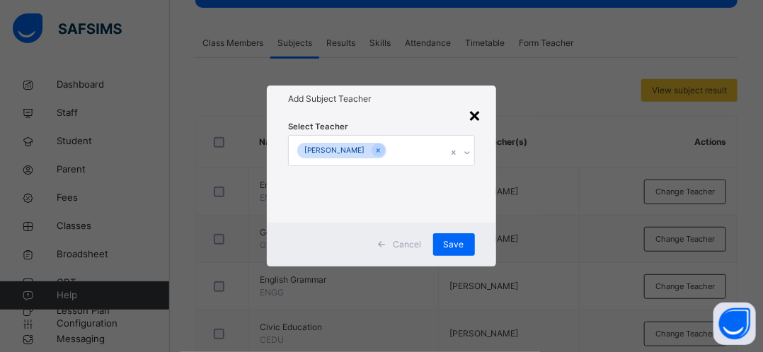
click at [478, 117] on div "×" at bounding box center [474, 115] width 13 height 30
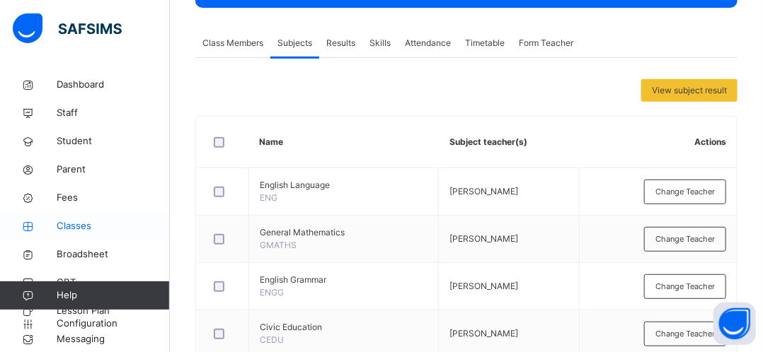
click at [81, 227] on span "Classes" at bounding box center [113, 226] width 113 height 14
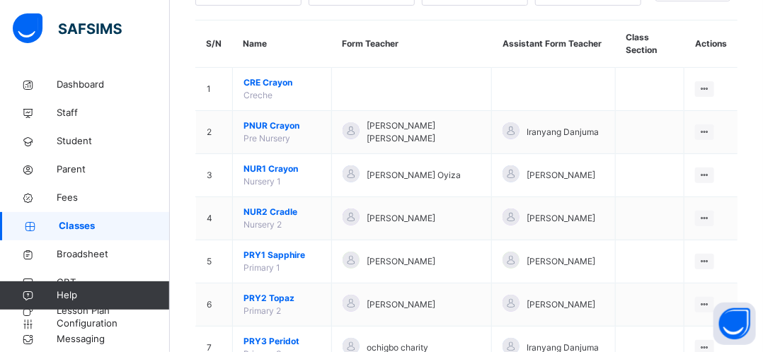
scroll to position [142, 0]
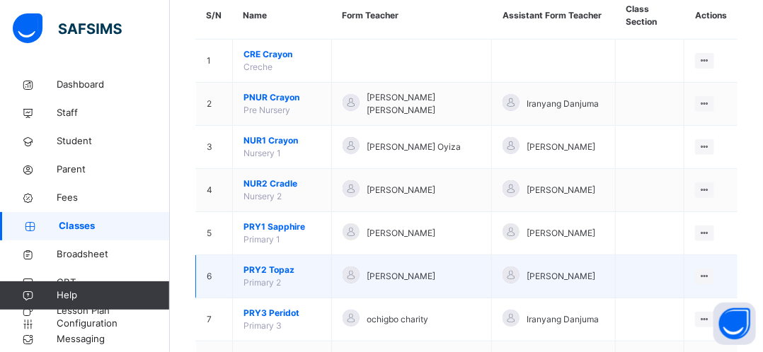
click at [283, 276] on td "PRY2 Topaz Primary 2" at bounding box center [282, 276] width 99 height 43
click at [286, 272] on span "PRY2 Topaz" at bounding box center [281, 270] width 77 height 13
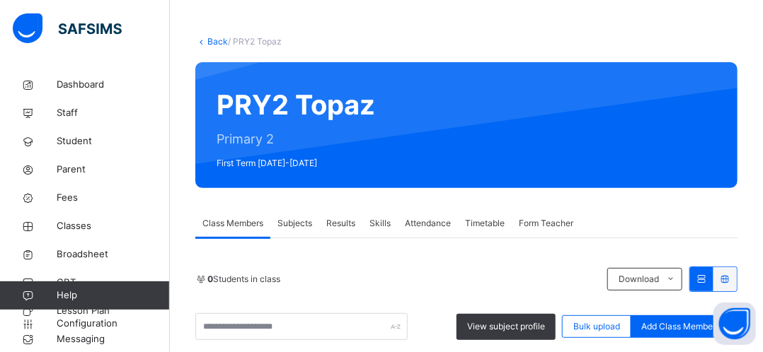
scroll to position [142, 0]
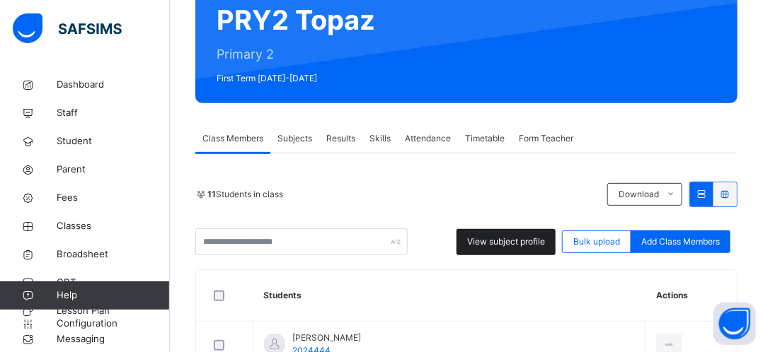
click at [534, 250] on div "View subject profile" at bounding box center [505, 242] width 99 height 26
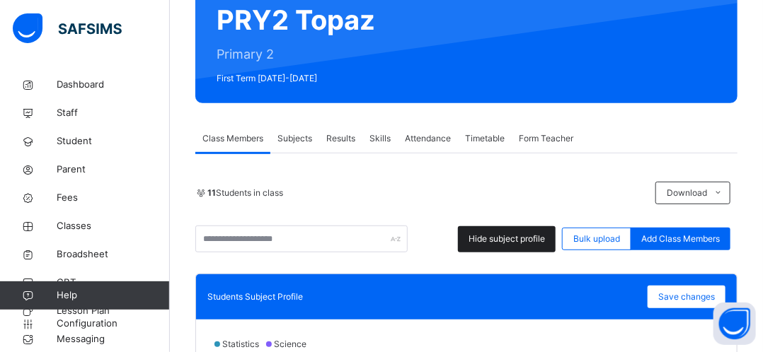
click at [529, 238] on span "Hide subject profile" at bounding box center [506, 239] width 76 height 13
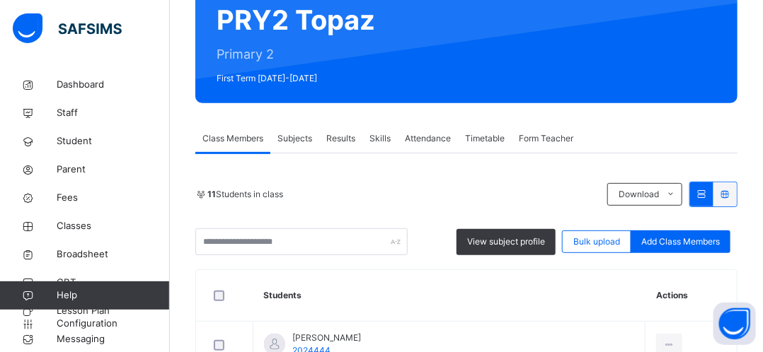
click at [300, 139] on span "Subjects" at bounding box center [294, 138] width 35 height 13
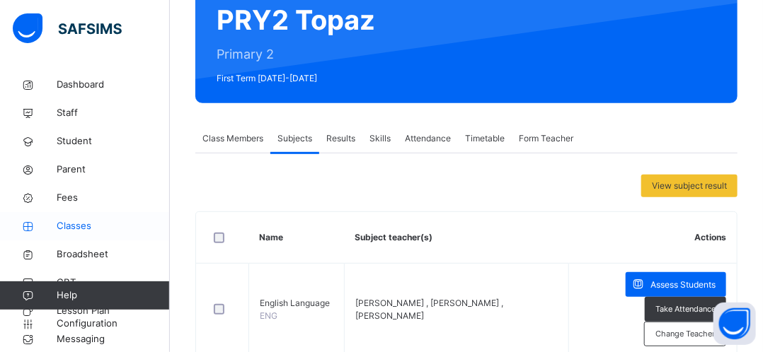
click at [75, 230] on span "Classes" at bounding box center [113, 226] width 113 height 14
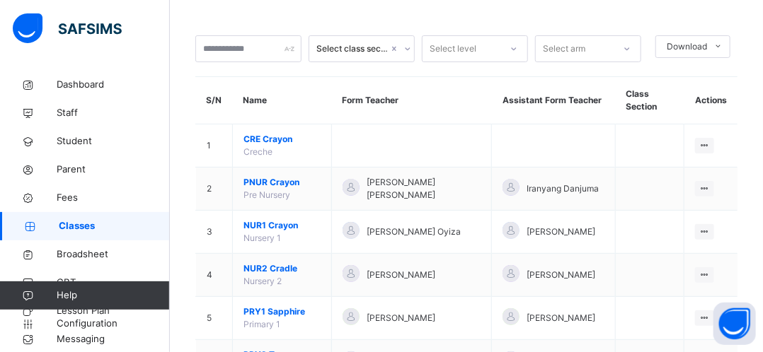
scroll to position [142, 0]
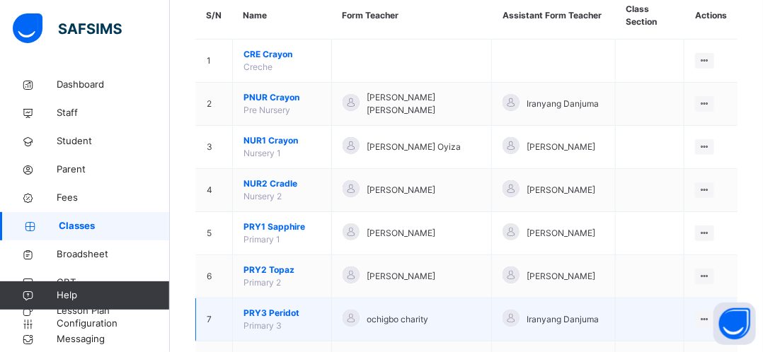
click at [288, 315] on span "PRY3 Peridot" at bounding box center [281, 313] width 77 height 13
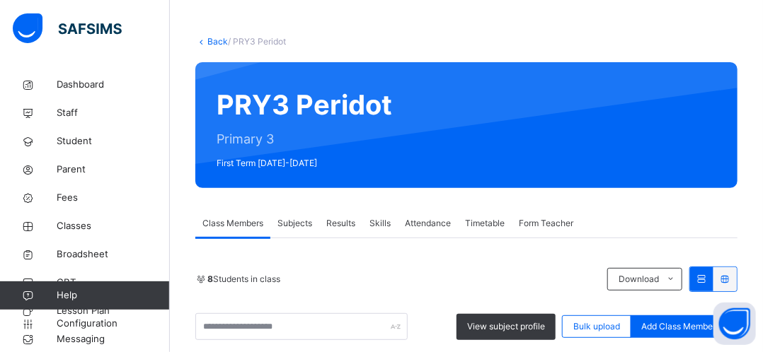
scroll to position [142, 0]
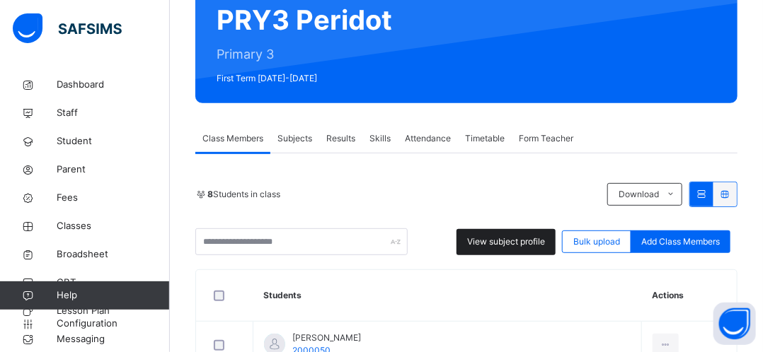
click at [495, 244] on span "View subject profile" at bounding box center [506, 242] width 78 height 13
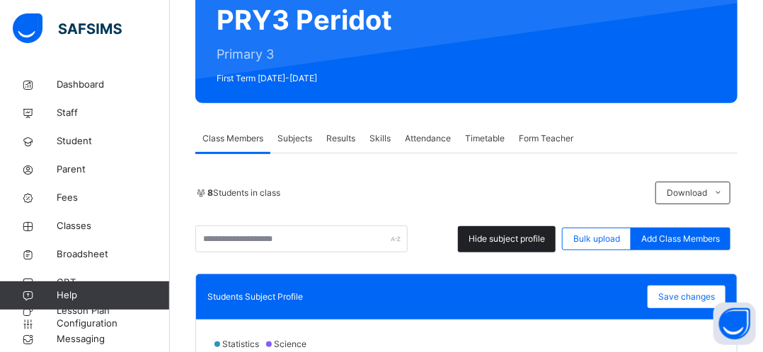
click at [491, 242] on span "Hide subject profile" at bounding box center [506, 239] width 76 height 13
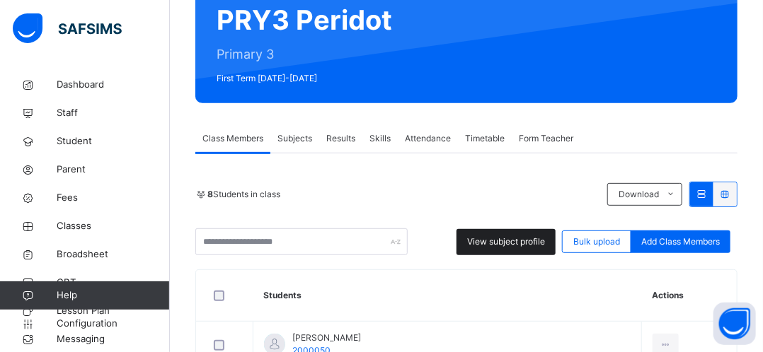
click at [493, 242] on span "View subject profile" at bounding box center [506, 242] width 78 height 13
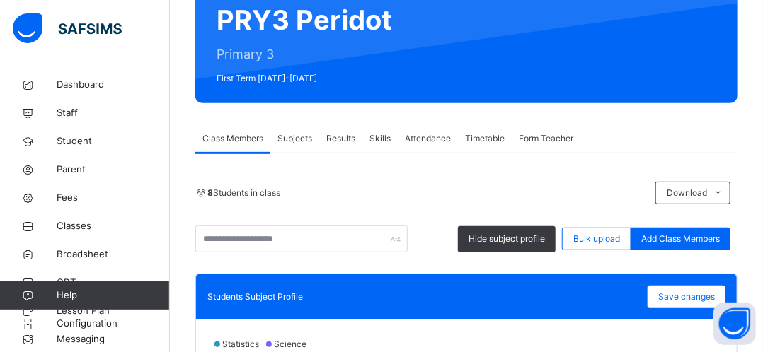
click at [297, 142] on span "Subjects" at bounding box center [294, 138] width 35 height 13
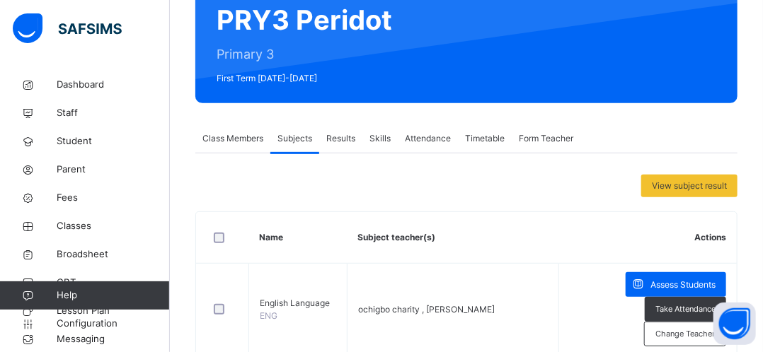
click at [297, 142] on span "Subjects" at bounding box center [294, 138] width 35 height 13
click at [399, 238] on th "Subject teacher(s)" at bounding box center [453, 238] width 212 height 52
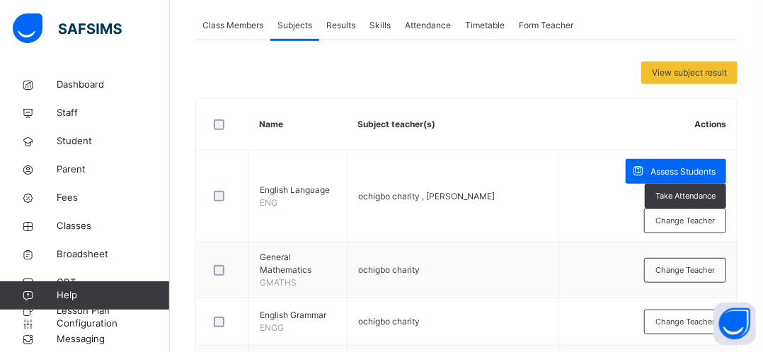
scroll to position [283, 0]
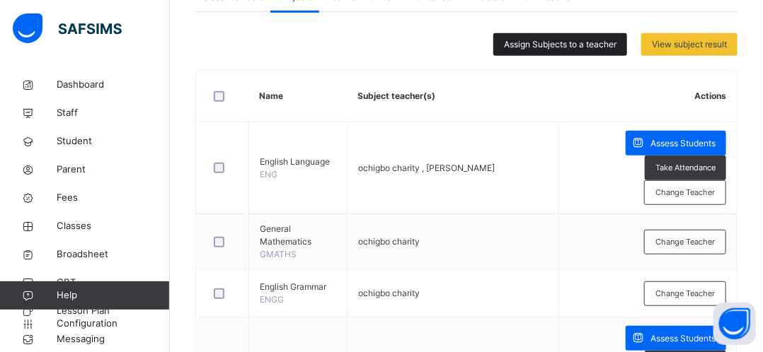
click at [542, 43] on span "Assign Subjects to a teacher" at bounding box center [560, 44] width 113 height 13
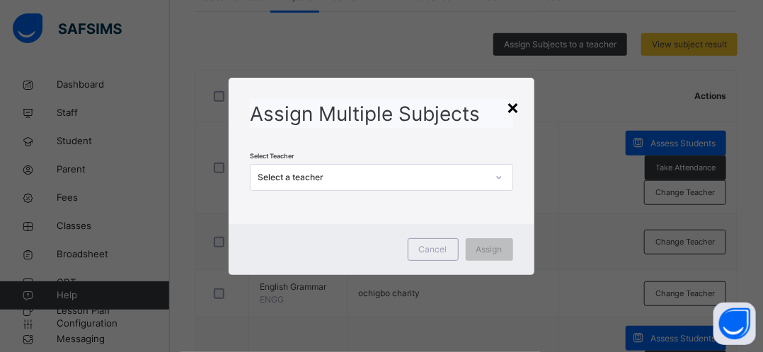
click at [516, 110] on div "×" at bounding box center [513, 107] width 13 height 30
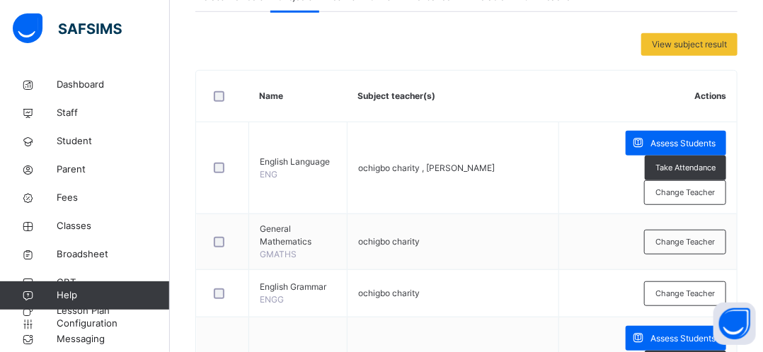
click at [516, 110] on th "Subject teacher(s)" at bounding box center [453, 97] width 212 height 52
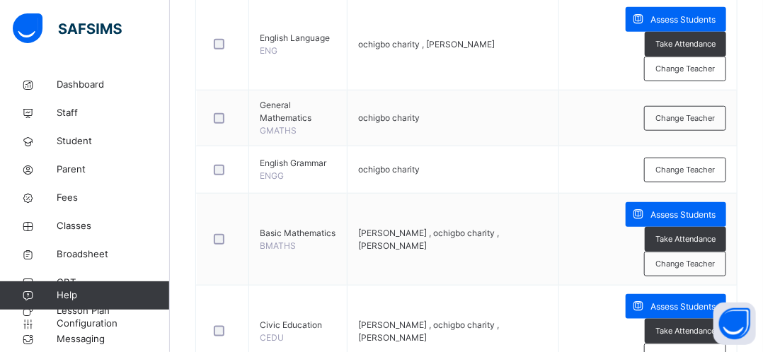
scroll to position [483, 0]
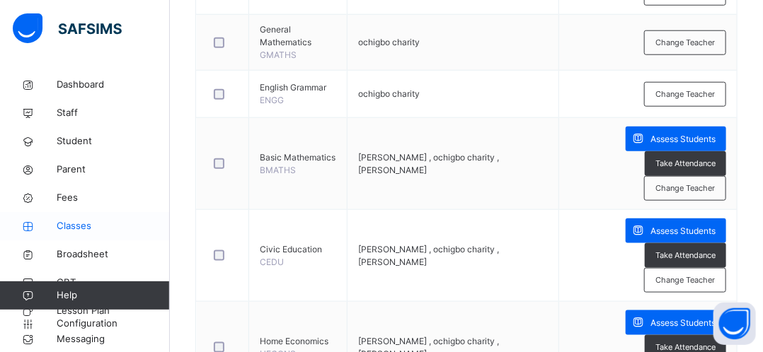
click at [88, 230] on span "Classes" at bounding box center [113, 226] width 113 height 14
click at [88, 231] on span "Classes" at bounding box center [113, 226] width 113 height 14
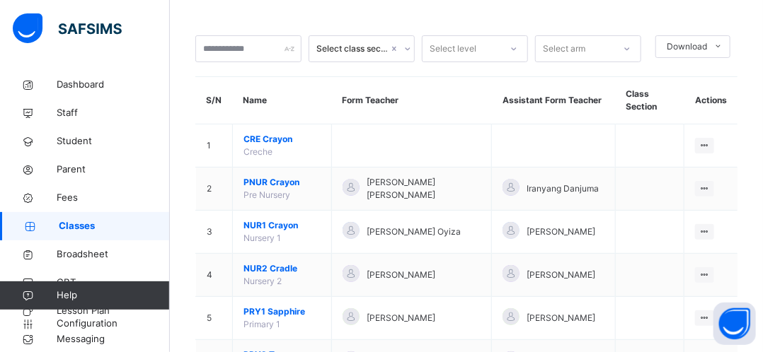
scroll to position [436, 0]
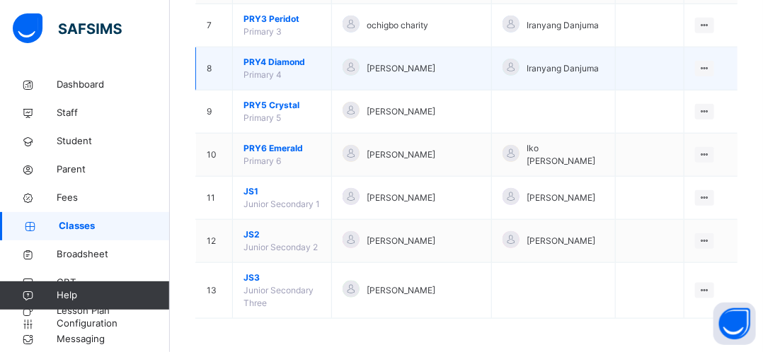
click at [286, 66] on span "PRY4 Diamond" at bounding box center [281, 62] width 77 height 13
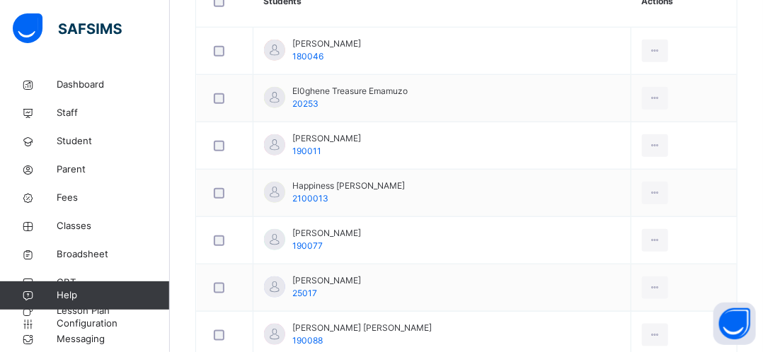
scroll to position [246, 0]
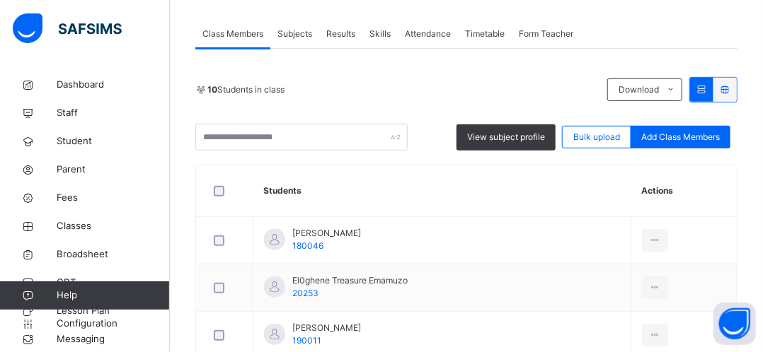
click at [301, 34] on span "Subjects" at bounding box center [294, 34] width 35 height 13
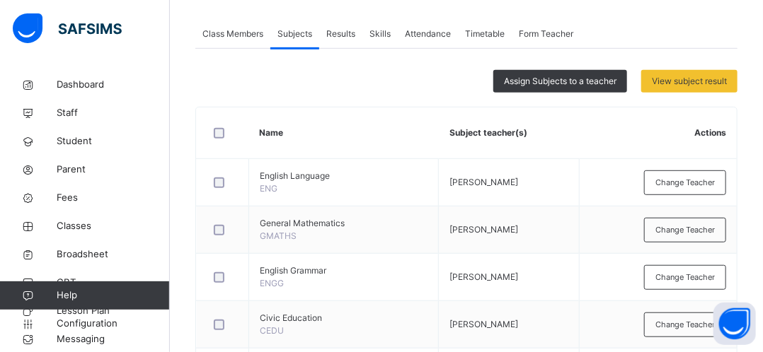
scroll to position [133, 0]
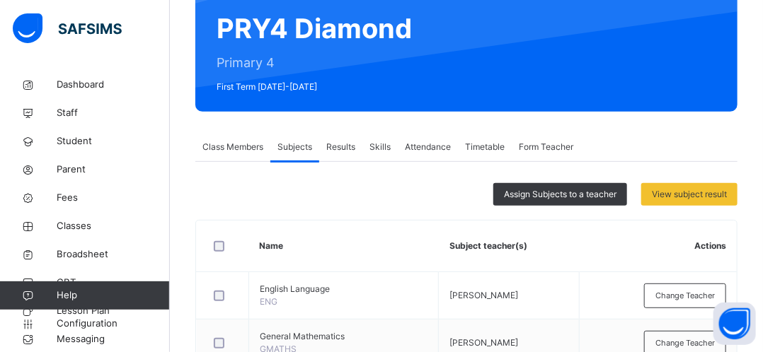
click at [535, 197] on span "Assign Subjects to a teacher" at bounding box center [560, 194] width 113 height 13
click at [0, 0] on div "Assign Multiple Subjects Select Teacher Select a teacher" at bounding box center [0, 0] width 0 height 0
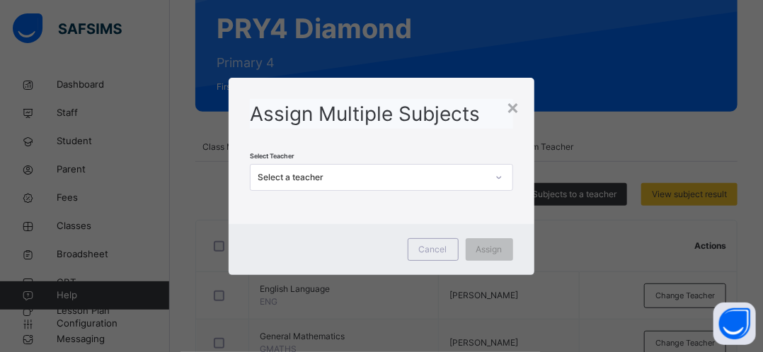
click at [500, 180] on icon at bounding box center [499, 178] width 8 height 14
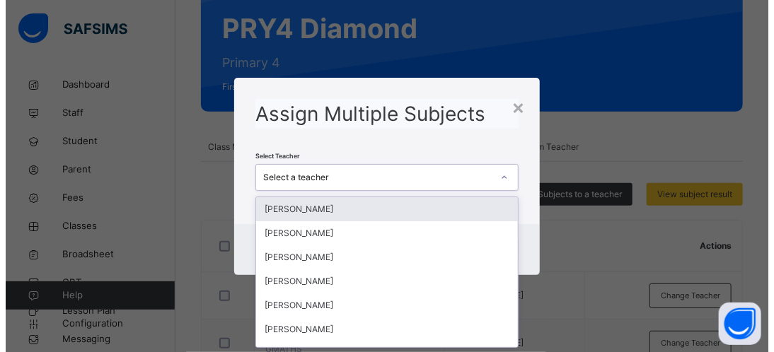
scroll to position [0, 0]
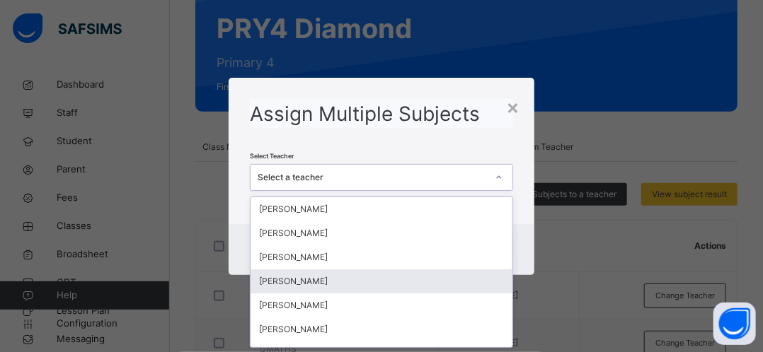
click at [356, 288] on div "MARY JOSEPH" at bounding box center [381, 282] width 261 height 24
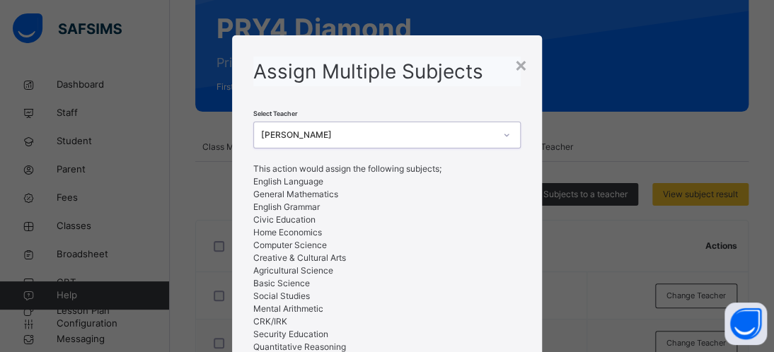
click at [514, 312] on li "Mental Arithmetic" at bounding box center [386, 309] width 267 height 13
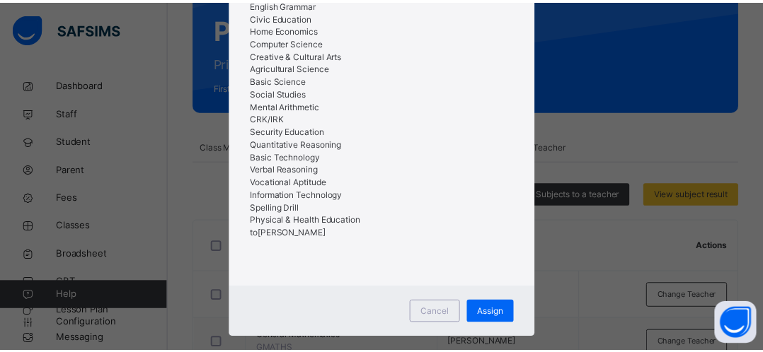
scroll to position [224, 0]
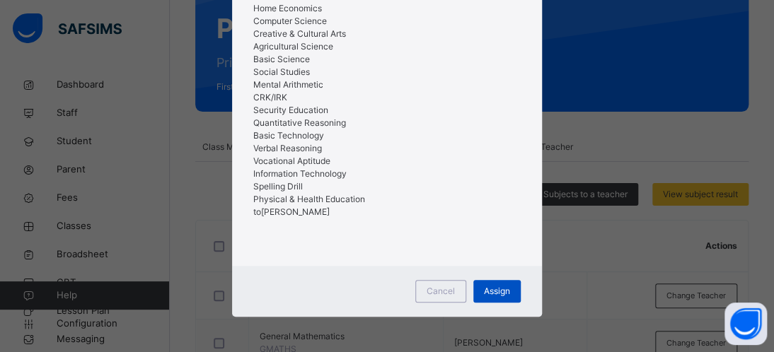
click at [501, 292] on span "Assign" at bounding box center [497, 291] width 26 height 13
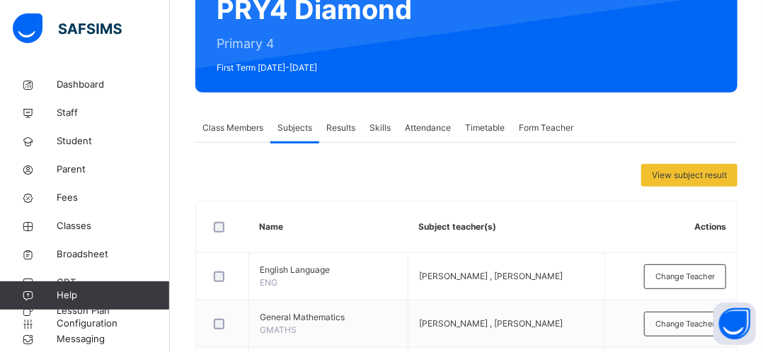
scroll to position [95, 0]
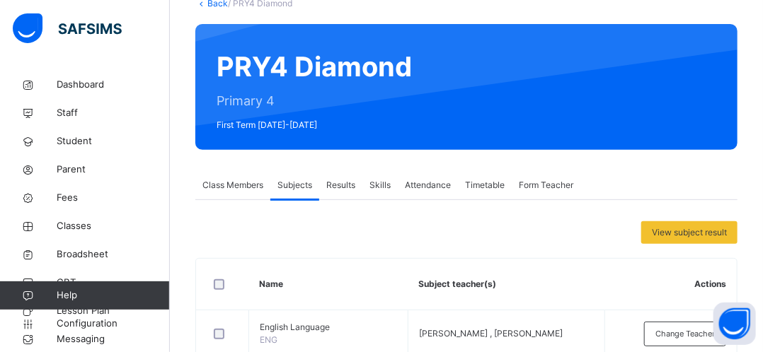
click at [541, 188] on span "Form Teacher" at bounding box center [546, 185] width 54 height 13
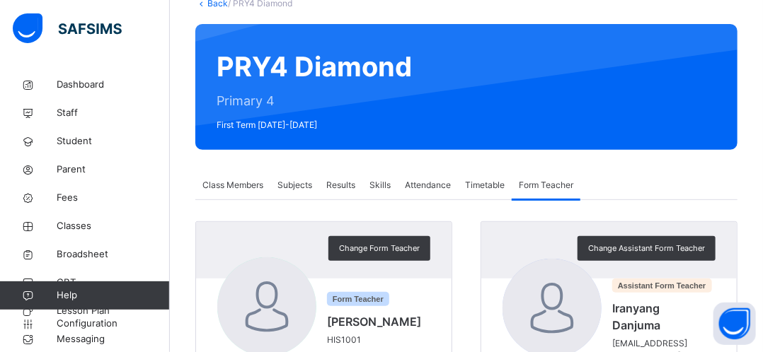
click at [295, 190] on span "Subjects" at bounding box center [294, 185] width 35 height 13
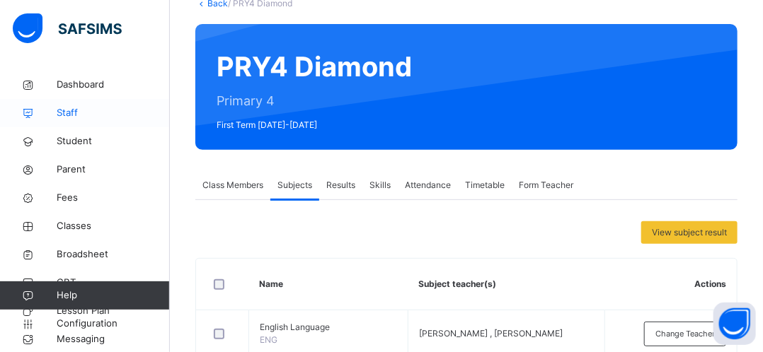
click at [71, 114] on span "Staff" at bounding box center [113, 113] width 113 height 14
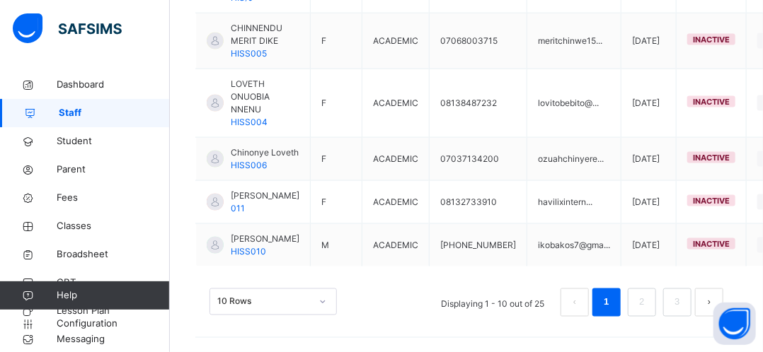
scroll to position [776, 0]
click at [648, 303] on link "2" at bounding box center [641, 303] width 13 height 18
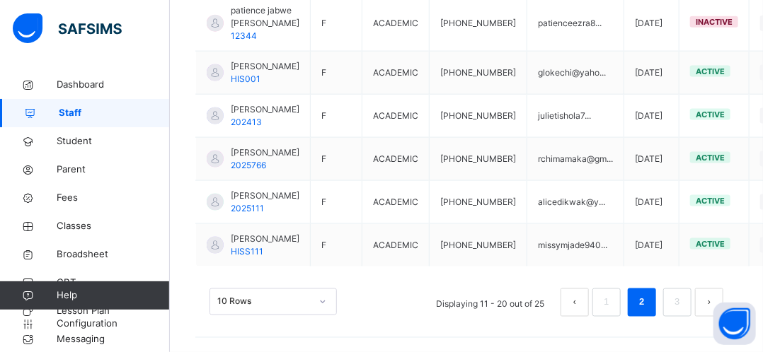
scroll to position [788, 0]
click at [684, 304] on link "3" at bounding box center [676, 303] width 13 height 18
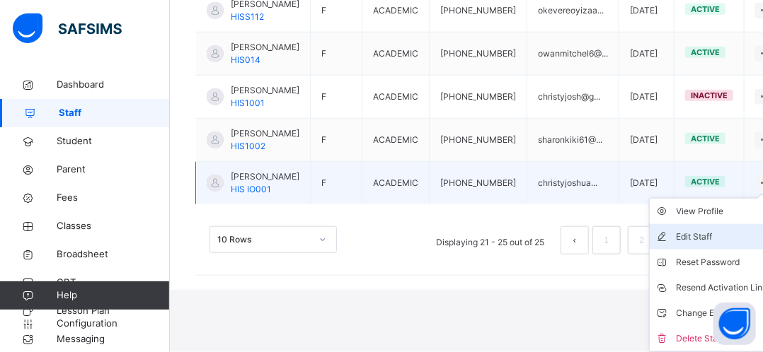
scroll to position [533, 0]
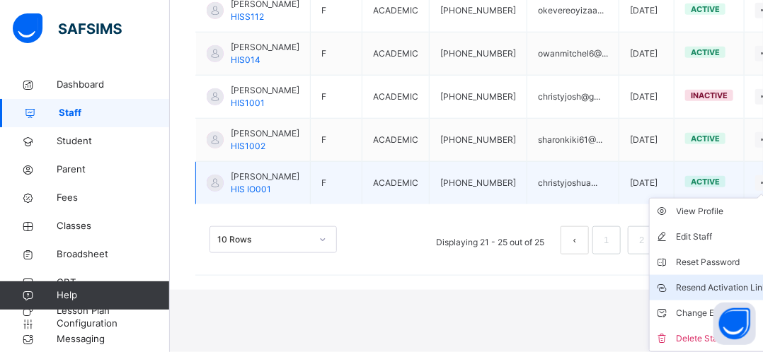
click at [677, 292] on div "Resend Activation Link" at bounding box center [722, 288] width 91 height 14
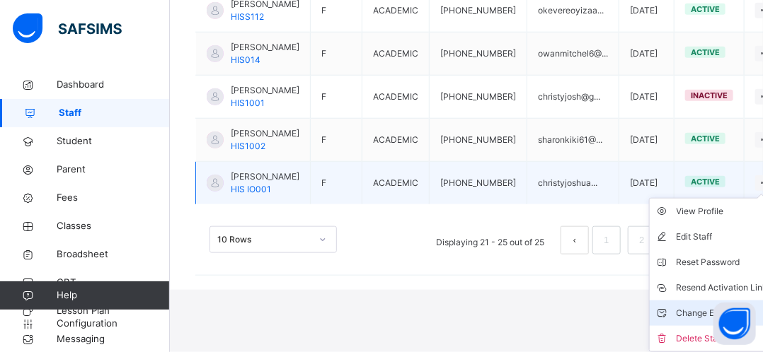
click at [677, 316] on div "Change Email" at bounding box center [722, 313] width 91 height 14
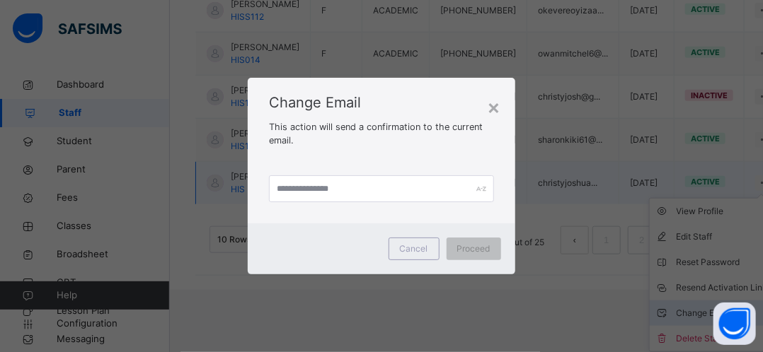
scroll to position [484, 0]
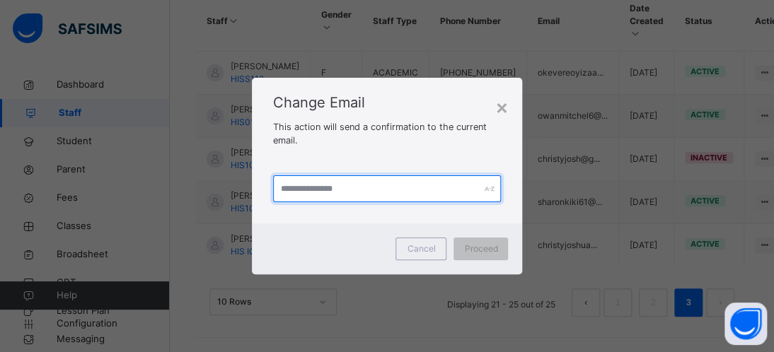
click at [306, 185] on input "text" at bounding box center [387, 188] width 229 height 27
click at [333, 189] on input "**********" at bounding box center [387, 188] width 229 height 27
type input "**********"
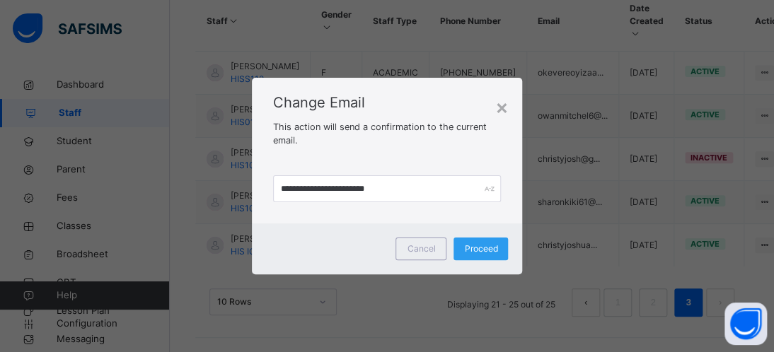
click at [486, 255] on span "Proceed" at bounding box center [480, 249] width 33 height 13
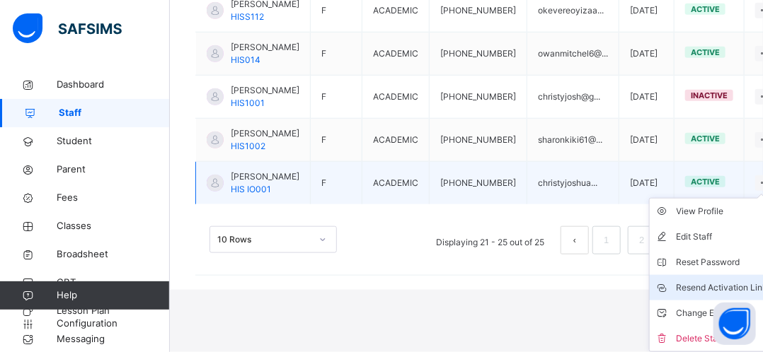
click at [682, 295] on div "Resend Activation Link" at bounding box center [722, 288] width 91 height 14
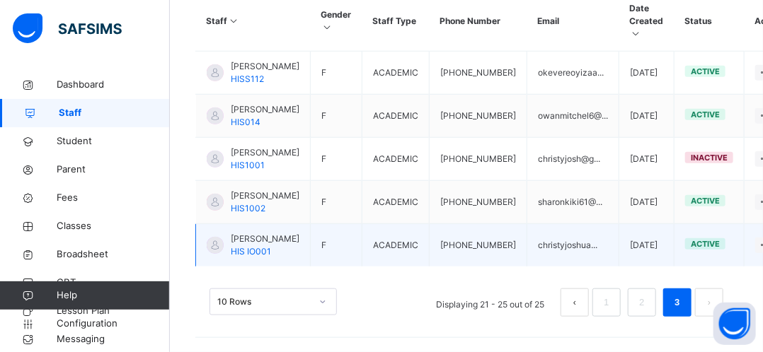
click at [537, 238] on td "christyjoshua..." at bounding box center [573, 245] width 92 height 43
click at [550, 227] on td "christyjoshua..." at bounding box center [573, 245] width 92 height 43
click at [241, 233] on span "CHRISTY JOSHUA" at bounding box center [265, 239] width 69 height 13
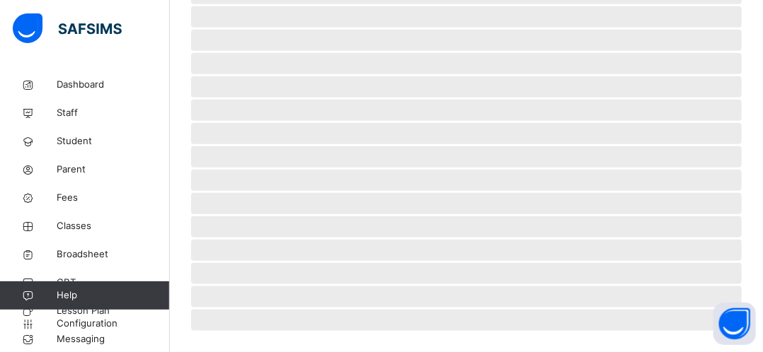
click at [241, 219] on span "‌" at bounding box center [466, 227] width 551 height 21
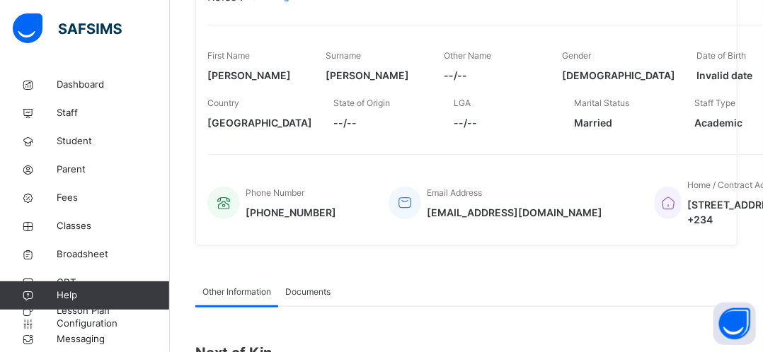
scroll to position [265, 0]
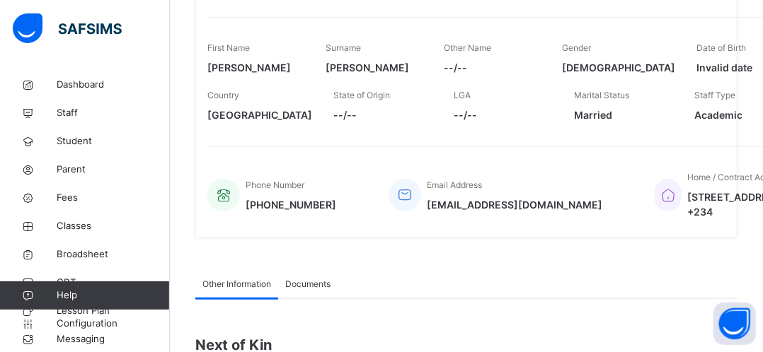
click at [405, 204] on icon at bounding box center [405, 195] width 20 height 17
click at [461, 190] on span "Email Address" at bounding box center [454, 185] width 55 height 11
click at [401, 204] on icon at bounding box center [405, 195] width 20 height 17
click at [397, 204] on icon at bounding box center [405, 195] width 20 height 17
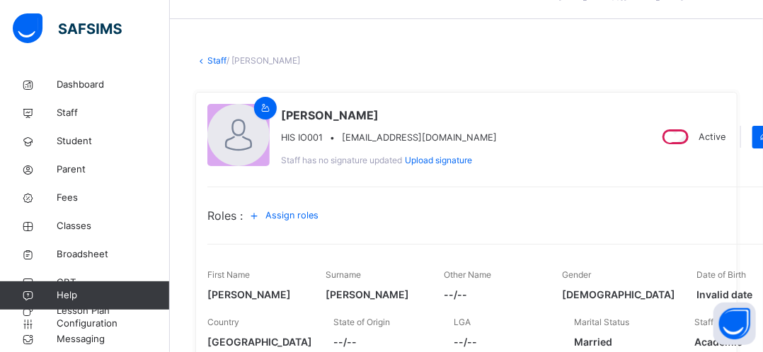
scroll to position [0, 0]
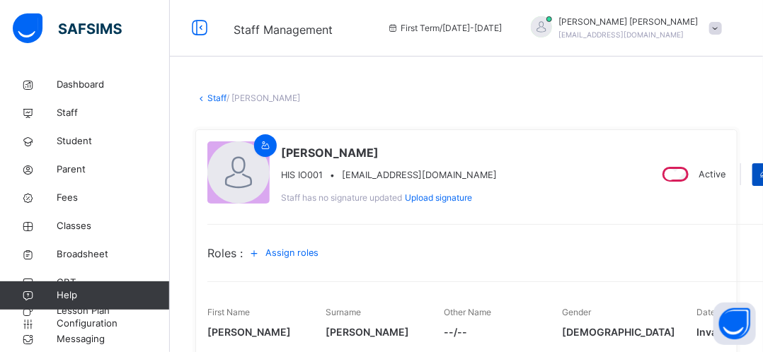
select select "**"
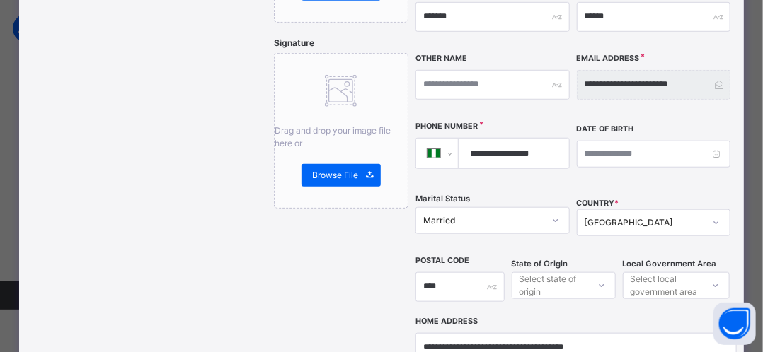
scroll to position [308, 0]
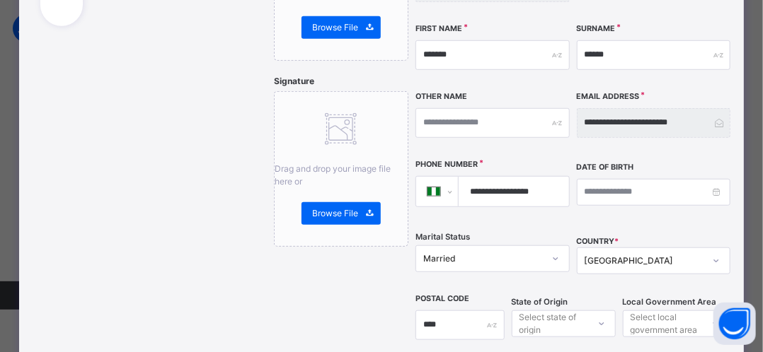
click at [720, 108] on div "**********" at bounding box center [654, 123] width 154 height 30
click at [694, 108] on div "**********" at bounding box center [654, 123] width 154 height 30
click at [722, 108] on div "**********" at bounding box center [654, 123] width 154 height 30
click at [633, 91] on label "Email Address" at bounding box center [608, 96] width 63 height 11
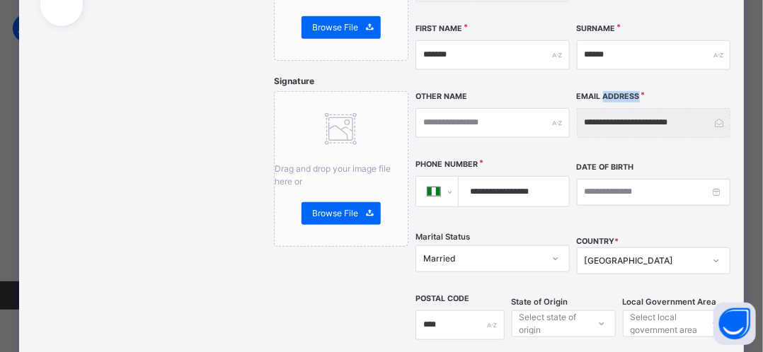
click at [633, 91] on label "Email Address" at bounding box center [608, 96] width 63 height 11
click at [720, 108] on div "**********" at bounding box center [654, 123] width 154 height 30
drag, startPoint x: 631, startPoint y: 74, endPoint x: 669, endPoint y: 67, distance: 38.9
click at [669, 93] on div "**********" at bounding box center [654, 123] width 154 height 61
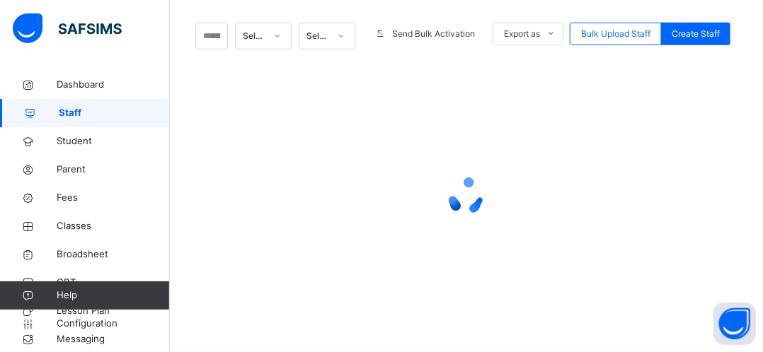
select select "**"
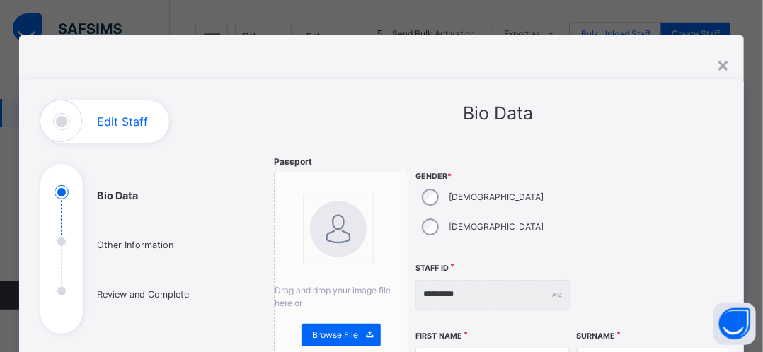
scroll to position [323, 0]
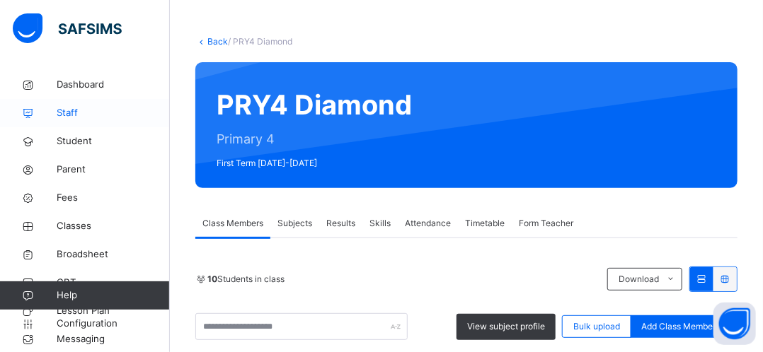
scroll to position [323, 0]
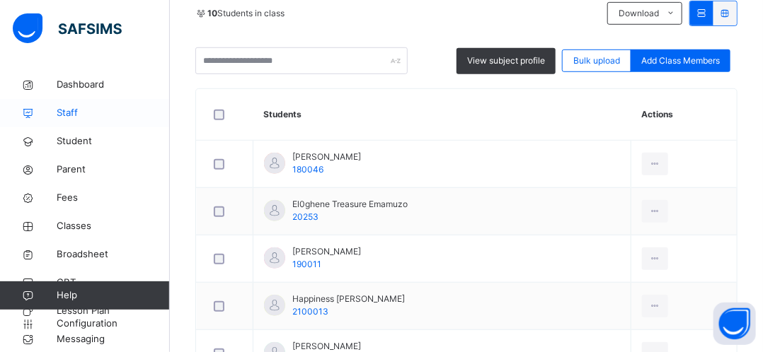
click at [51, 108] on icon at bounding box center [28, 113] width 57 height 11
select select "**"
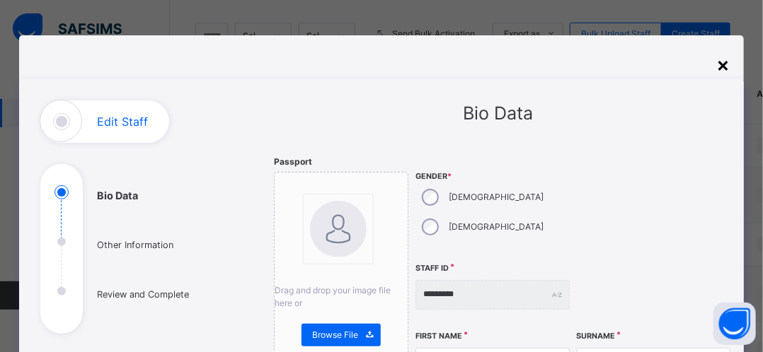
click at [723, 63] on div "×" at bounding box center [722, 65] width 13 height 30
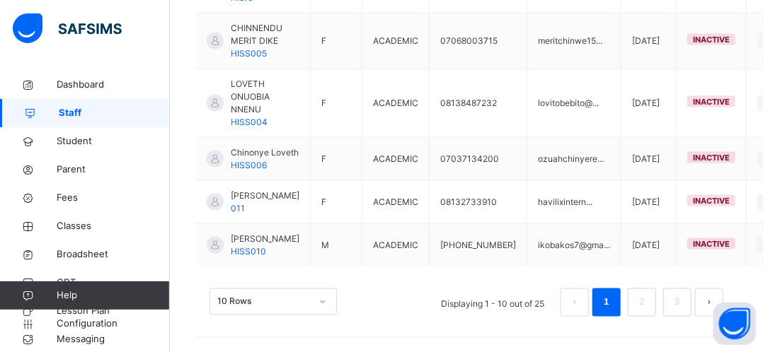
scroll to position [776, 0]
click at [684, 306] on link "3" at bounding box center [676, 303] width 13 height 18
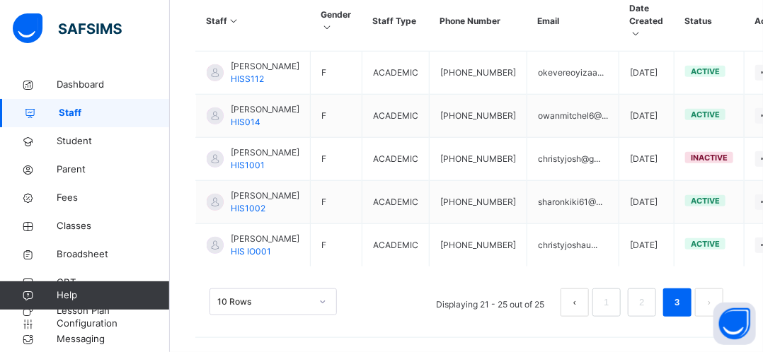
scroll to position [484, 0]
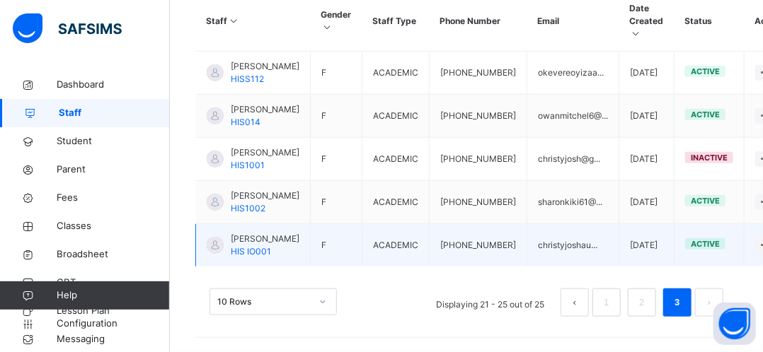
click at [529, 238] on td "christyjoshau..." at bounding box center [573, 245] width 92 height 43
click at [527, 235] on td "christyjoshau..." at bounding box center [573, 245] width 92 height 43
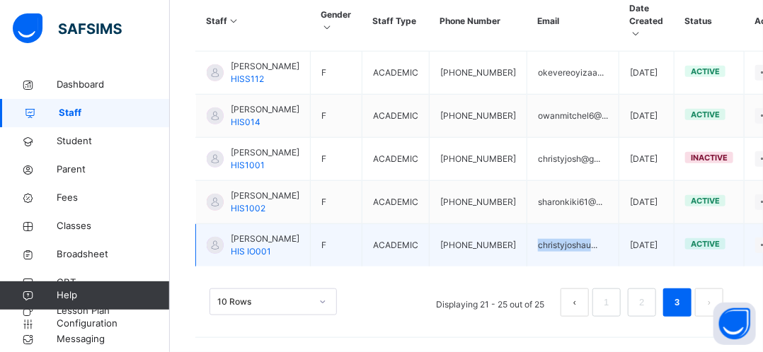
click at [527, 234] on td "christyjoshau..." at bounding box center [573, 245] width 92 height 43
click at [527, 229] on td "christyjoshau..." at bounding box center [573, 245] width 92 height 43
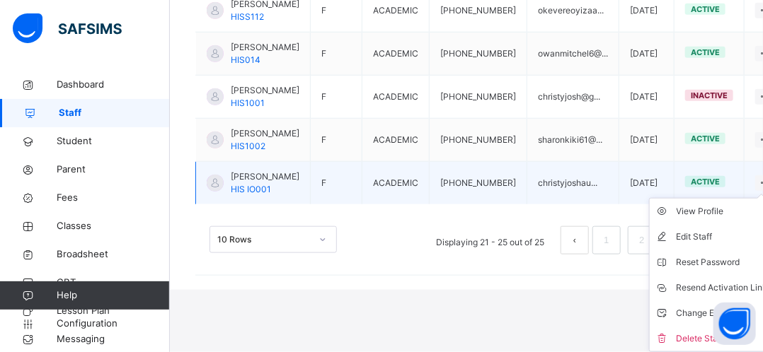
click at [759, 188] on icon at bounding box center [765, 183] width 12 height 11
click at [730, 234] on ul "View Profile Edit Staff Reset Password Resend Activation Link Change Email Dele…" at bounding box center [711, 275] width 125 height 154
click at [759, 188] on icon at bounding box center [765, 183] width 12 height 11
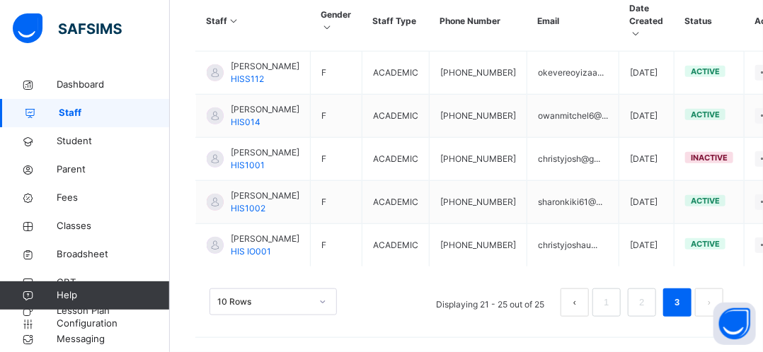
drag, startPoint x: 739, startPoint y: 321, endPoint x: 541, endPoint y: 312, distance: 199.0
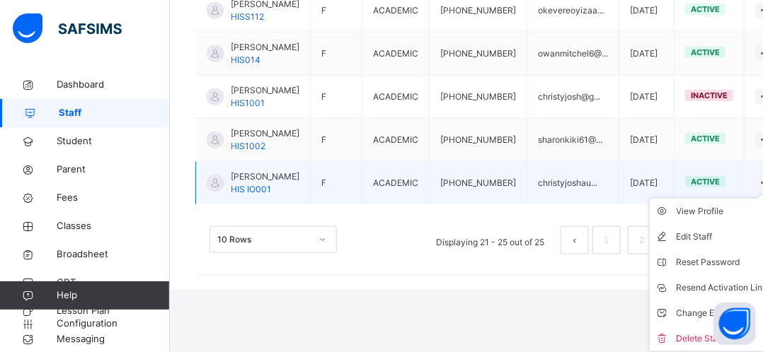
click at [727, 235] on ul "View Profile Edit Staff Reset Password Resend Activation Link Change Email Dele…" at bounding box center [711, 275] width 125 height 154
click at [727, 236] on ul "View Profile Edit Staff Reset Password Resend Activation Link Change Email Dele…" at bounding box center [711, 275] width 125 height 154
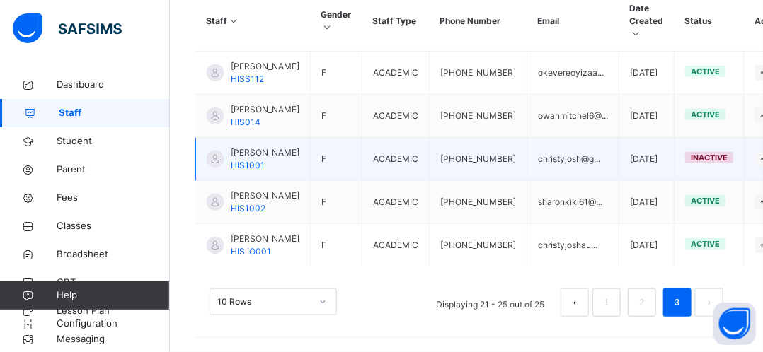
click at [531, 138] on td "christyjosh@g..." at bounding box center [573, 159] width 92 height 43
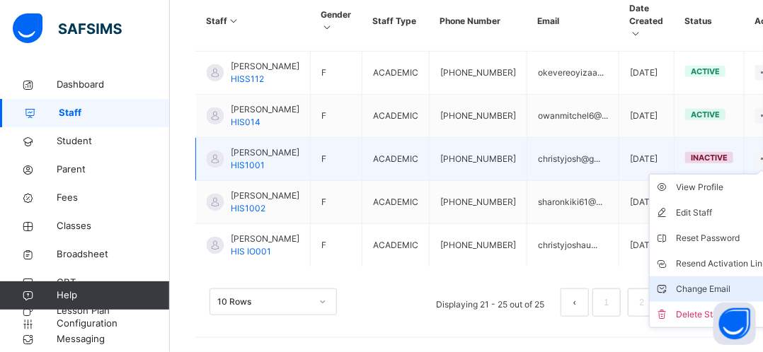
click at [682, 282] on div "Change Email" at bounding box center [722, 289] width 91 height 14
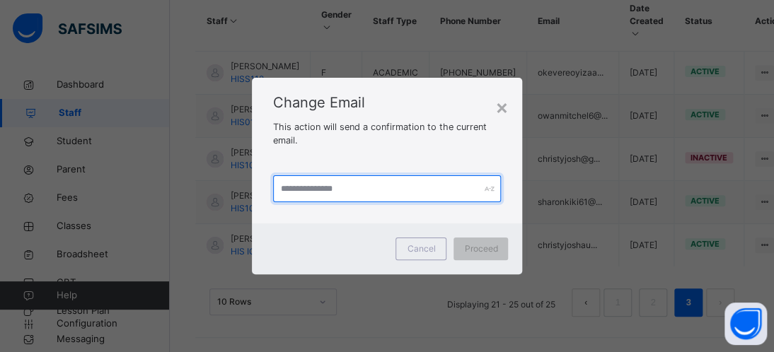
click at [312, 185] on input "text" at bounding box center [387, 188] width 229 height 27
click at [335, 189] on input "**********" at bounding box center [387, 188] width 229 height 27
type input "**********"
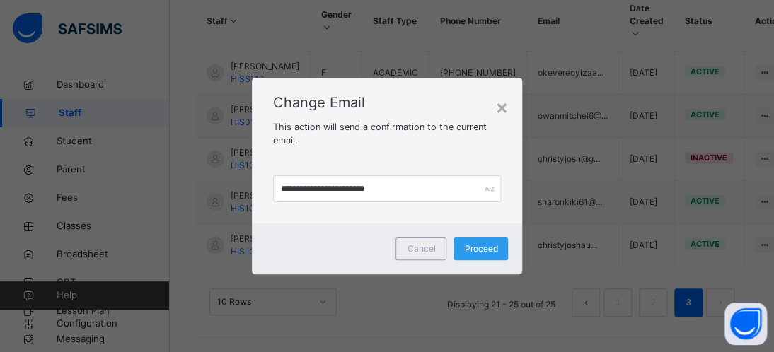
click at [478, 253] on span "Proceed" at bounding box center [480, 249] width 33 height 13
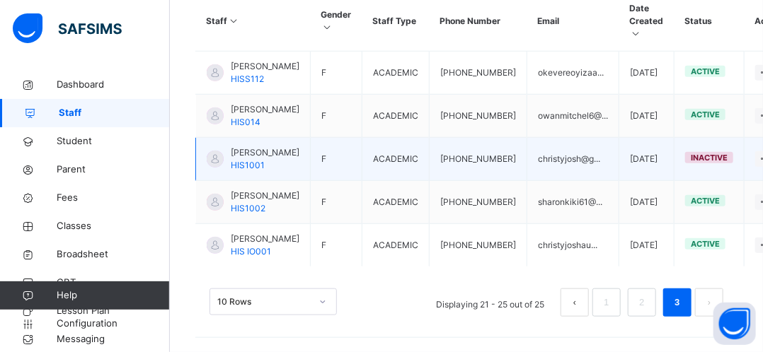
click at [691, 153] on span "inactive" at bounding box center [709, 158] width 37 height 10
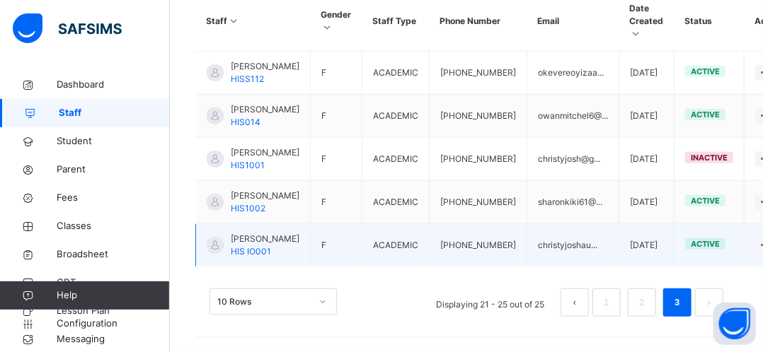
click at [430, 224] on td "+2347039740738" at bounding box center [479, 245] width 98 height 43
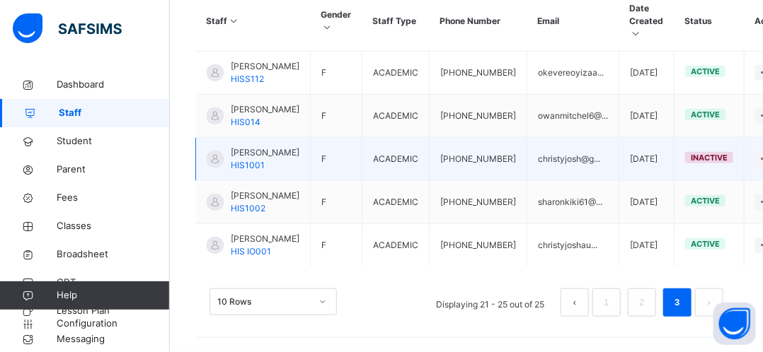
click at [255, 146] on span "CHRISTY JOSHUA" at bounding box center [265, 152] width 69 height 13
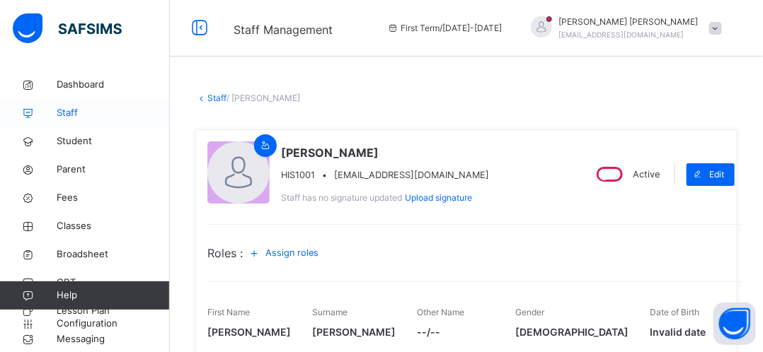
click at [86, 117] on span "Staff" at bounding box center [113, 113] width 113 height 14
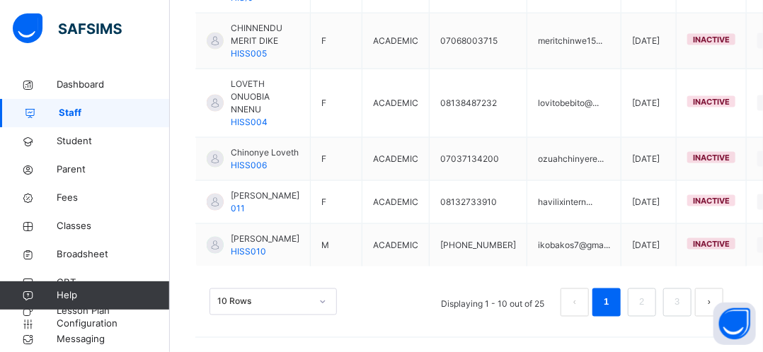
scroll to position [776, 0]
click at [684, 304] on link "3" at bounding box center [676, 303] width 13 height 18
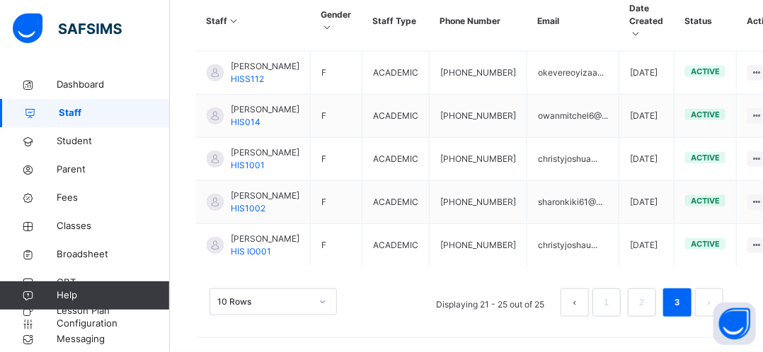
scroll to position [484, 0]
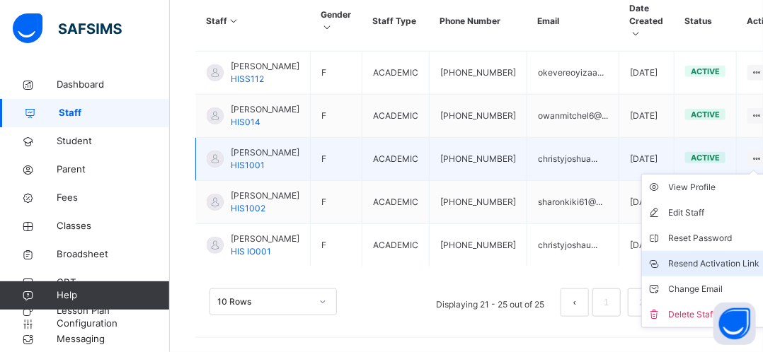
click at [677, 257] on div "Resend Activation Link" at bounding box center [714, 264] width 91 height 14
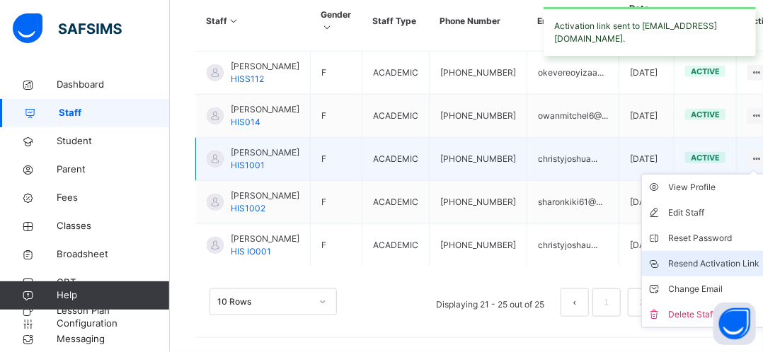
click at [677, 257] on div "Resend Activation Link" at bounding box center [714, 264] width 91 height 14
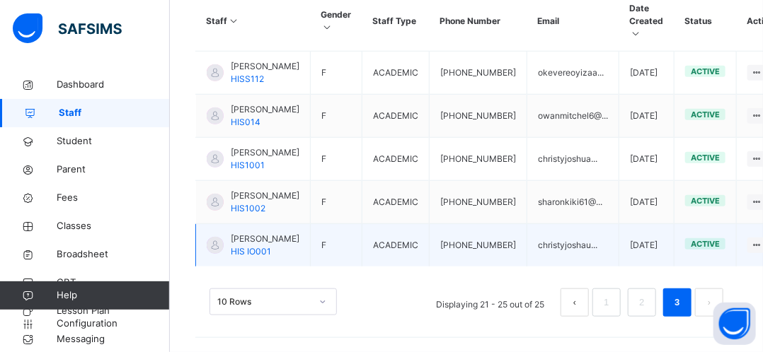
click at [250, 233] on span "CHRISTY JOSHUA" at bounding box center [265, 239] width 69 height 13
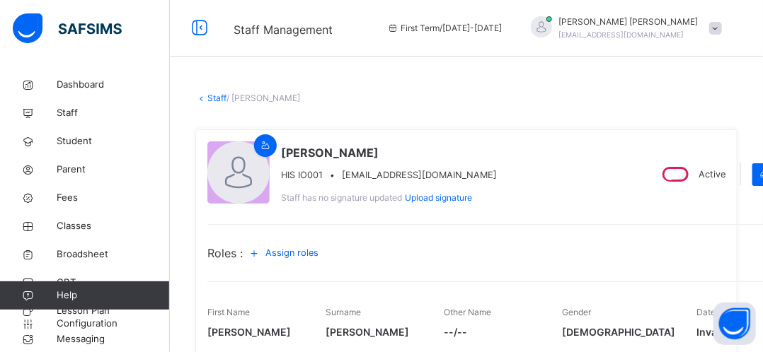
click at [656, 164] on div "Active" at bounding box center [692, 174] width 73 height 22
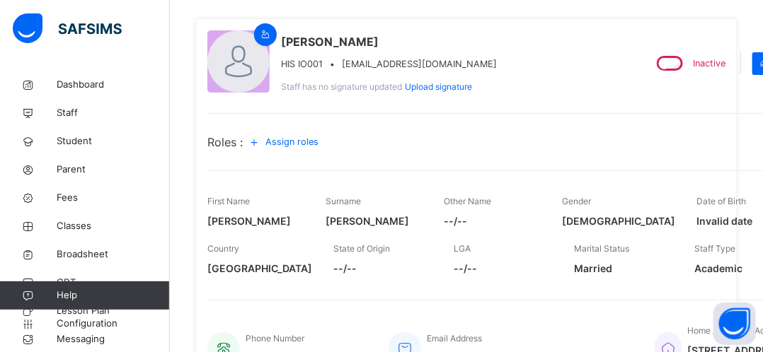
scroll to position [113, 0]
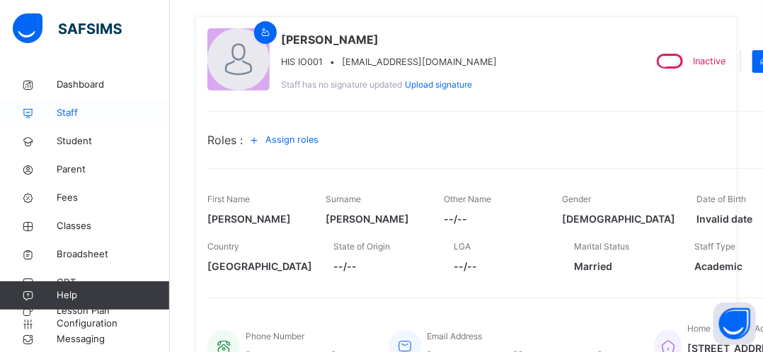
click at [65, 121] on link "Staff" at bounding box center [85, 113] width 170 height 28
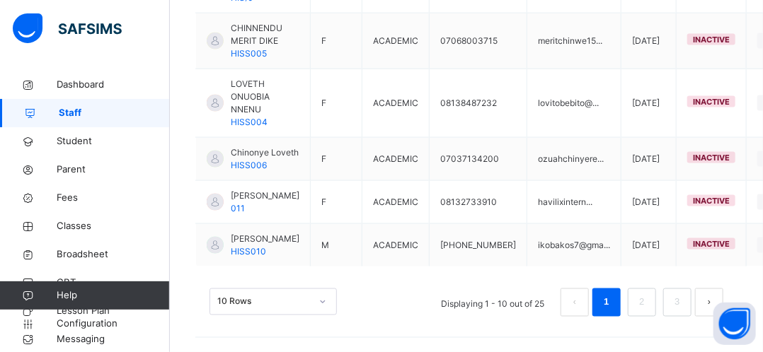
scroll to position [776, 0]
click at [684, 303] on link "3" at bounding box center [676, 303] width 13 height 18
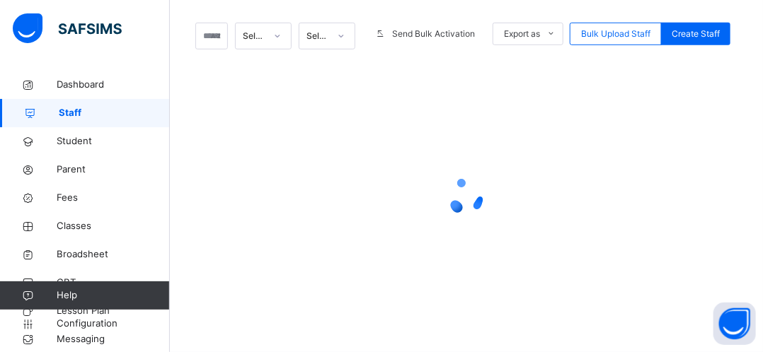
scroll to position [140, 0]
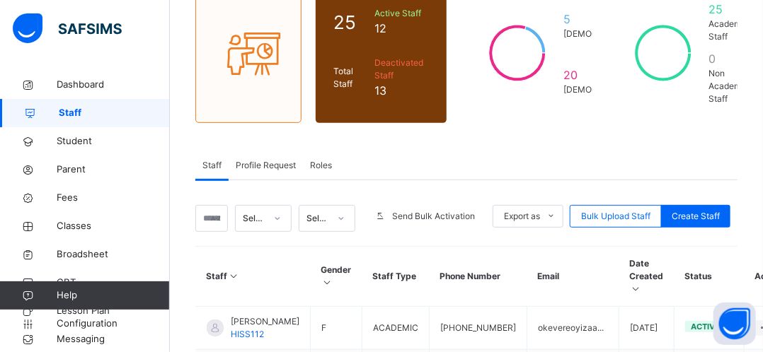
click at [129, 111] on span "Staff" at bounding box center [114, 113] width 111 height 14
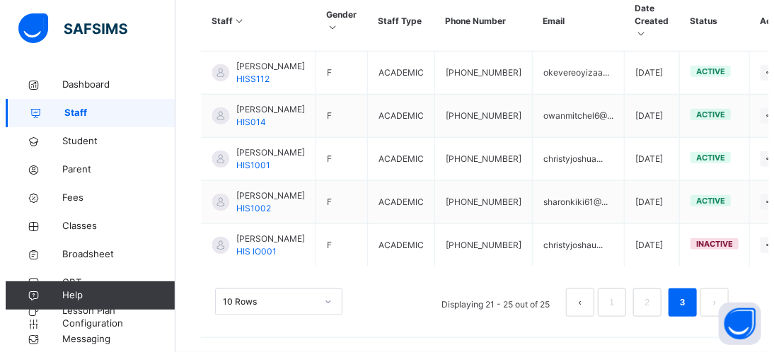
scroll to position [484, 0]
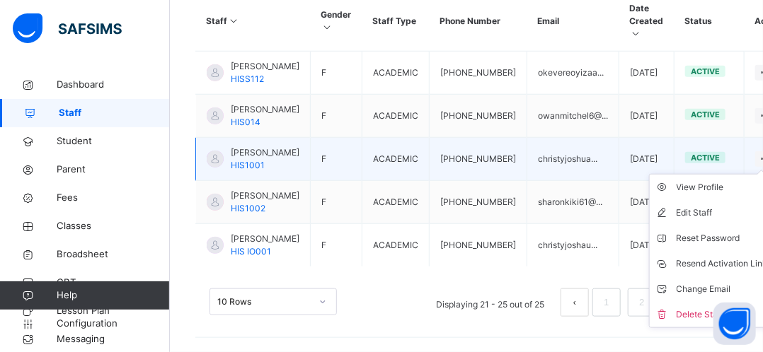
click at [759, 154] on icon at bounding box center [765, 159] width 12 height 11
click at [677, 231] on div "Reset Password" at bounding box center [722, 238] width 91 height 14
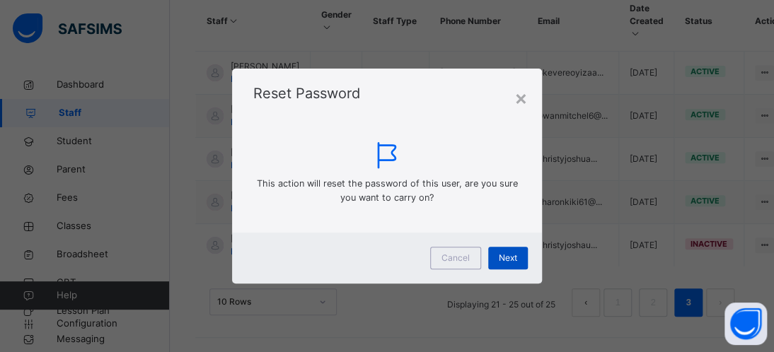
click at [514, 258] on span "Next" at bounding box center [508, 258] width 18 height 13
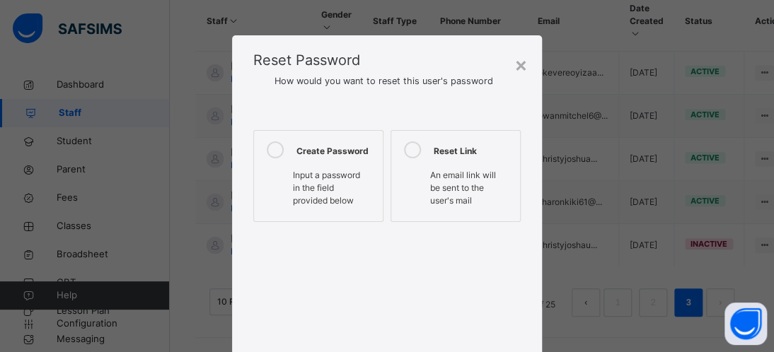
click at [514, 258] on div at bounding box center [386, 278] width 267 height 113
click at [520, 304] on div "Create Password Input a password in the field provided below Reset Link An emai…" at bounding box center [387, 233] width 310 height 262
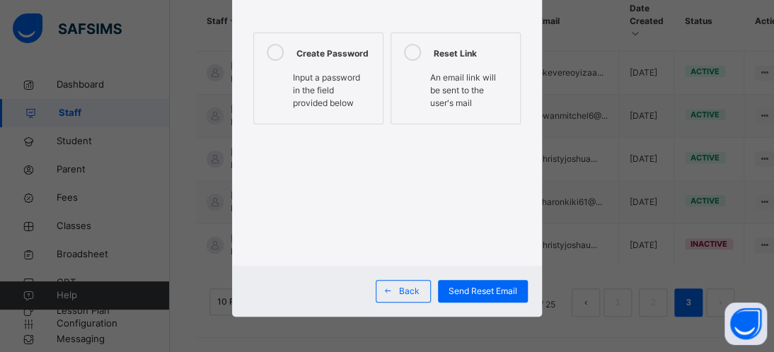
scroll to position [110, 0]
click at [484, 288] on span "Send Reset Email" at bounding box center [483, 291] width 69 height 13
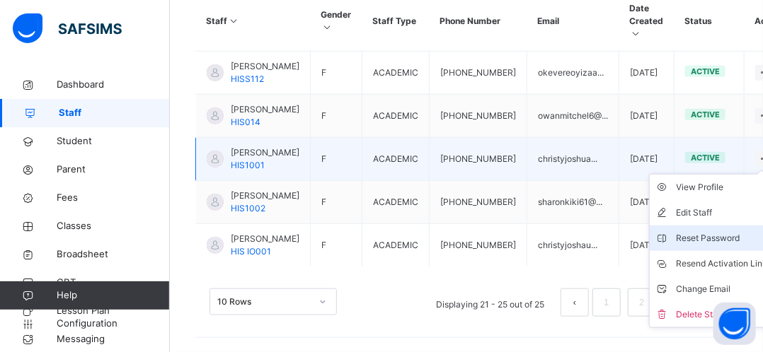
click at [677, 231] on div "Reset Password" at bounding box center [722, 238] width 91 height 14
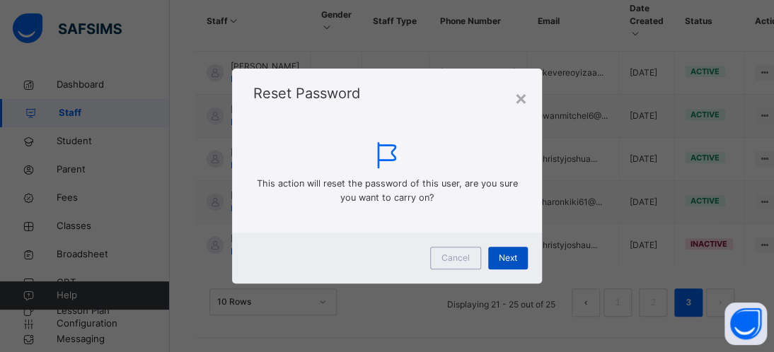
click at [504, 258] on span "Next" at bounding box center [508, 258] width 18 height 13
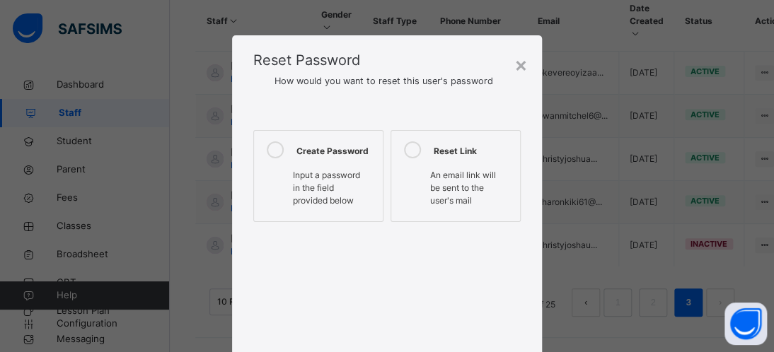
click at [273, 151] on icon at bounding box center [275, 150] width 17 height 17
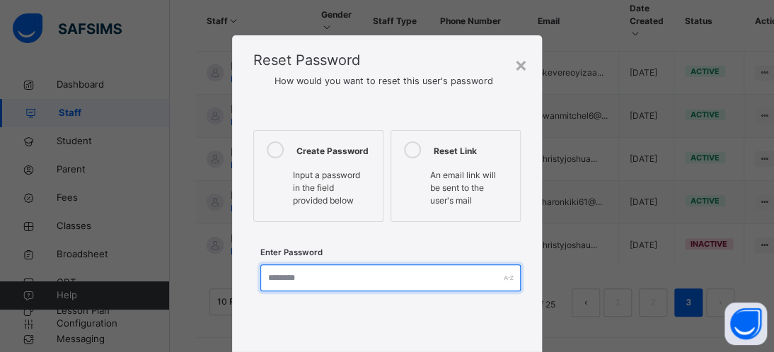
click at [312, 292] on input "text" at bounding box center [390, 278] width 260 height 27
type input "*"
click at [270, 291] on input "********" at bounding box center [390, 278] width 260 height 27
click at [299, 289] on input "********" at bounding box center [390, 278] width 260 height 27
click at [299, 287] on input "*********" at bounding box center [390, 278] width 260 height 27
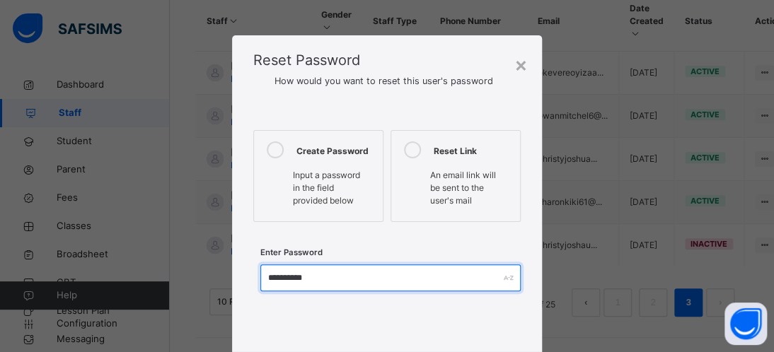
type input "**********"
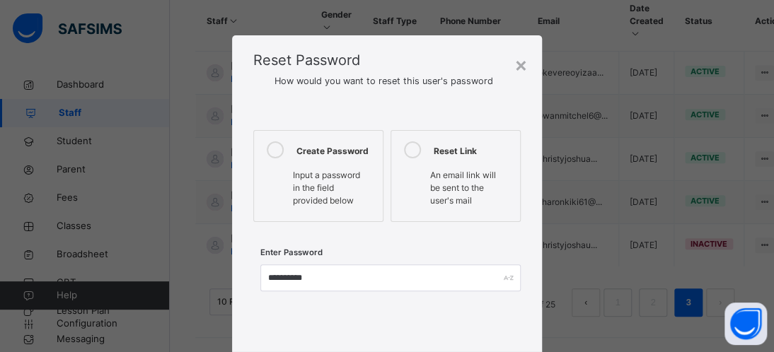
click at [478, 338] on div "**********" at bounding box center [387, 227] width 310 height 250
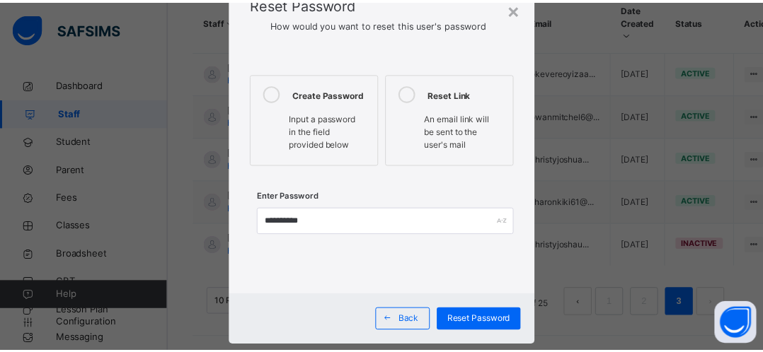
scroll to position [85, 0]
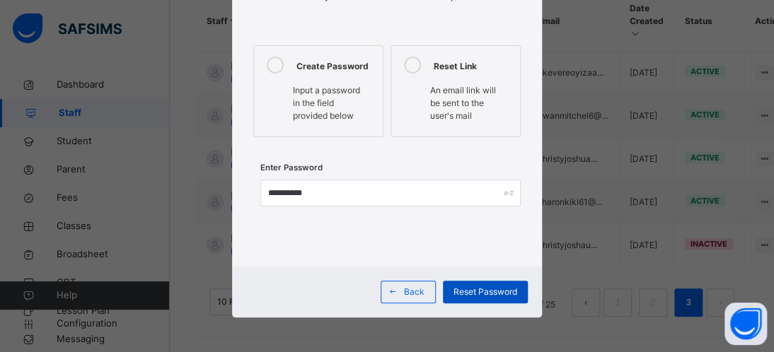
click at [478, 299] on span "Reset Password" at bounding box center [486, 292] width 64 height 13
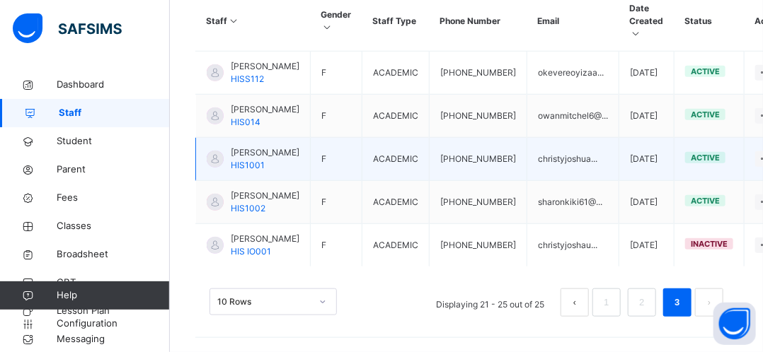
click at [266, 146] on span "CHRISTY JOSHUA" at bounding box center [265, 152] width 69 height 13
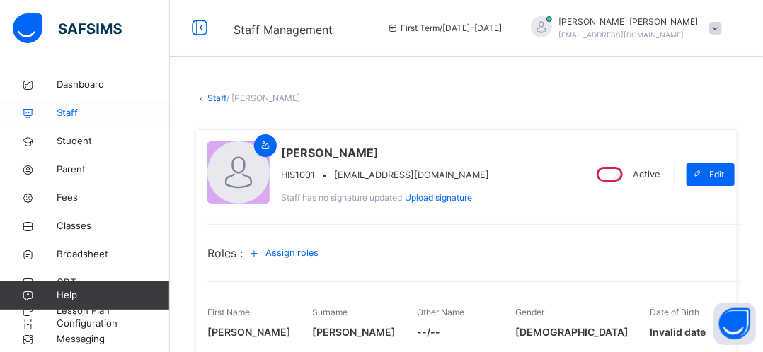
click at [79, 110] on span "Staff" at bounding box center [113, 113] width 113 height 14
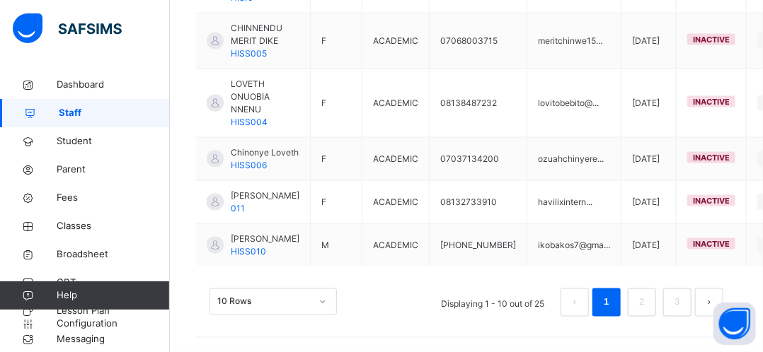
scroll to position [776, 0]
click at [684, 301] on link "3" at bounding box center [676, 303] width 13 height 18
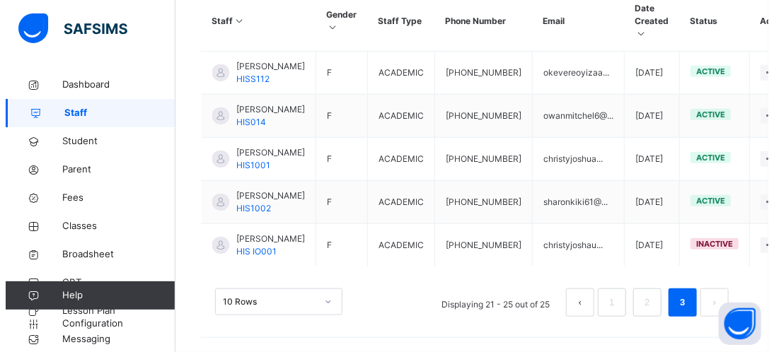
scroll to position [444, 0]
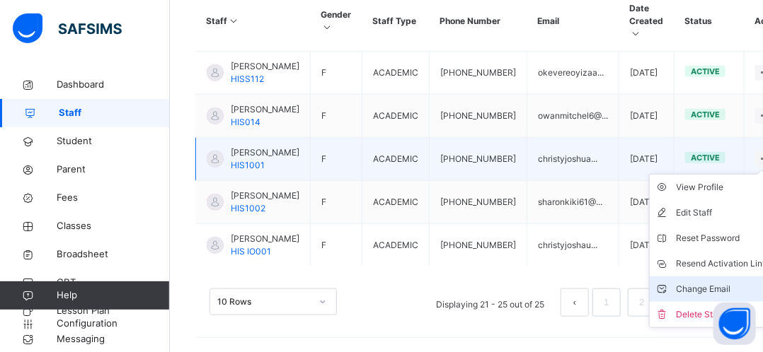
click at [671, 294] on li "Change Email" at bounding box center [712, 289] width 124 height 25
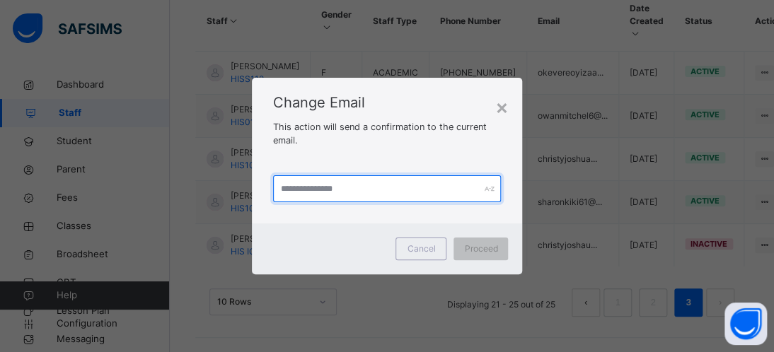
click at [342, 190] on input "text" at bounding box center [387, 188] width 229 height 27
click at [353, 190] on input "**********" at bounding box center [387, 188] width 229 height 27
type input "**********"
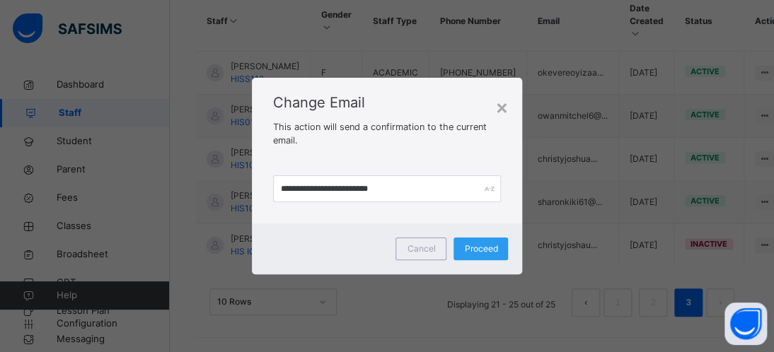
click at [486, 244] on span "Proceed" at bounding box center [480, 249] width 33 height 13
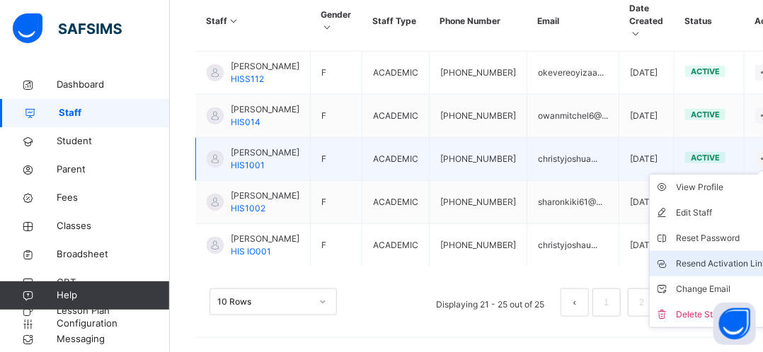
click at [677, 261] on div "Resend Activation Link" at bounding box center [722, 264] width 91 height 14
click at [677, 258] on div "Resend Activation Link" at bounding box center [722, 264] width 91 height 14
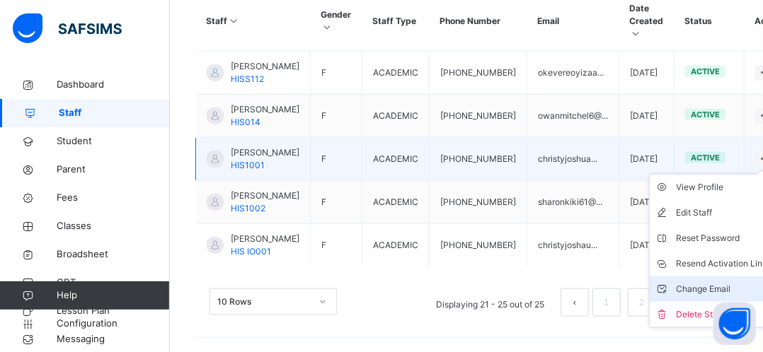
click at [677, 282] on div "Change Email" at bounding box center [722, 289] width 91 height 14
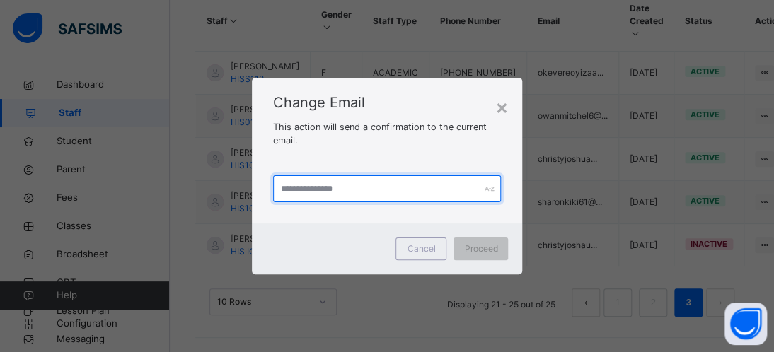
click at [335, 195] on input "text" at bounding box center [387, 188] width 229 height 27
click at [333, 188] on input "**********" at bounding box center [387, 188] width 229 height 27
type input "**********"
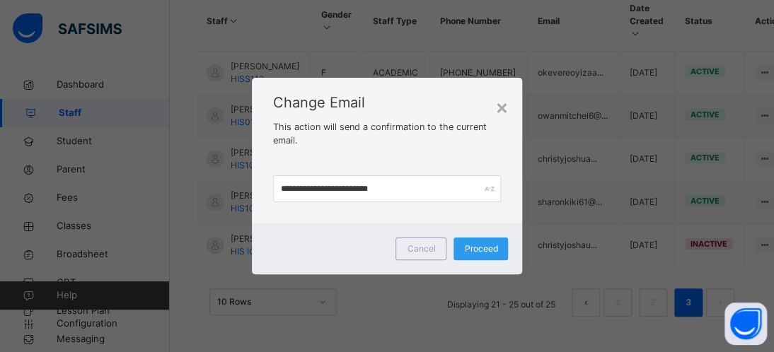
click at [484, 244] on span "Proceed" at bounding box center [480, 249] width 33 height 13
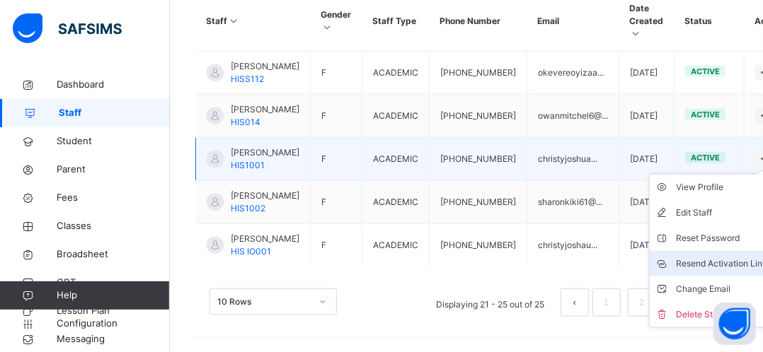
click at [677, 260] on div "Resend Activation Link" at bounding box center [722, 264] width 91 height 14
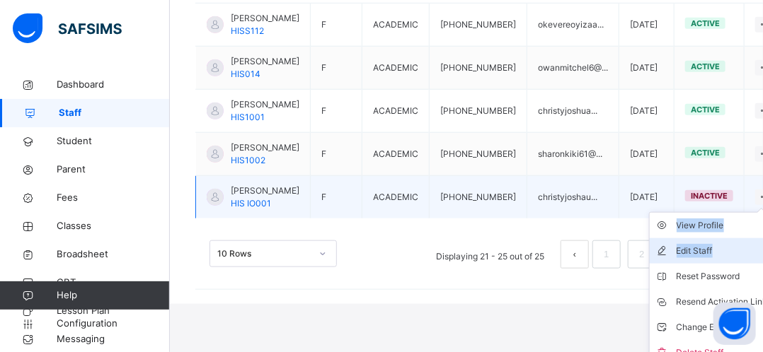
drag, startPoint x: 727, startPoint y: 272, endPoint x: 680, endPoint y: 319, distance: 66.0
click at [755, 205] on div "View Profile Edit Staff Reset Password Resend Activation Link Change Email Dele…" at bounding box center [764, 198] width 19 height 16
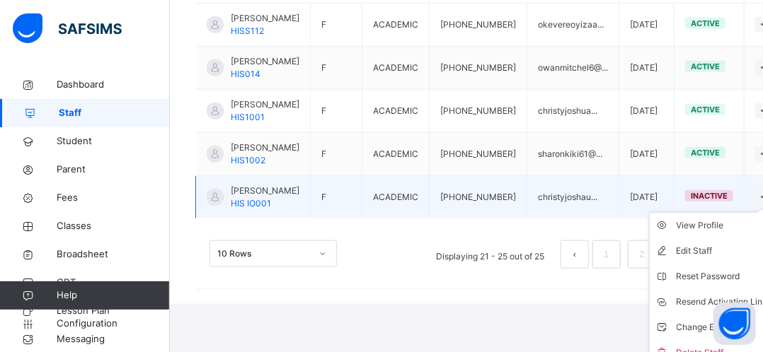
click at [705, 280] on ul "View Profile Edit Staff Reset Password Resend Activation Link Change Email Dele…" at bounding box center [711, 289] width 125 height 154
click at [678, 258] on div "Edit Staff" at bounding box center [722, 251] width 91 height 14
select select "**"
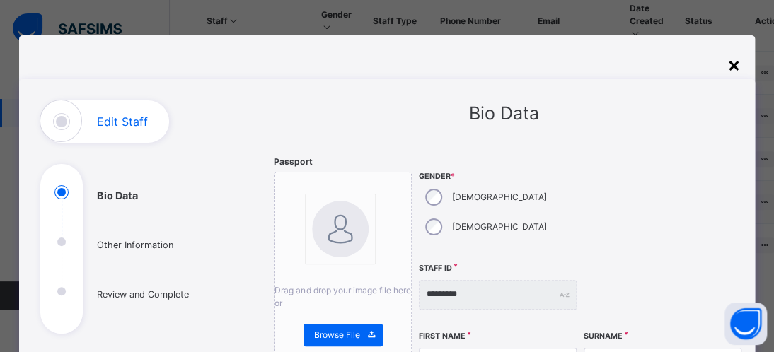
click at [732, 65] on div "×" at bounding box center [733, 65] width 13 height 30
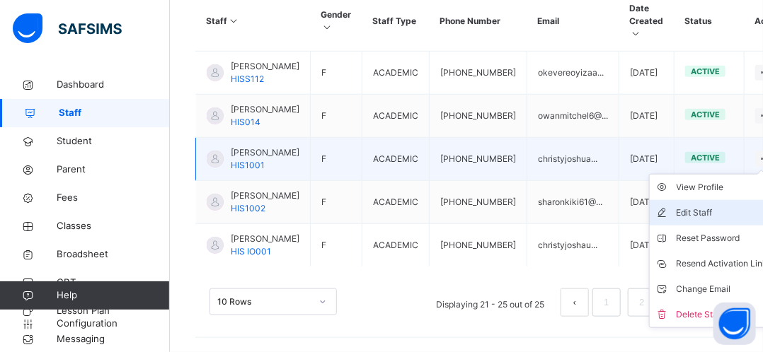
click at [677, 206] on div "Edit Staff" at bounding box center [722, 213] width 91 height 14
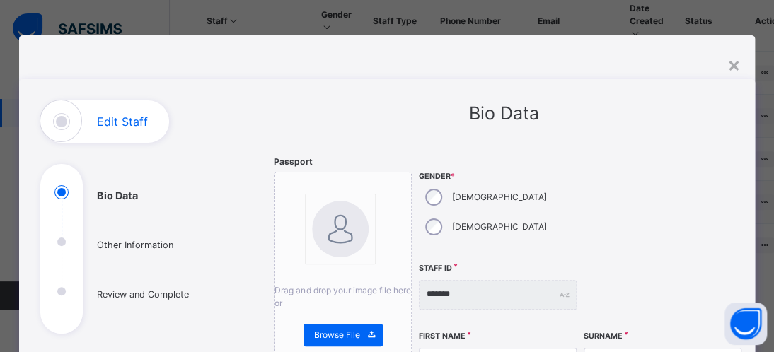
click at [431, 212] on div "Gender * Male Female" at bounding box center [498, 207] width 158 height 102
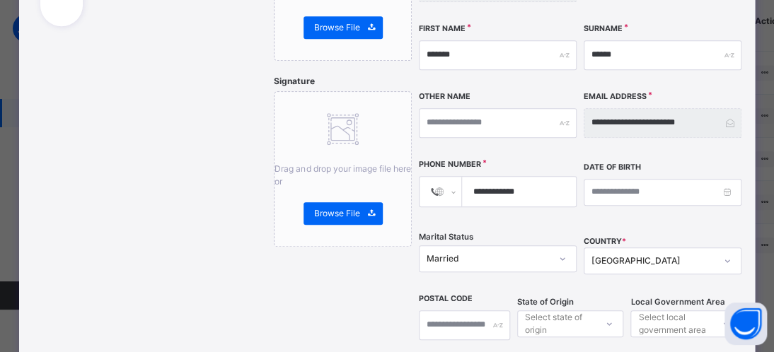
click at [617, 40] on div "Surname ******" at bounding box center [663, 55] width 158 height 61
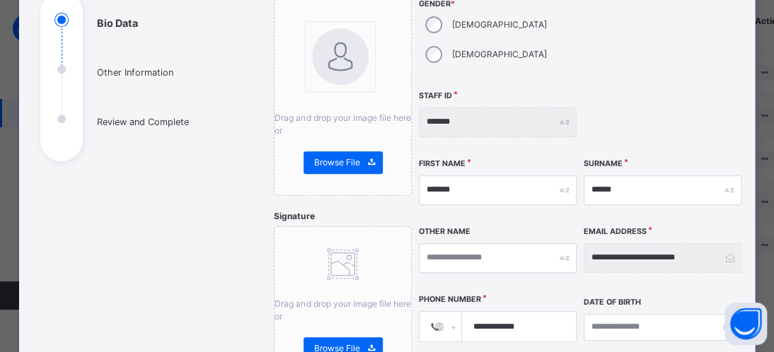
scroll to position [166, 0]
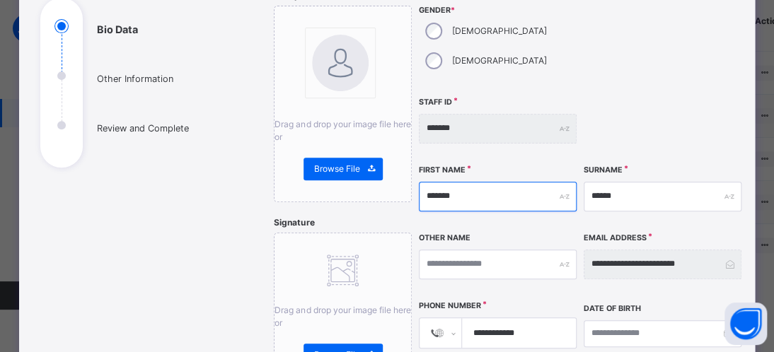
click at [468, 182] on input "*******" at bounding box center [498, 197] width 158 height 30
click at [459, 182] on input "*******" at bounding box center [498, 197] width 158 height 30
type input "*******"
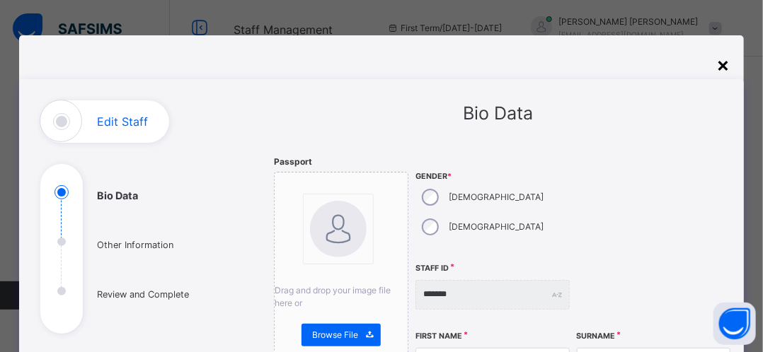
click at [723, 69] on div "×" at bounding box center [722, 65] width 13 height 30
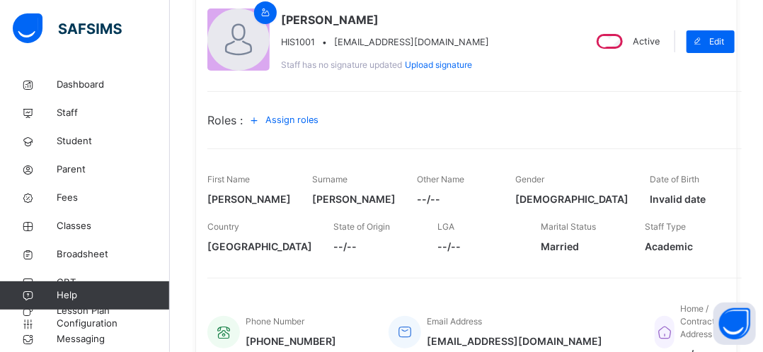
scroll to position [105, 0]
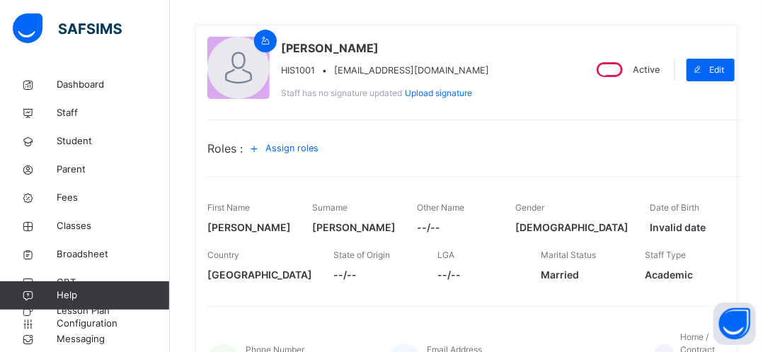
click at [313, 72] on span "HIS1001" at bounding box center [298, 70] width 34 height 13
click at [293, 150] on span "Assign roles" at bounding box center [291, 148] width 53 height 13
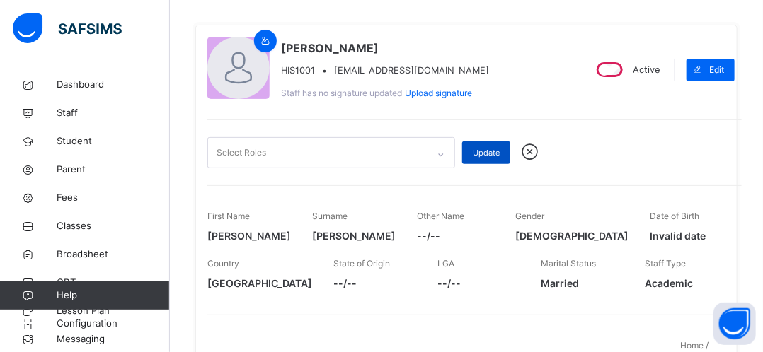
click at [495, 154] on span "Update" at bounding box center [486, 153] width 27 height 12
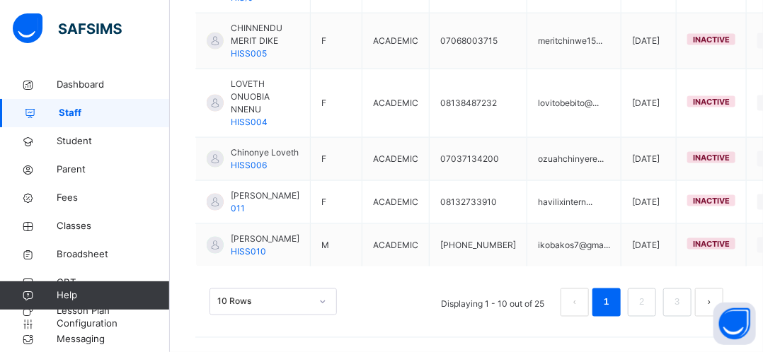
scroll to position [776, 0]
click at [684, 301] on link "3" at bounding box center [676, 303] width 13 height 18
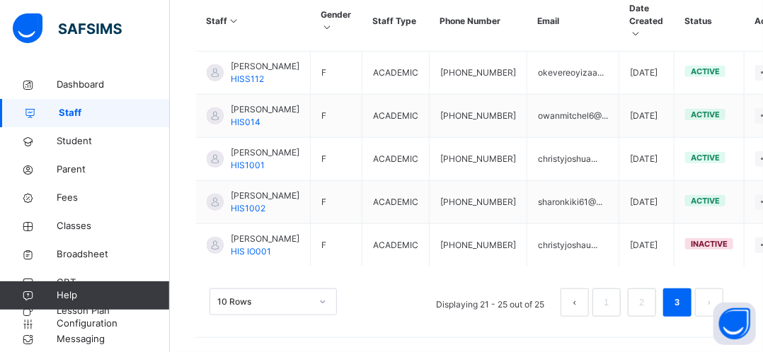
scroll to position [484, 0]
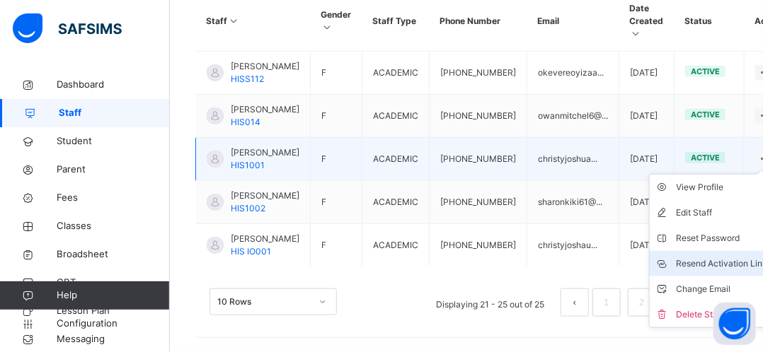
click at [684, 257] on div "Resend Activation Link" at bounding box center [722, 264] width 91 height 14
click at [687, 257] on div "Resend Activation Link" at bounding box center [722, 264] width 91 height 14
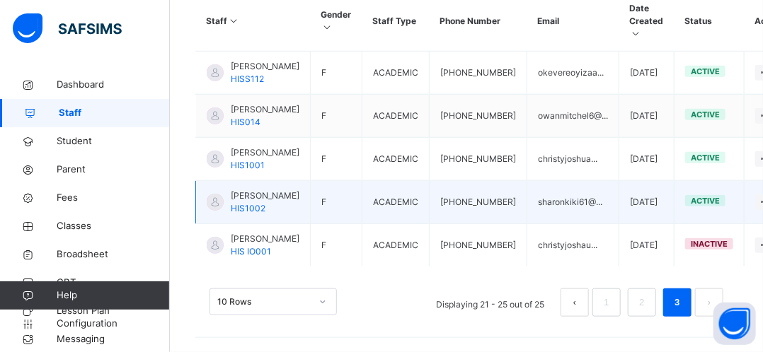
click at [570, 181] on td "sharonkiki61@..." at bounding box center [573, 202] width 92 height 43
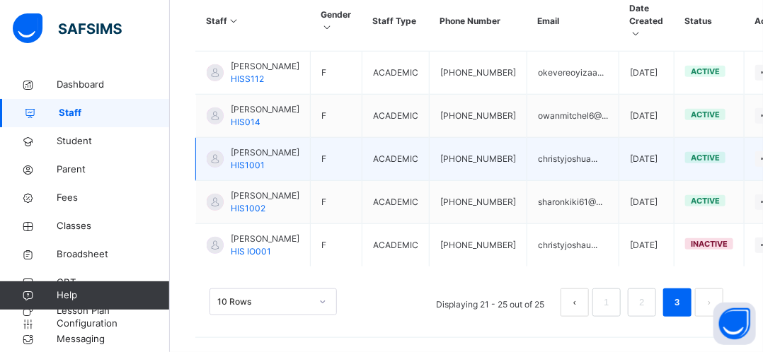
click at [569, 138] on td "christyjoshua..." at bounding box center [573, 159] width 92 height 43
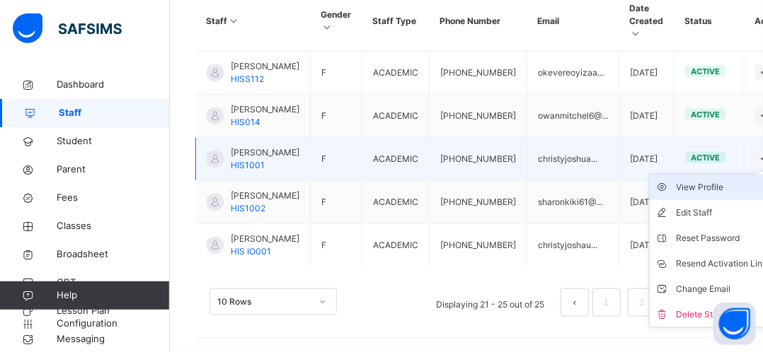
click at [681, 180] on div "View Profile" at bounding box center [722, 187] width 91 height 14
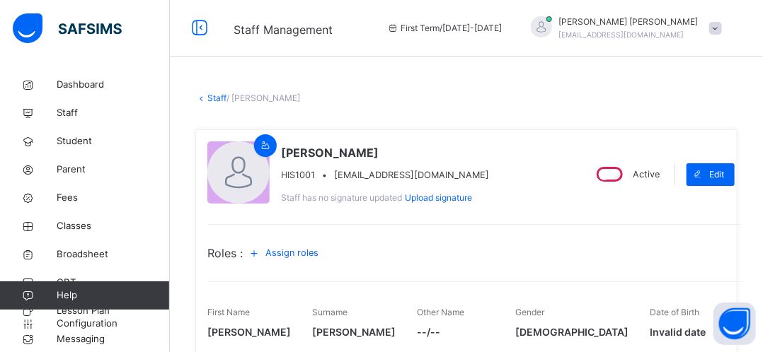
click at [266, 166] on div at bounding box center [238, 173] width 62 height 62
click at [218, 96] on link "Staff" at bounding box center [216, 98] width 19 height 11
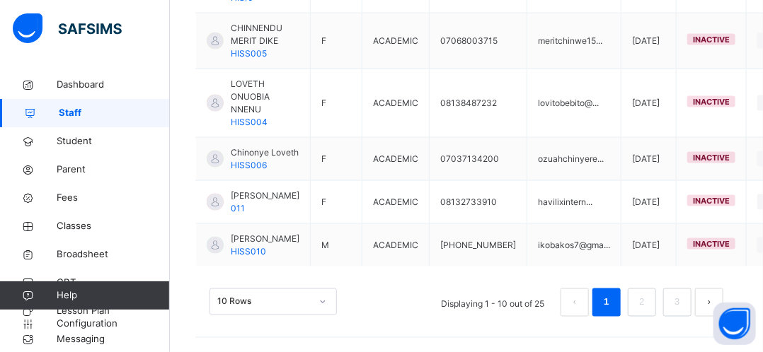
scroll to position [720, 0]
click at [684, 312] on link "3" at bounding box center [676, 303] width 13 height 18
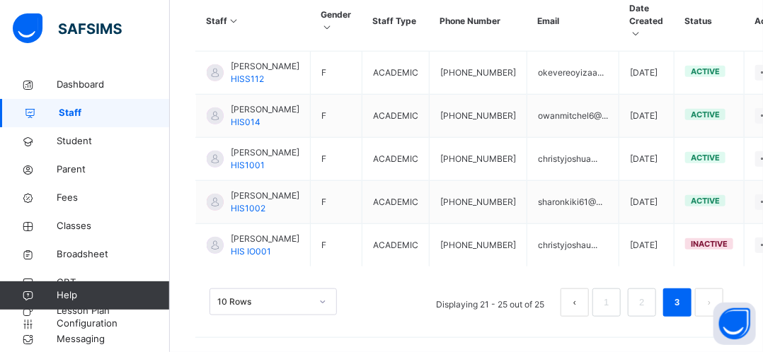
scroll to position [483, 0]
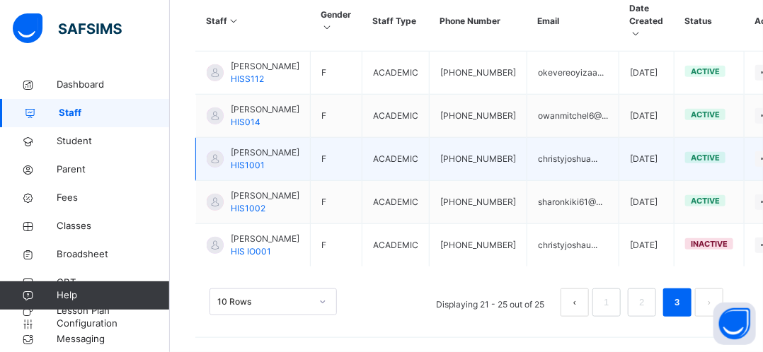
click at [674, 138] on td "active" at bounding box center [709, 159] width 70 height 43
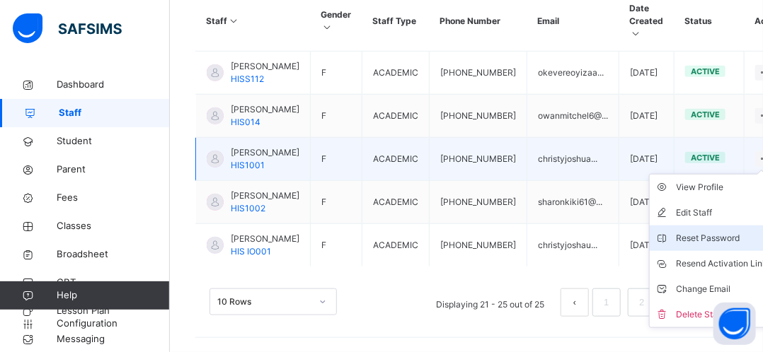
click at [679, 231] on div "Reset Password" at bounding box center [722, 238] width 91 height 14
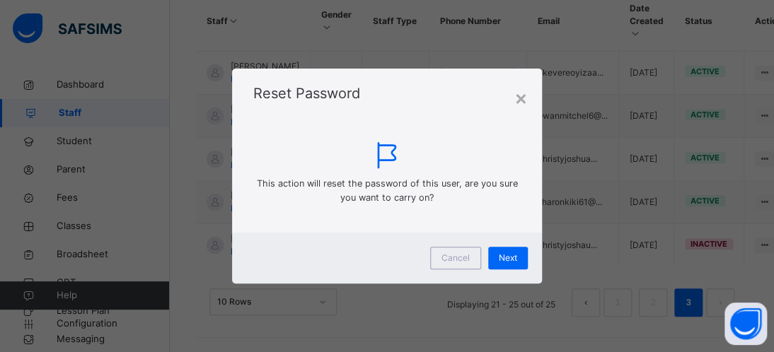
click at [529, 97] on div "Reset Password" at bounding box center [387, 86] width 310 height 35
click at [520, 101] on div "×" at bounding box center [520, 98] width 13 height 30
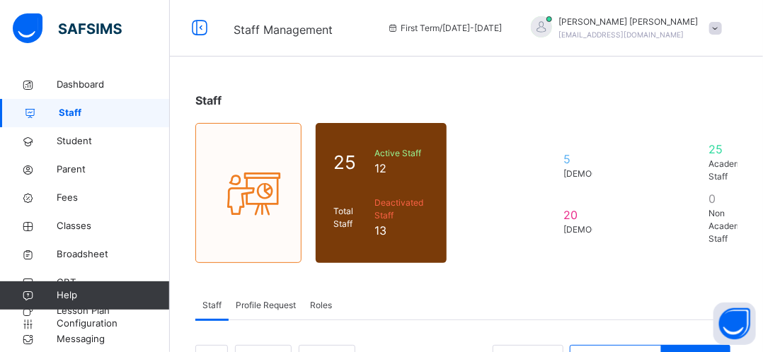
scroll to position [323, 0]
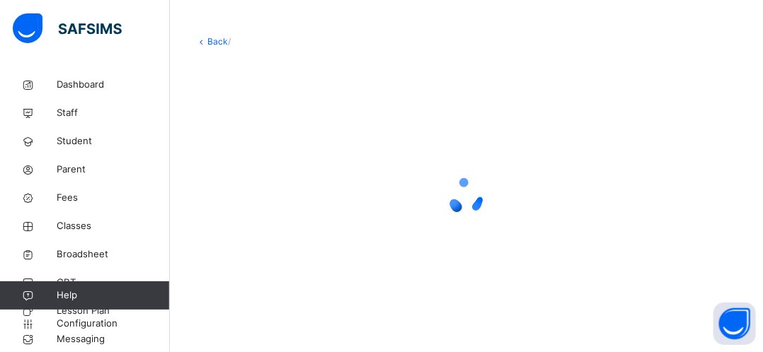
scroll to position [57, 0]
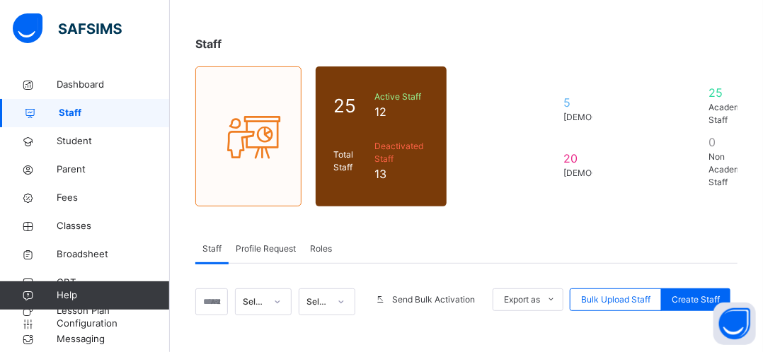
scroll to position [323, 0]
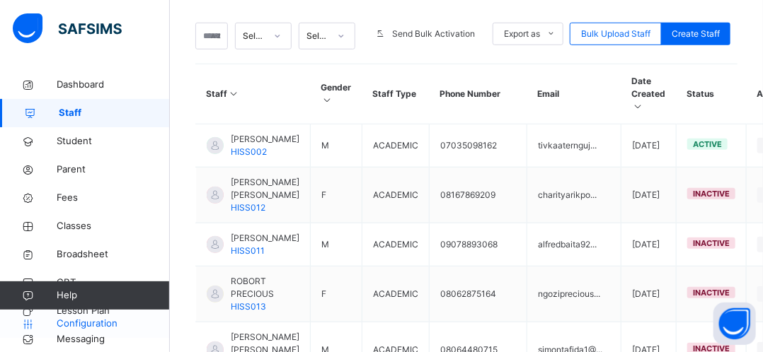
click at [166, 335] on link "Configuration" at bounding box center [84, 324] width 169 height 28
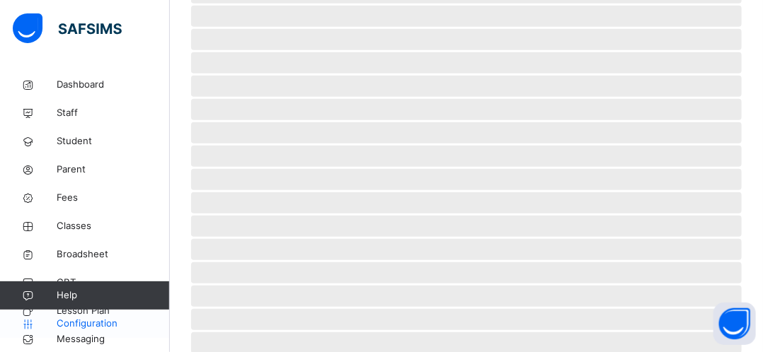
click at [166, 334] on link "Configuration" at bounding box center [84, 324] width 169 height 28
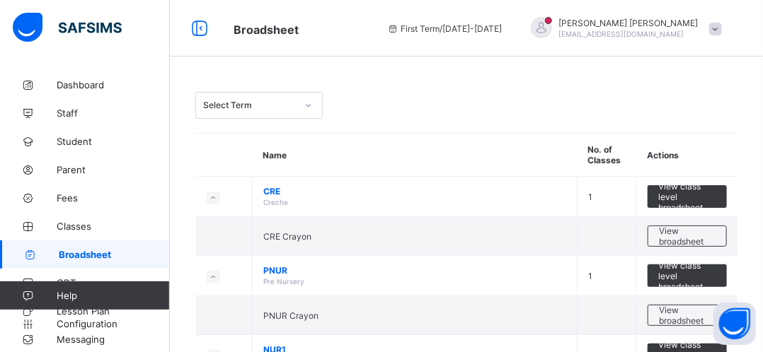
click at [722, 30] on span at bounding box center [715, 29] width 13 height 13
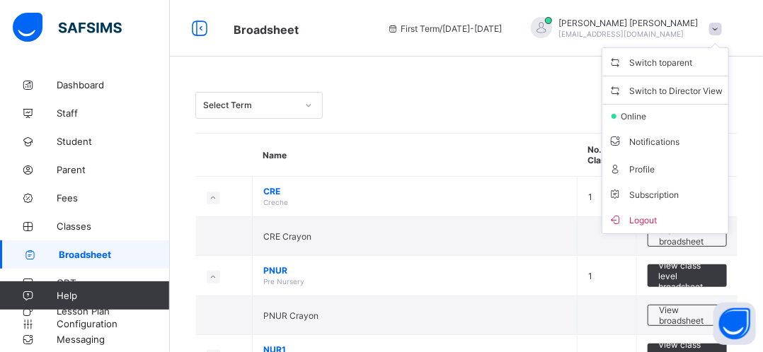
click at [681, 217] on span "Logout" at bounding box center [665, 220] width 115 height 16
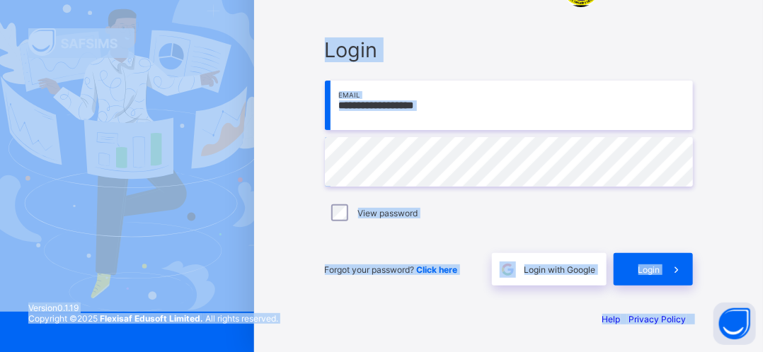
scroll to position [58, 0]
click at [702, 224] on div "**********" at bounding box center [509, 161] width 396 height 277
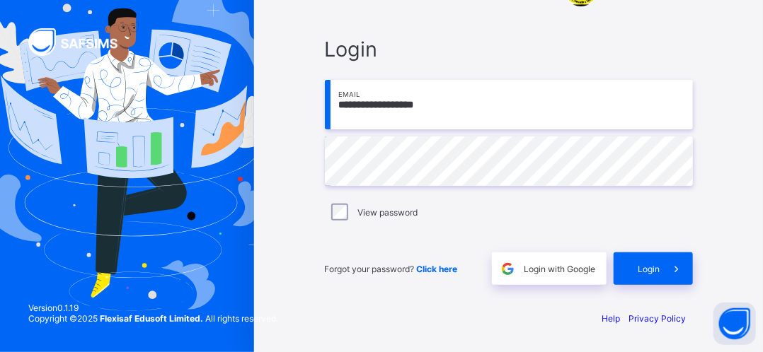
drag, startPoint x: 454, startPoint y: 101, endPoint x: 341, endPoint y: 106, distance: 112.6
click at [341, 106] on input "**********" at bounding box center [509, 105] width 368 height 50
click at [650, 268] on span "Login" at bounding box center [649, 269] width 22 height 11
click at [660, 268] on span "Login" at bounding box center [649, 269] width 22 height 11
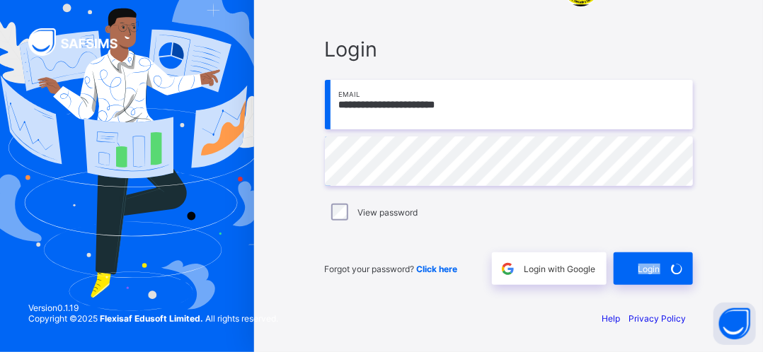
click at [441, 120] on input "**********" at bounding box center [509, 105] width 368 height 50
click at [410, 105] on input "**********" at bounding box center [509, 105] width 368 height 50
type input "**********"
click at [648, 276] on div "Login" at bounding box center [653, 269] width 79 height 33
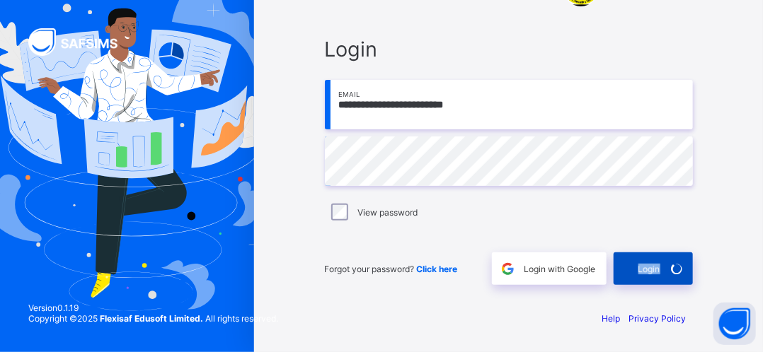
click at [648, 276] on div "Login" at bounding box center [653, 269] width 79 height 33
click at [503, 105] on input "**********" at bounding box center [509, 105] width 368 height 50
click at [652, 258] on div "Login" at bounding box center [653, 269] width 79 height 33
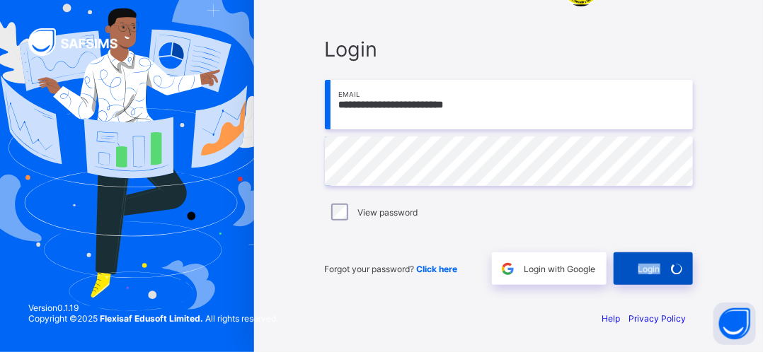
click at [652, 258] on div "Login" at bounding box center [653, 269] width 79 height 33
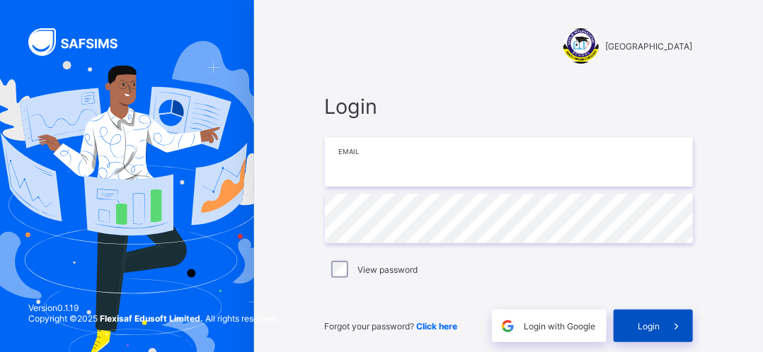
type input "**********"
click at [682, 328] on icon at bounding box center [676, 326] width 15 height 13
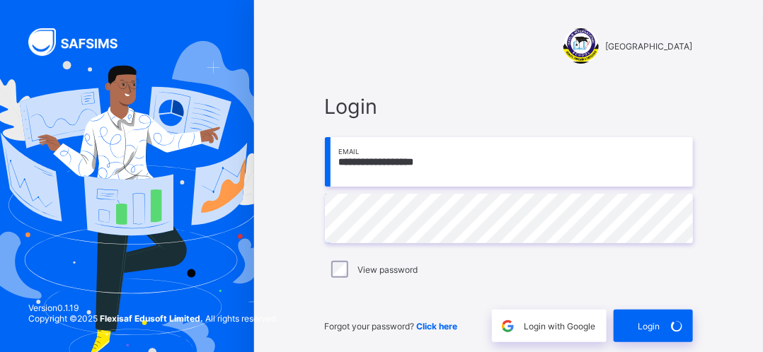
click at [459, 255] on div "View password" at bounding box center [509, 270] width 368 height 30
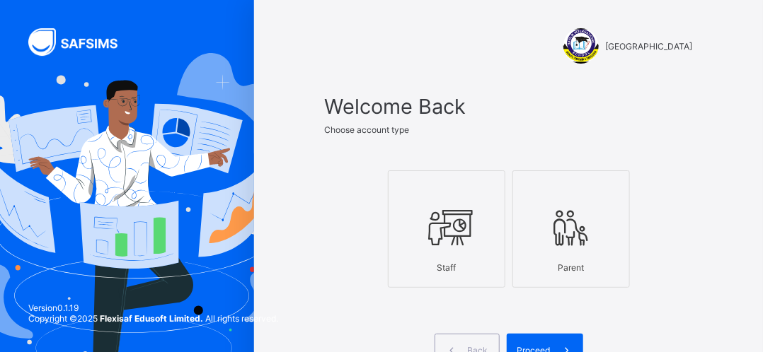
click at [54, 203] on img at bounding box center [127, 234] width 337 height 362
